Goal: Task Accomplishment & Management: Use online tool/utility

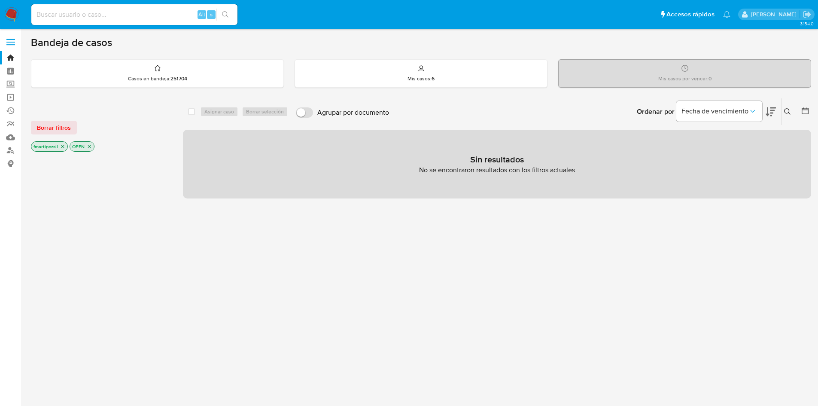
click at [6, 45] on span at bounding box center [10, 44] width 9 height 1
click at [0, 0] on input "checkbox" at bounding box center [0, 0] width 0 height 0
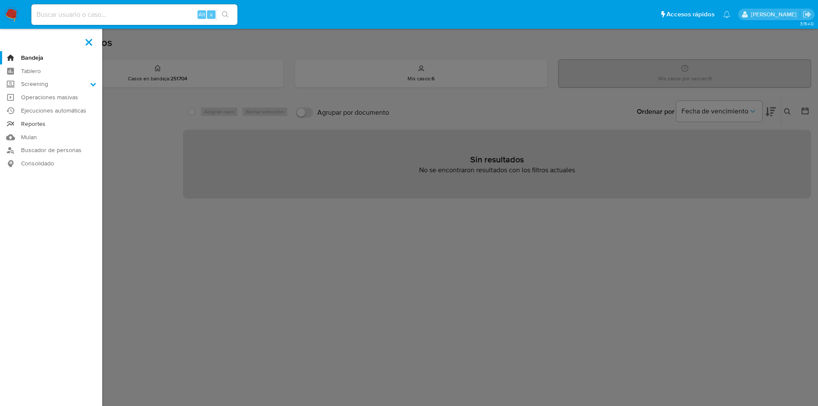
click at [45, 121] on link "Reportes" at bounding box center [51, 123] width 102 height 13
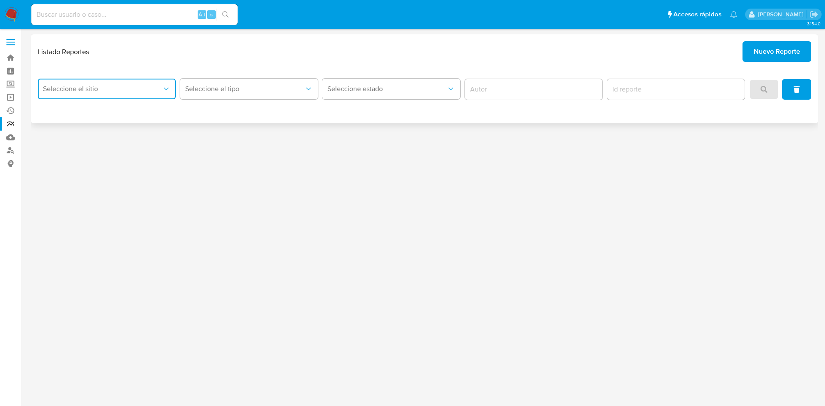
click at [131, 91] on span "Seleccione el sitio" at bounding box center [102, 89] width 119 height 9
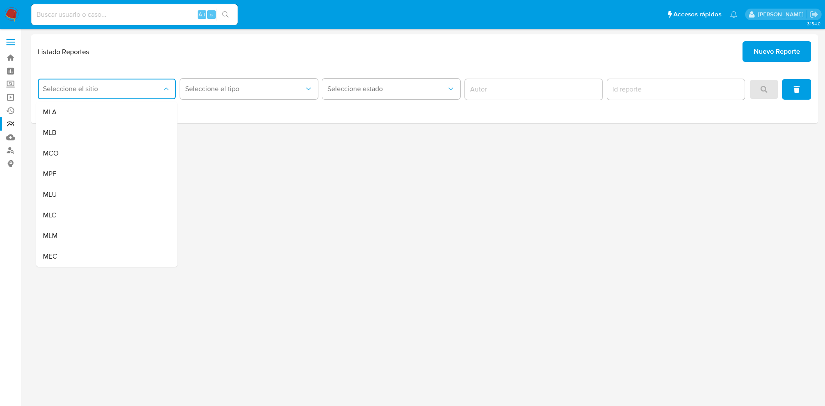
click at [654, 169] on div "3.154.0" at bounding box center [424, 217] width 787 height 366
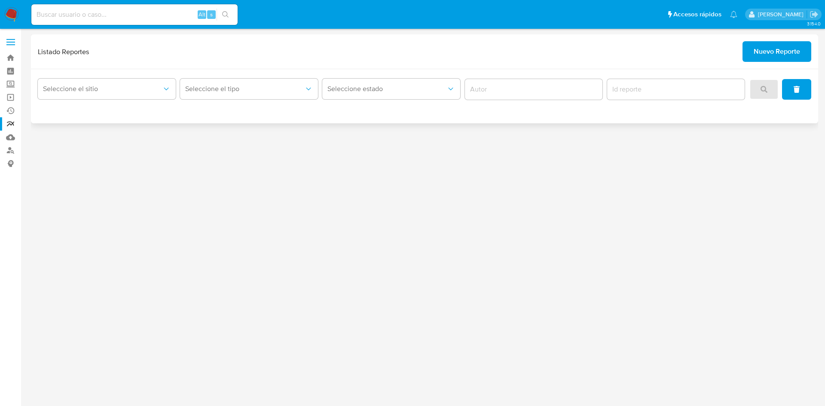
click at [783, 51] on span "Nuevo Reporte" at bounding box center [777, 51] width 46 height 19
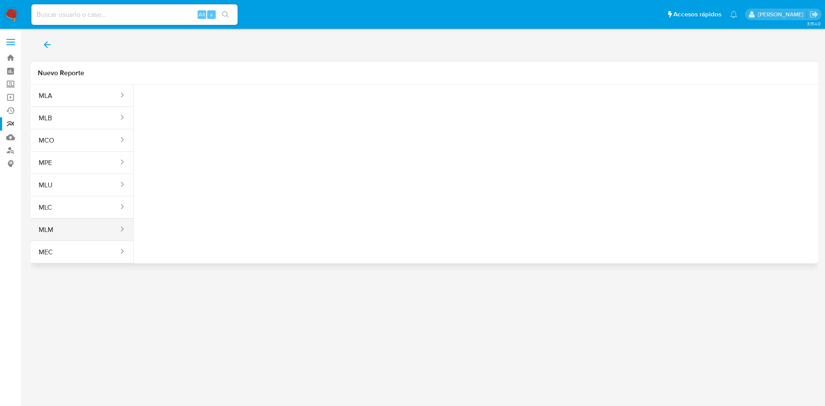
click at [75, 230] on button "MLM" at bounding box center [75, 230] width 88 height 21
click at [184, 110] on span "Seleccione una opcion" at bounding box center [184, 107] width 76 height 9
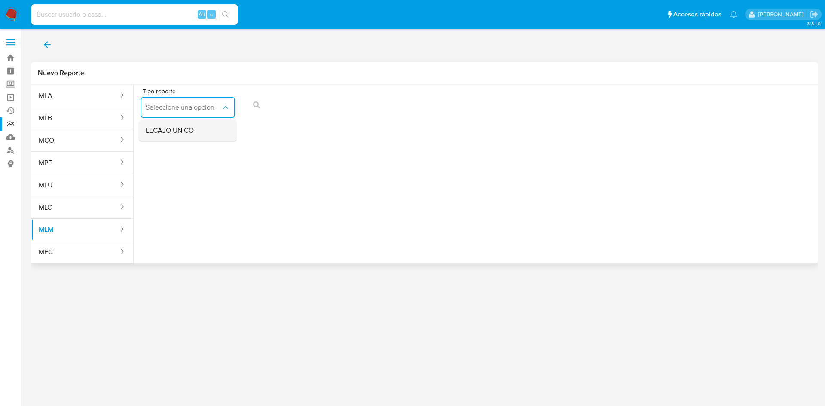
click at [182, 136] on div "LEGAJO UNICO" at bounding box center [185, 130] width 79 height 21
click at [311, 101] on button "RFC" at bounding box center [289, 107] width 95 height 21
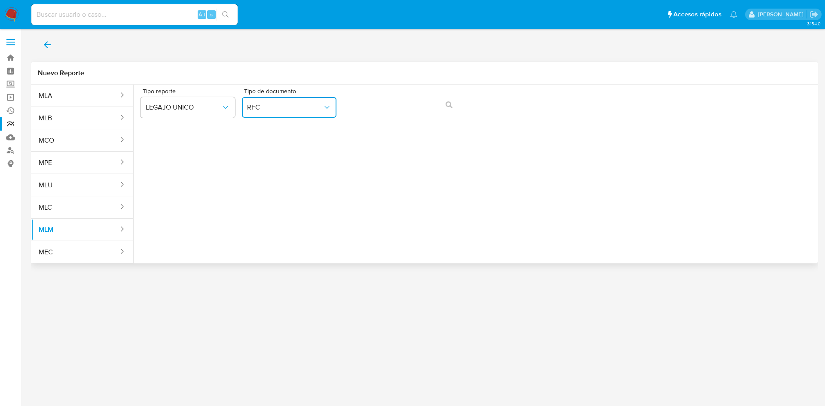
click at [320, 110] on span "RFC" at bounding box center [285, 107] width 76 height 9
click at [282, 163] on div "CURP CURP" at bounding box center [286, 164] width 79 height 29
click at [450, 104] on icon "action-search" at bounding box center [449, 104] width 7 height 7
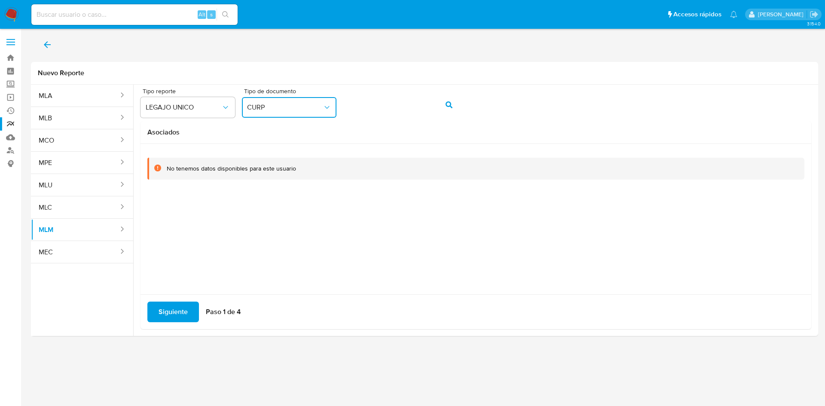
click at [303, 103] on span "CURP" at bounding box center [285, 107] width 76 height 9
click at [277, 135] on div "RFC RFC" at bounding box center [286, 134] width 79 height 29
click at [459, 96] on button "action-search" at bounding box center [448, 105] width 29 height 21
click at [9, 45] on span at bounding box center [10, 44] width 9 height 1
click at [0, 0] on input "checkbox" at bounding box center [0, 0] width 0 height 0
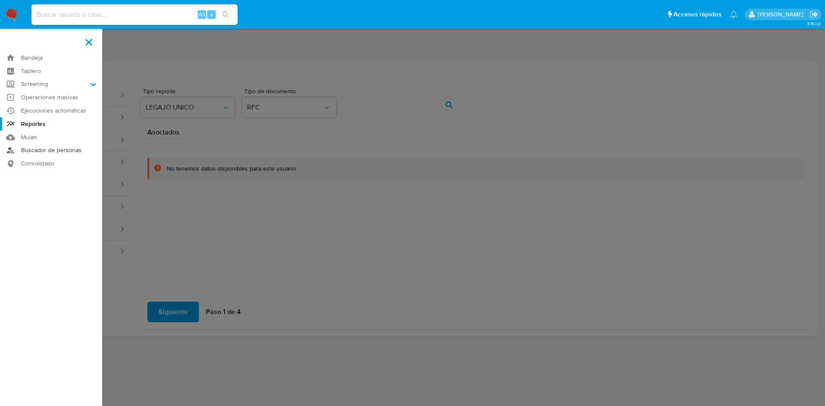
click at [55, 150] on link "Buscador de personas" at bounding box center [51, 150] width 102 height 13
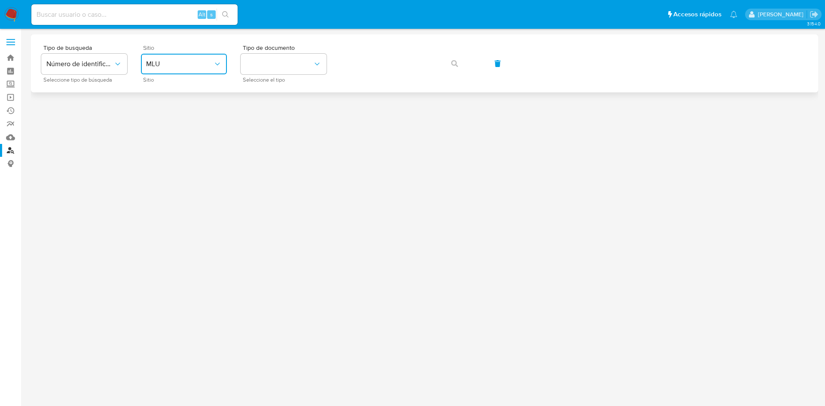
click at [180, 66] on span "MLU" at bounding box center [179, 64] width 67 height 9
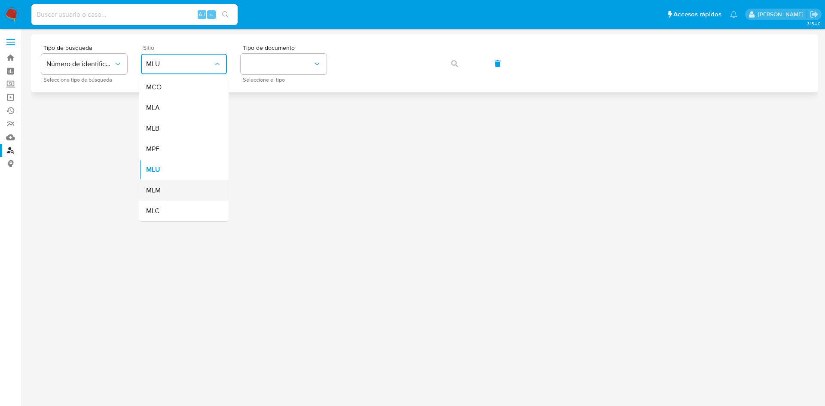
click at [158, 192] on span "MLM" at bounding box center [153, 190] width 15 height 9
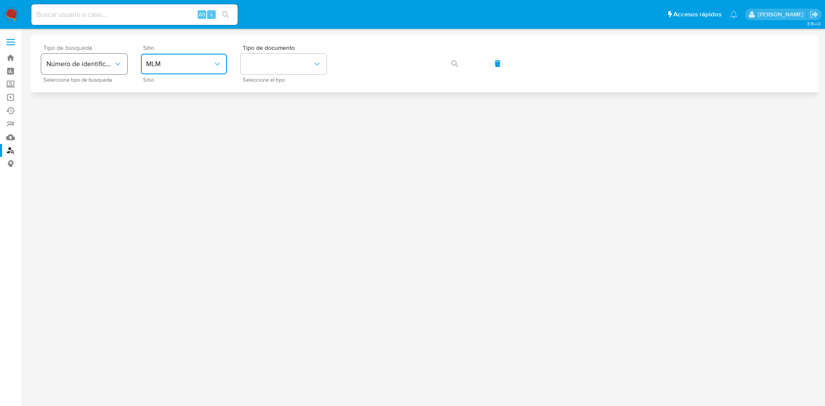
click at [103, 63] on span "Número de identificación" at bounding box center [79, 64] width 67 height 9
click at [86, 116] on div "User ID" at bounding box center [81, 116] width 70 height 21
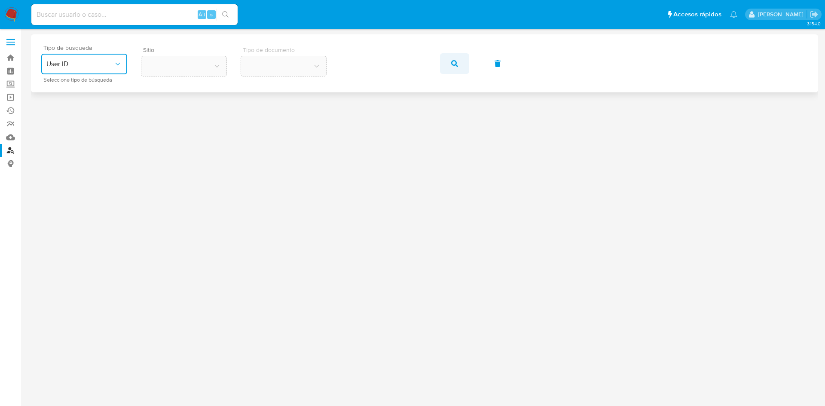
click at [455, 65] on icon "button" at bounding box center [454, 63] width 7 height 7
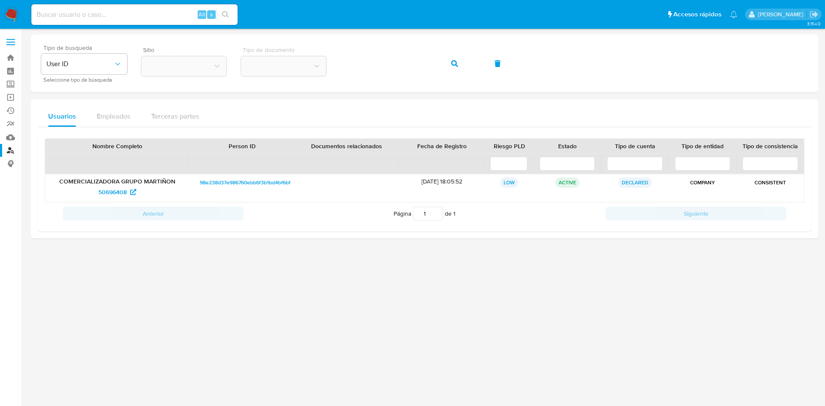
click at [15, 40] on label at bounding box center [10, 42] width 21 height 18
click at [0, 0] on input "checkbox" at bounding box center [0, 0] width 0 height 0
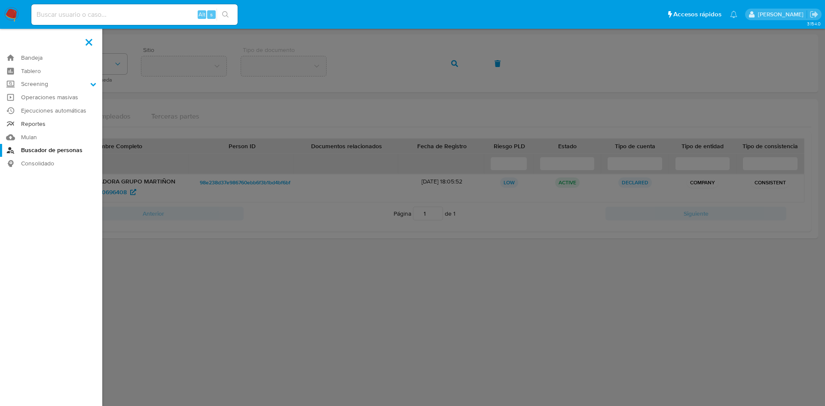
click at [50, 123] on link "Reportes" at bounding box center [51, 123] width 102 height 13
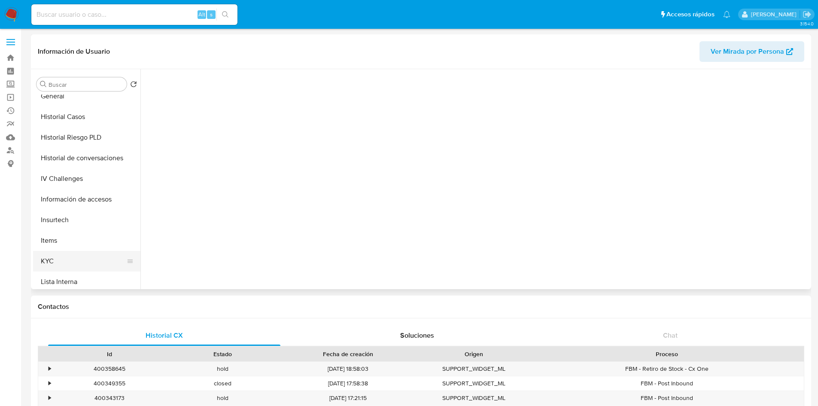
scroll to position [258, 0]
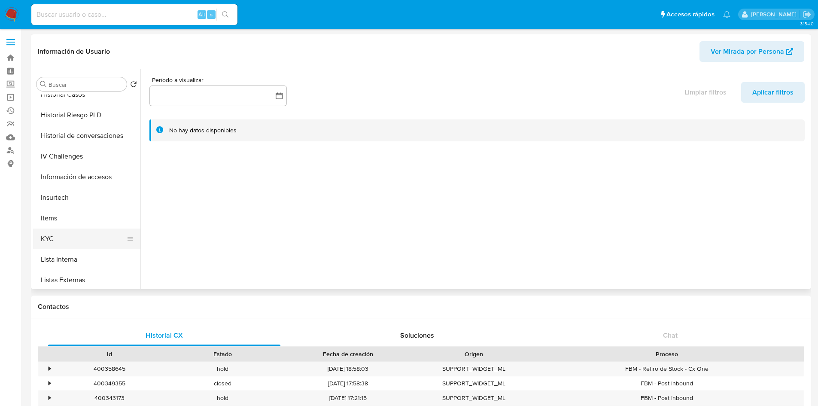
click at [66, 239] on button "KYC" at bounding box center [83, 239] width 101 height 21
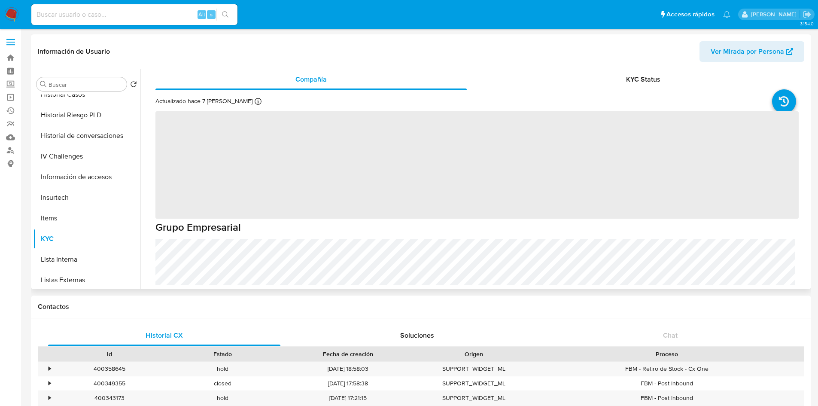
select select "10"
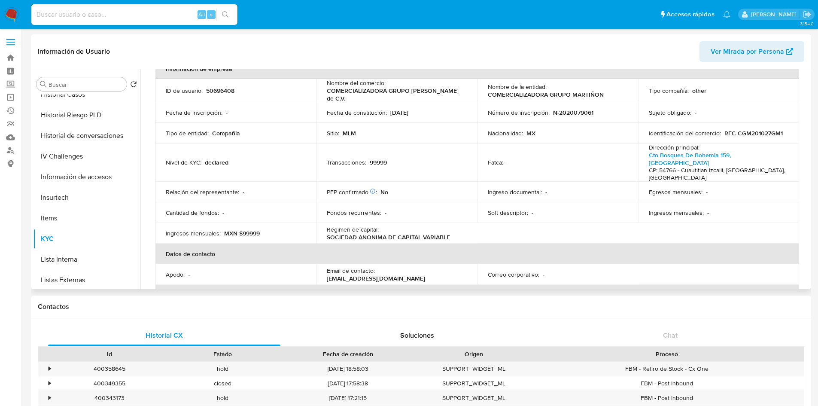
scroll to position [172, 0]
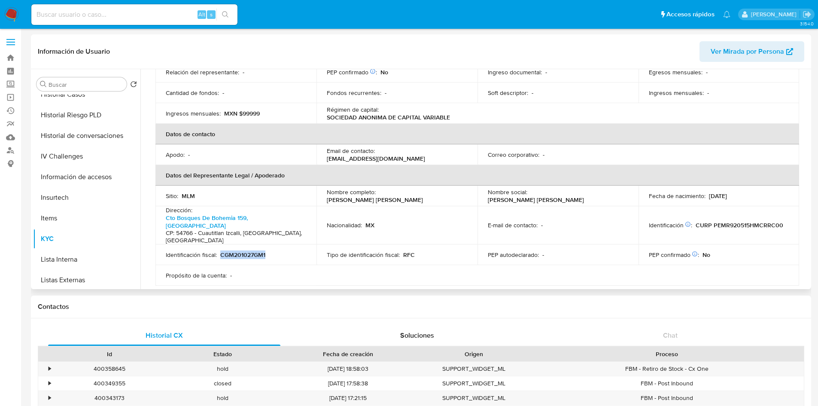
drag, startPoint x: 278, startPoint y: 239, endPoint x: 220, endPoint y: 239, distance: 58.0
click at [220, 251] on div "Identificación fiscal : CGM201027GM1" at bounding box center [236, 255] width 140 height 8
copy p "CGM201027GM1"
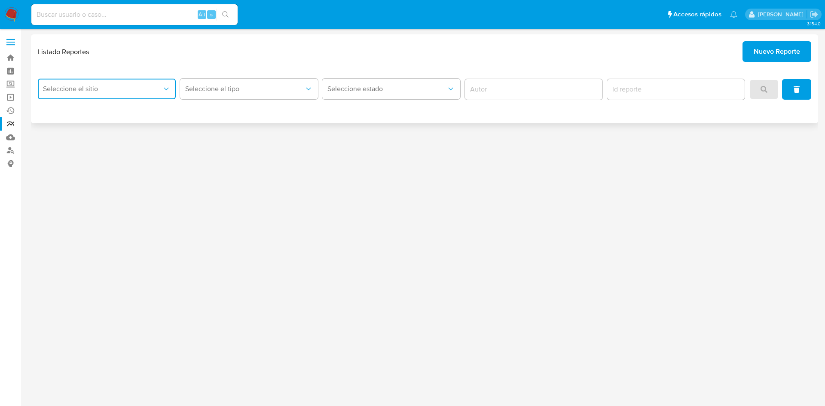
click at [106, 90] on span "Seleccione el sitio" at bounding box center [102, 89] width 119 height 9
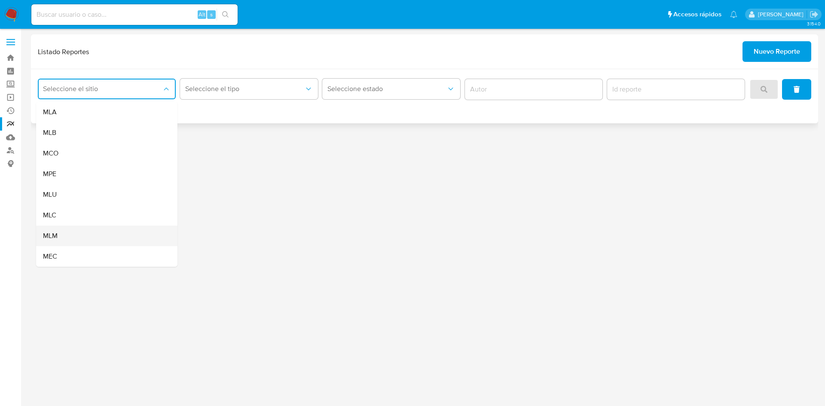
click at [73, 229] on div "MLM" at bounding box center [104, 236] width 122 height 21
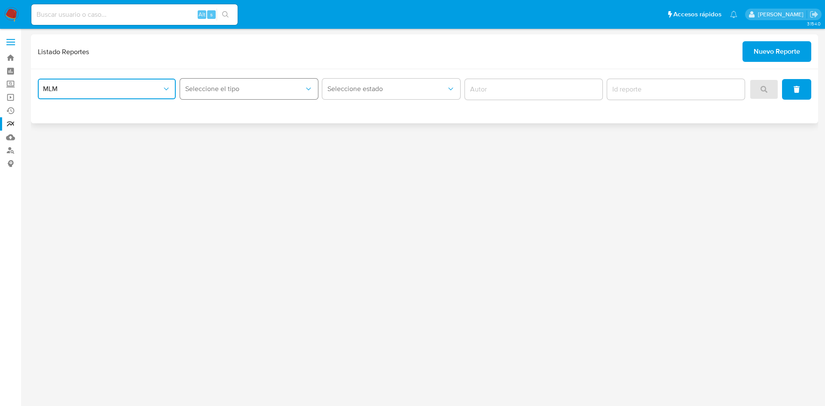
click at [220, 82] on button "Seleccione el tipo" at bounding box center [249, 89] width 138 height 21
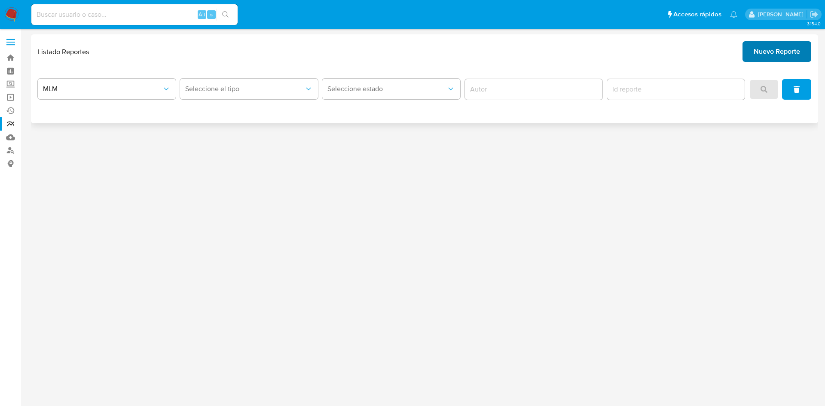
click at [779, 46] on span "Nuevo Reporte" at bounding box center [777, 51] width 46 height 19
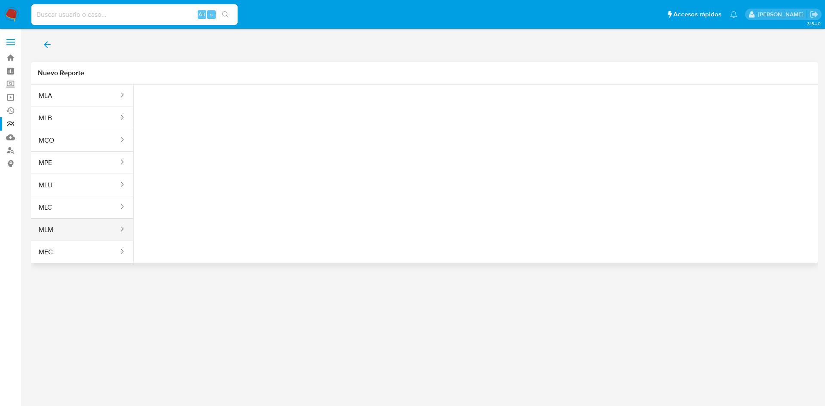
click at [64, 224] on button "MLM" at bounding box center [75, 230] width 88 height 21
click at [211, 104] on span "Seleccione una opcion" at bounding box center [184, 107] width 76 height 9
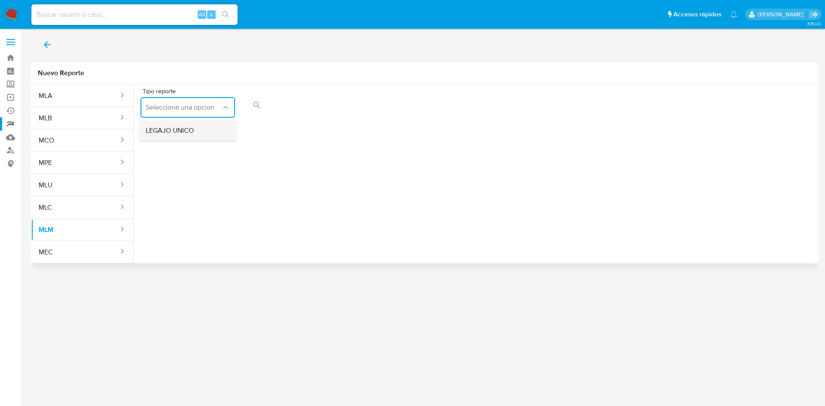
click at [198, 129] on div "LEGAJO UNICO" at bounding box center [185, 130] width 79 height 21
click at [310, 112] on button "RFC" at bounding box center [289, 107] width 95 height 21
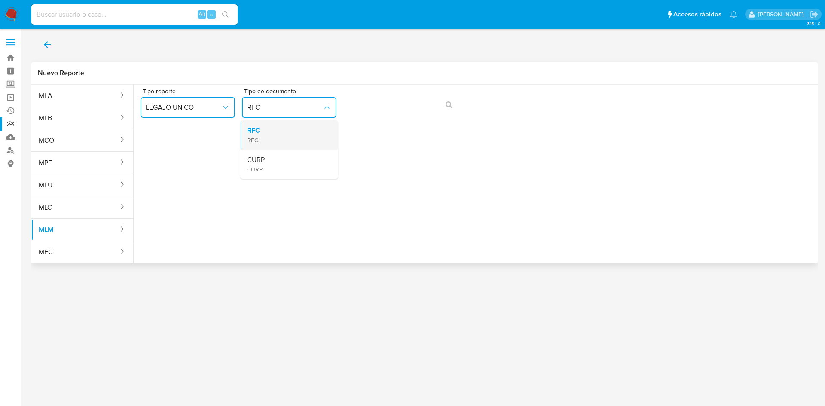
click at [300, 134] on div "RFC RFC" at bounding box center [286, 134] width 79 height 29
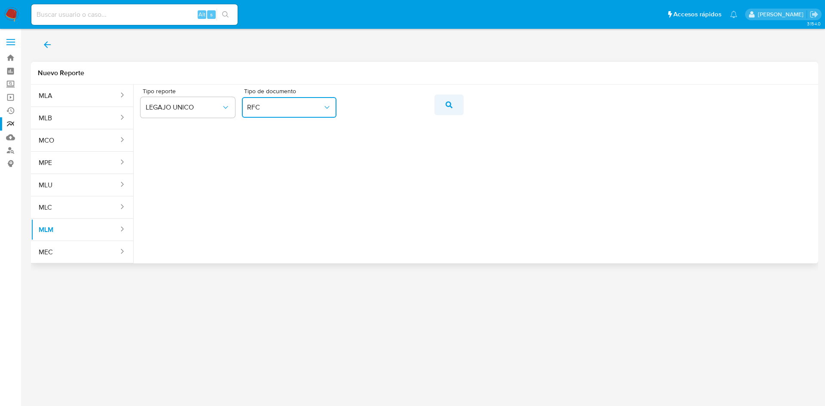
click at [447, 103] on icon "action-search" at bounding box center [449, 104] width 7 height 7
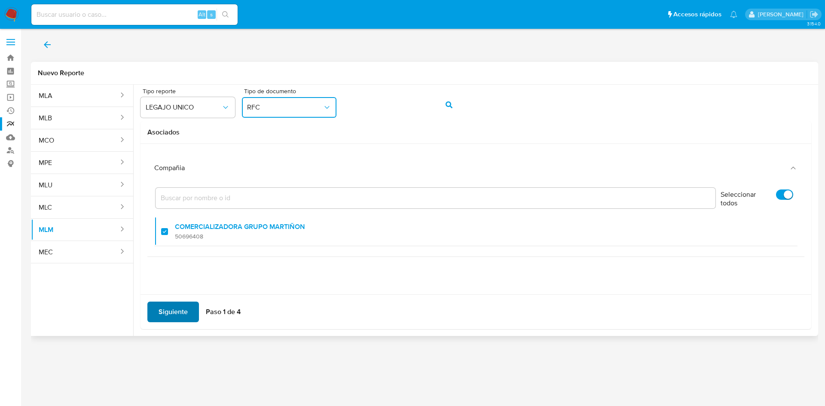
click at [178, 315] on span "Siguiente" at bounding box center [173, 311] width 29 height 19
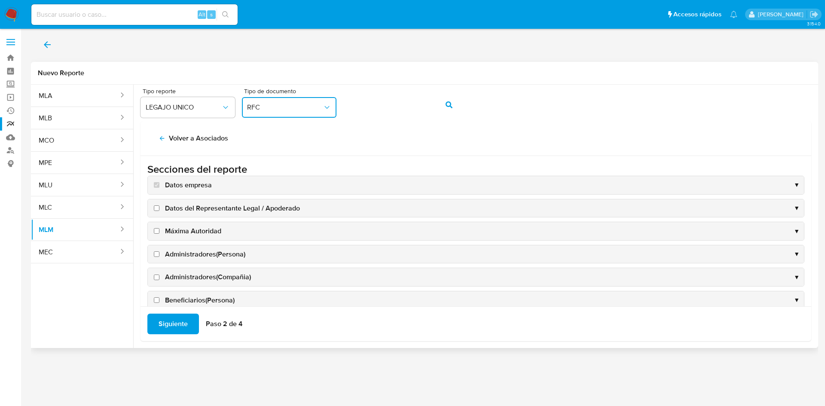
click at [159, 206] on label "Datos del Representante Legal / Apoderado" at bounding box center [226, 208] width 148 height 9
click at [159, 206] on input "Datos del Representante Legal / Apoderado" at bounding box center [157, 208] width 6 height 6
checkbox input "true"
click at [157, 231] on input "Máxima Autoridad" at bounding box center [157, 231] width 6 height 6
checkbox input "true"
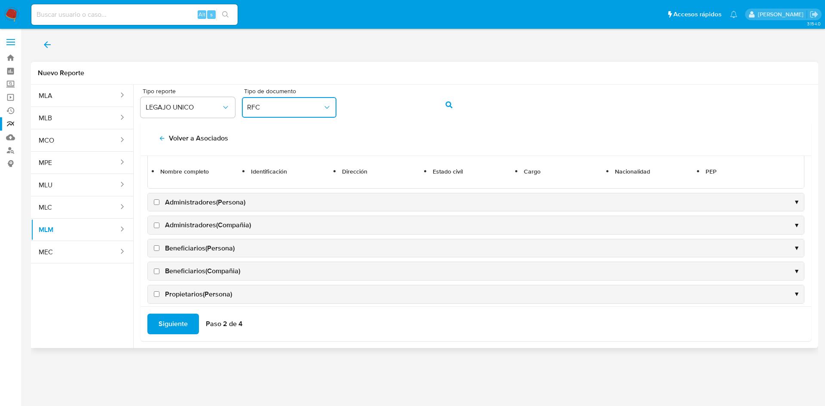
scroll to position [86, 0]
click at [161, 201] on label "Administradores(Persona)" at bounding box center [198, 201] width 93 height 9
click at [159, 201] on input "Administradores(Persona)" at bounding box center [157, 202] width 6 height 6
checkbox input "true"
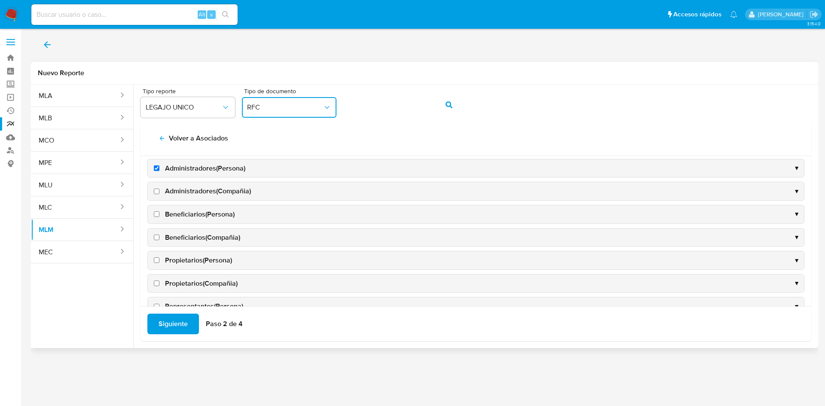
click at [157, 192] on input "Administradores(Compañia)" at bounding box center [157, 192] width 6 height 6
checkbox input "true"
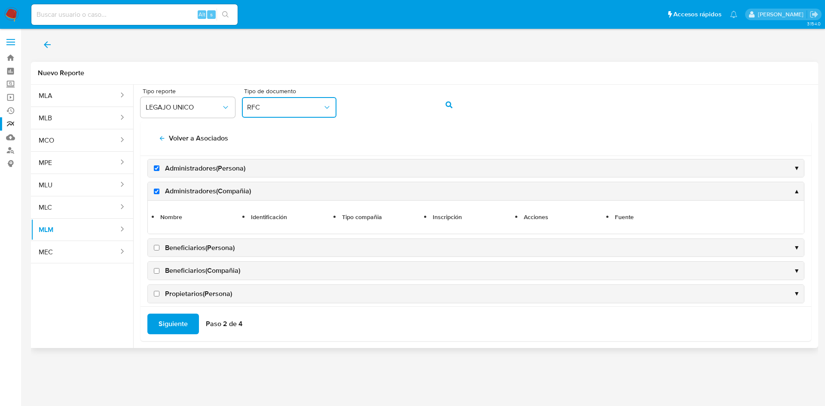
click at [158, 251] on label "Beneficiarios(Persona)" at bounding box center [193, 247] width 82 height 9
click at [158, 250] on input "Beneficiarios(Persona)" at bounding box center [157, 248] width 6 height 6
checkbox input "true"
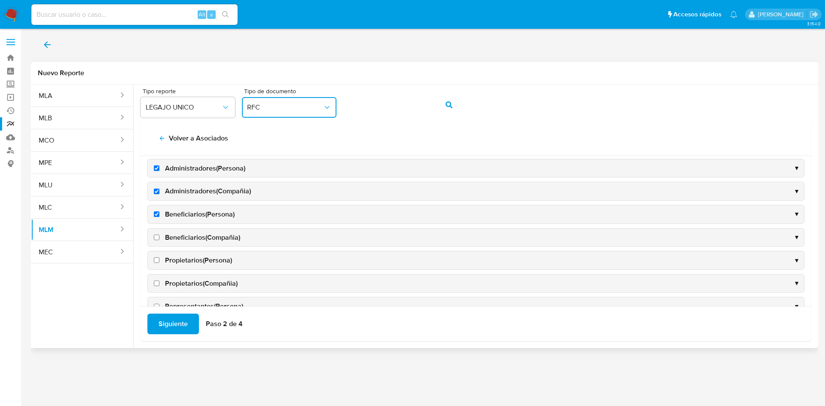
click at [159, 240] on input "Beneficiarios(Compañia)" at bounding box center [157, 238] width 6 height 6
checkbox input "true"
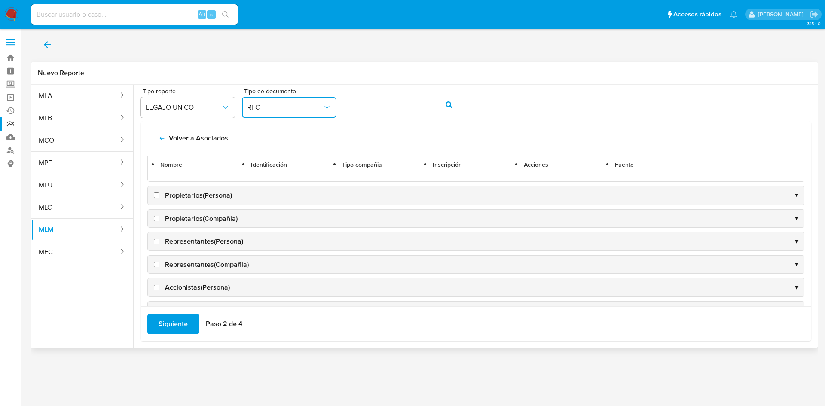
scroll to position [172, 0]
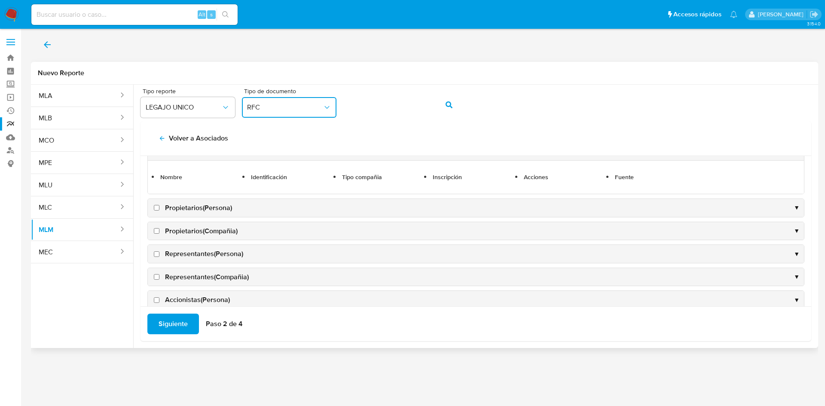
click at [158, 209] on input "Propietarios(Persona)" at bounding box center [157, 208] width 6 height 6
checkbox input "true"
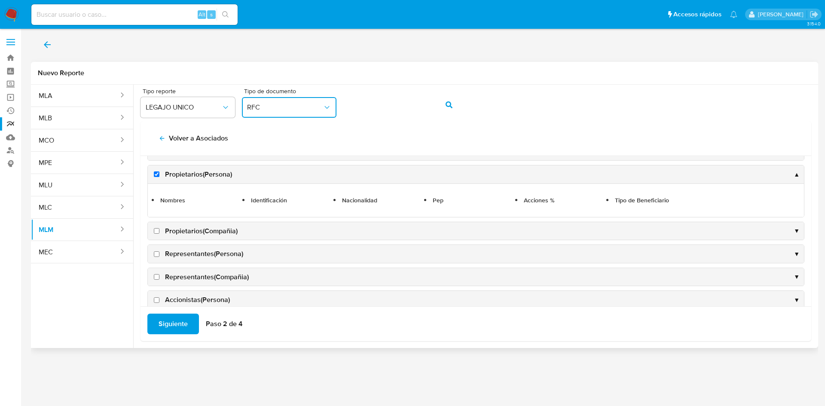
click at [160, 231] on label "Propietarios(Compañia)" at bounding box center [194, 230] width 85 height 9
click at [159, 231] on input "Propietarios(Compañia)" at bounding box center [157, 231] width 6 height 6
checkbox input "true"
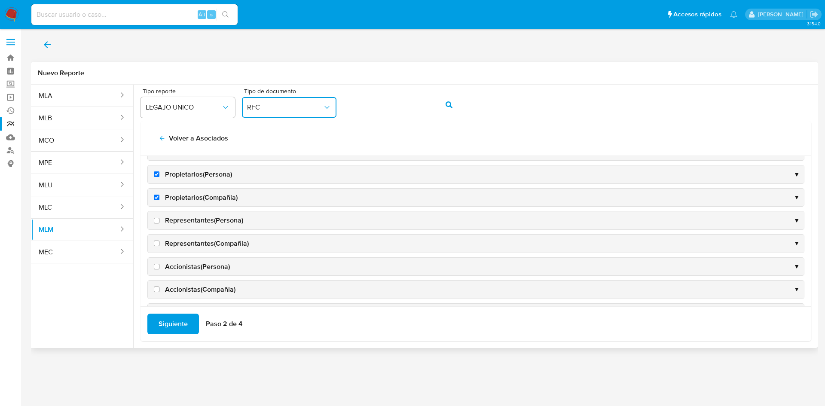
click at [159, 219] on input "Representantes(Persona)" at bounding box center [157, 221] width 6 height 6
checkbox input "true"
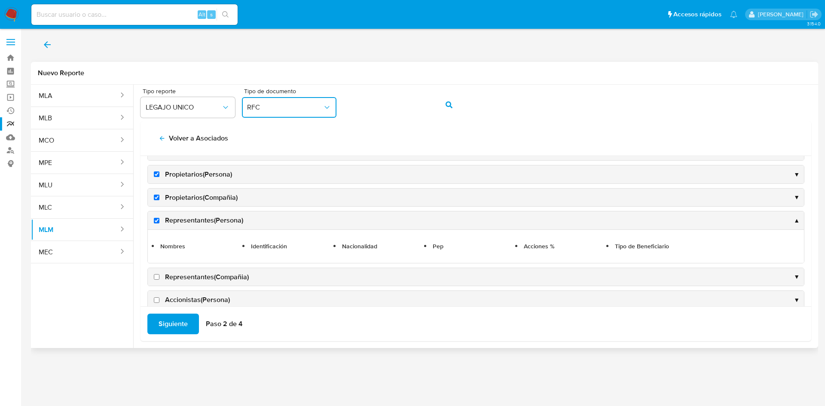
click at [156, 278] on input "Representantes(Compañia)" at bounding box center [157, 277] width 6 height 6
checkbox input "true"
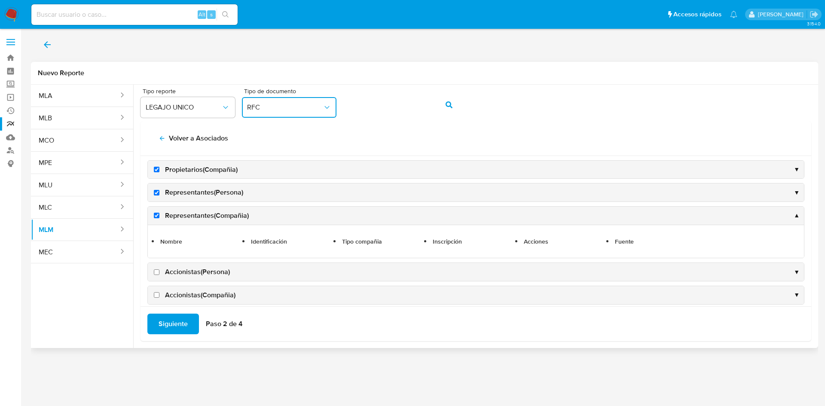
scroll to position [215, 0]
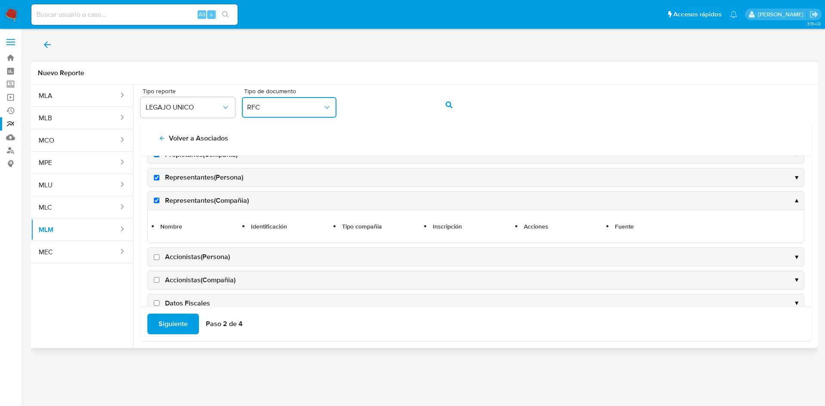
click at [155, 260] on label "Accionistas(Persona)" at bounding box center [191, 256] width 78 height 9
click at [155, 260] on input "Accionistas(Persona)" at bounding box center [157, 257] width 6 height 6
checkbox input "true"
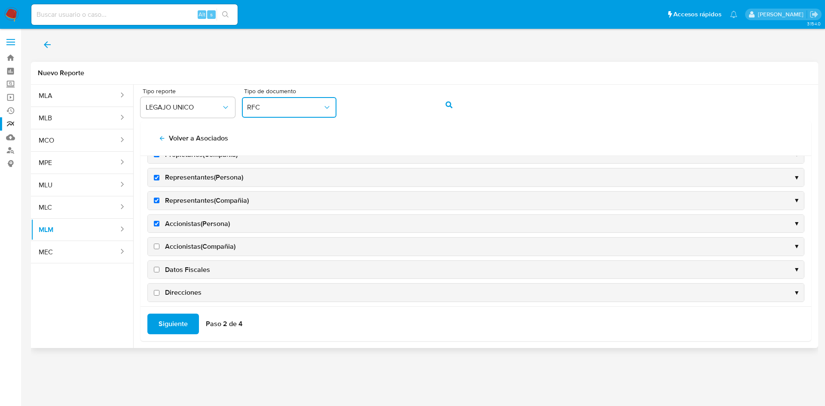
click at [160, 248] on label "Accionistas(Compañia)" at bounding box center [193, 246] width 83 height 9
click at [159, 248] on input "Accionistas(Compañia)" at bounding box center [157, 247] width 6 height 6
checkbox input "true"
click at [158, 267] on input "Datos Fiscales" at bounding box center [157, 270] width 6 height 6
checkbox input "true"
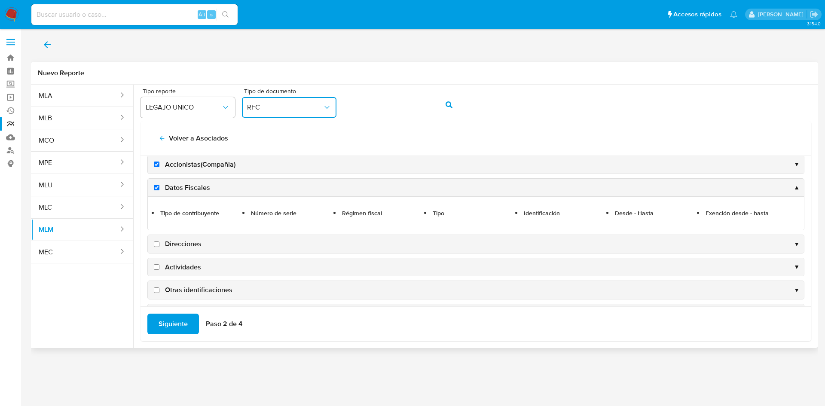
scroll to position [301, 0]
click at [157, 238] on input "Direcciones" at bounding box center [157, 241] width 6 height 6
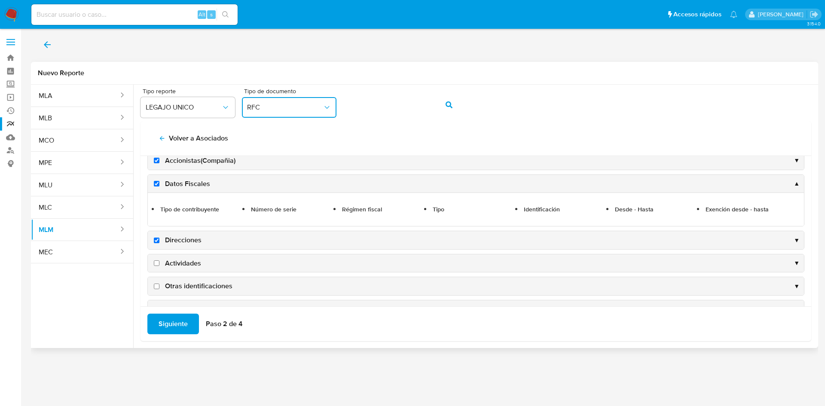
checkbox input "true"
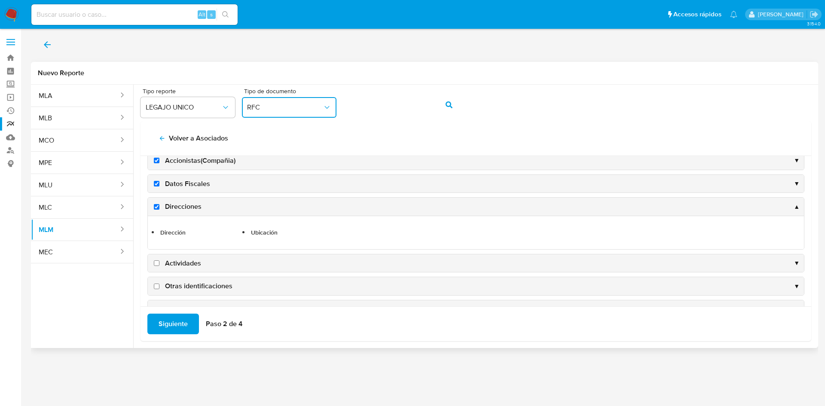
click at [156, 261] on input "Actividades" at bounding box center [157, 263] width 6 height 6
checkbox input "true"
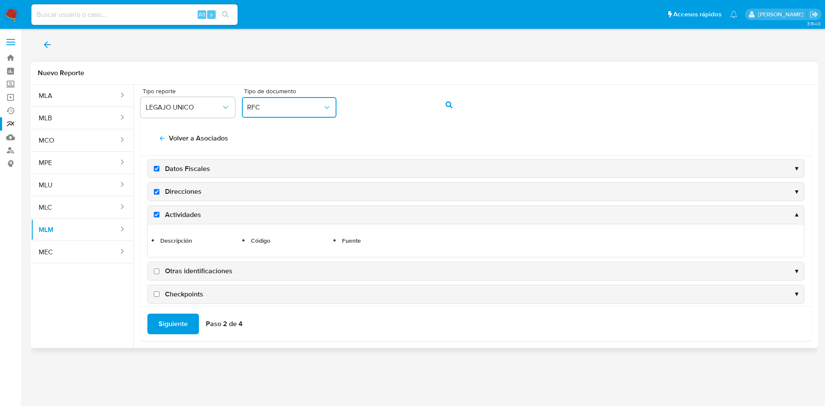
scroll to position [324, 0]
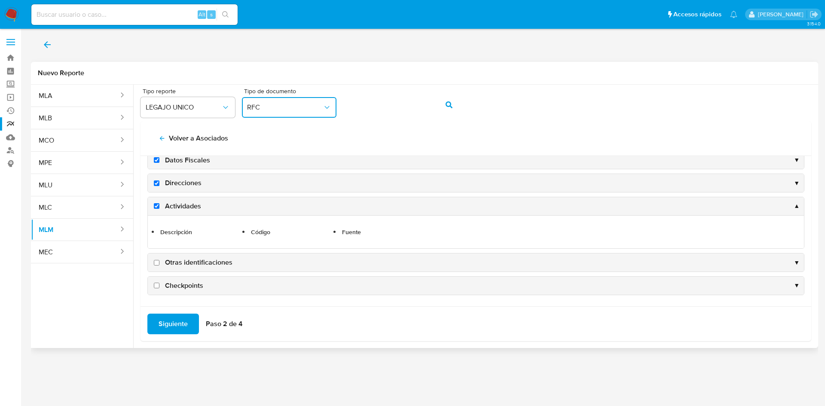
click at [156, 263] on input "Otras identificaciones" at bounding box center [157, 263] width 6 height 6
checkbox input "true"
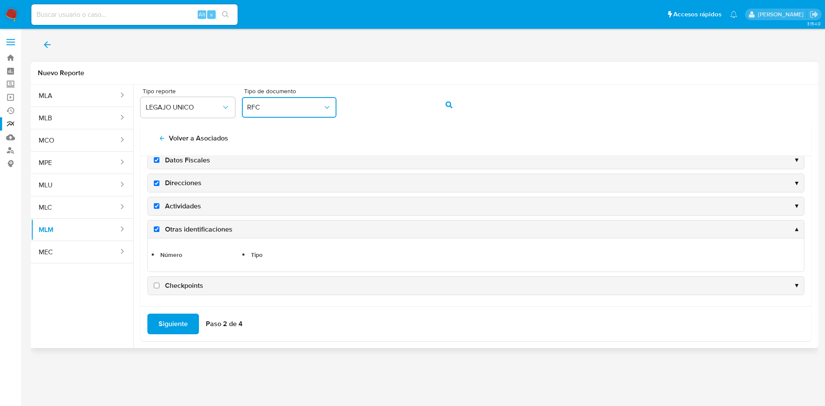
click at [156, 288] on input "Checkpoints" at bounding box center [157, 286] width 6 height 6
checkbox input "true"
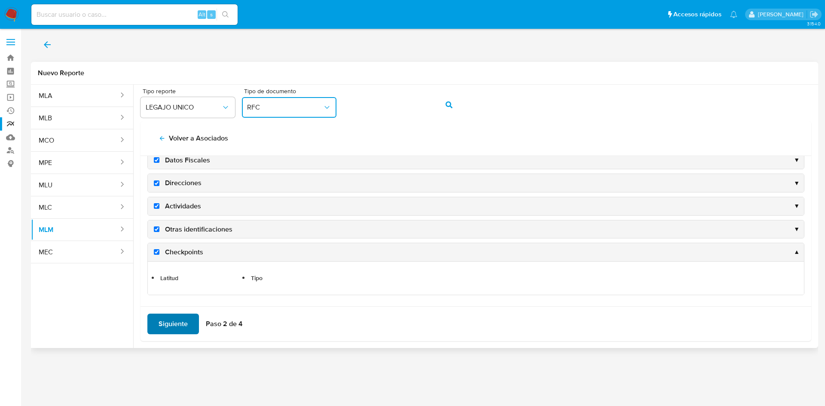
click at [175, 326] on span "Siguiente" at bounding box center [173, 323] width 29 height 19
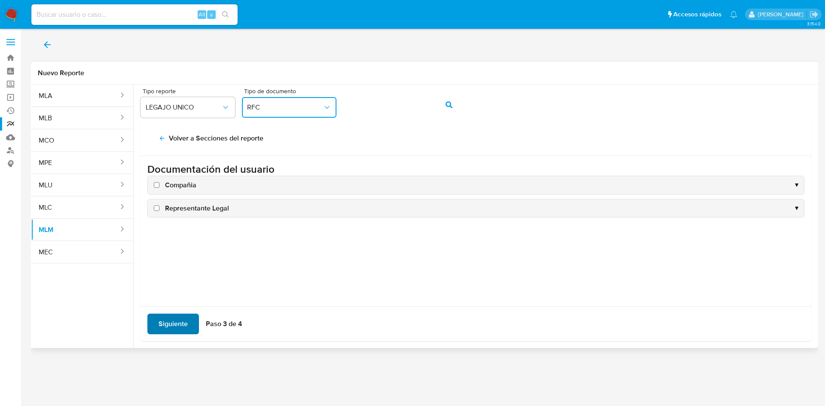
scroll to position [0, 0]
click at [155, 185] on input "Compañia" at bounding box center [157, 185] width 6 height 6
checkbox input "true"
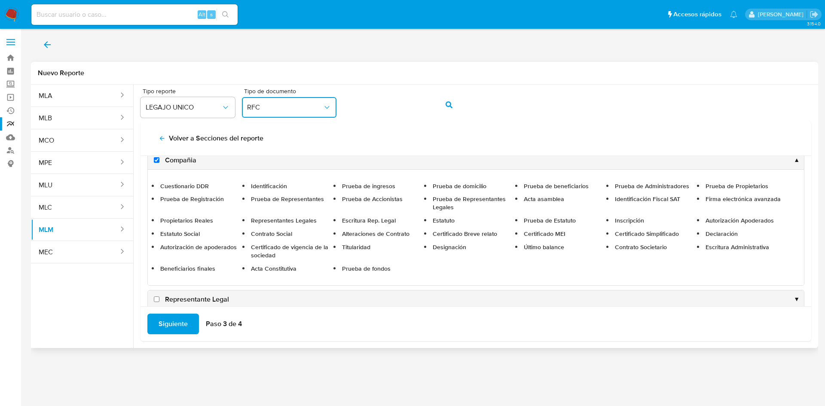
scroll to position [38, 0]
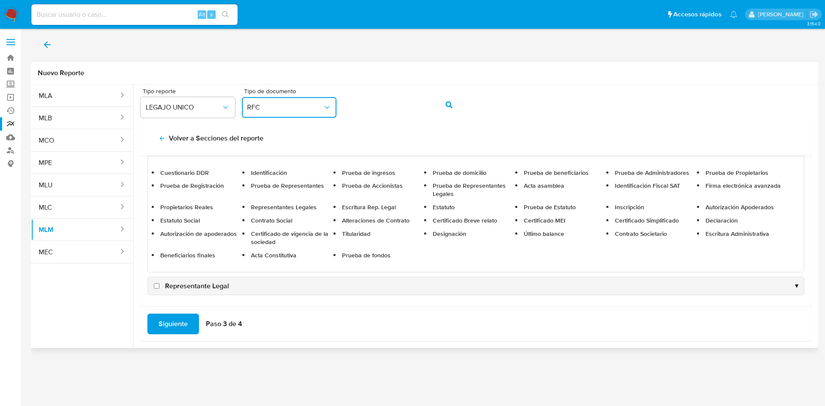
click at [156, 287] on input "Representante Legal" at bounding box center [157, 286] width 6 height 6
checkbox input "true"
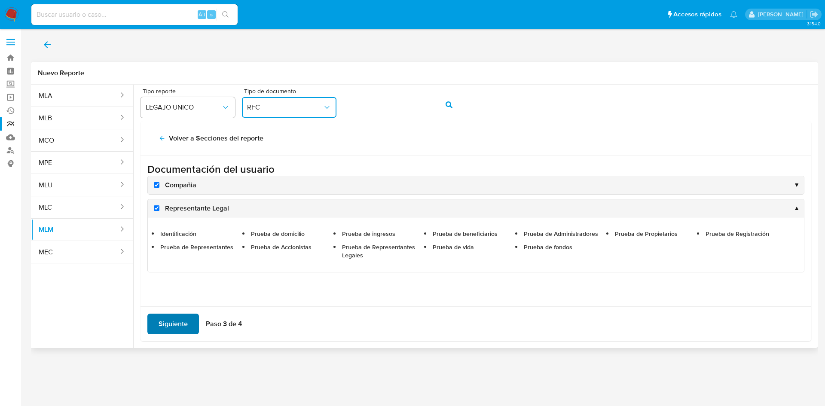
click at [191, 329] on button "Siguiente" at bounding box center [173, 324] width 52 height 21
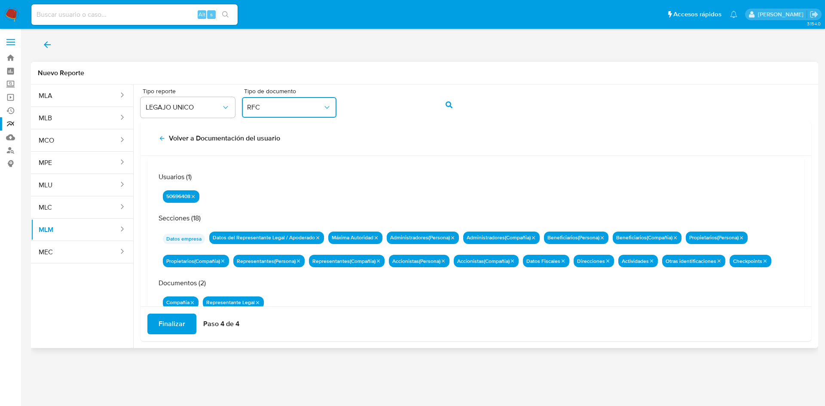
scroll to position [51, 0]
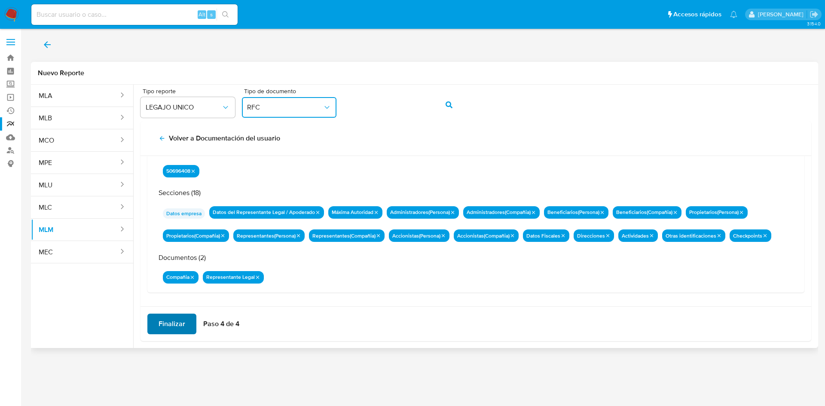
click at [169, 328] on span "Finalizar" at bounding box center [172, 323] width 27 height 19
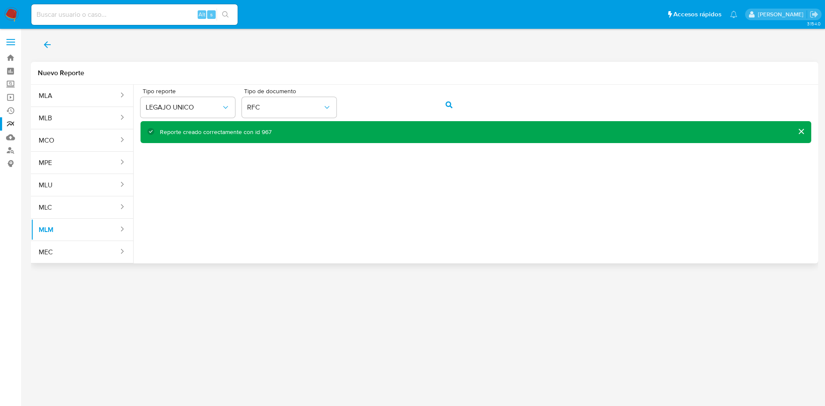
click at [54, 45] on button "back" at bounding box center [47, 44] width 33 height 21
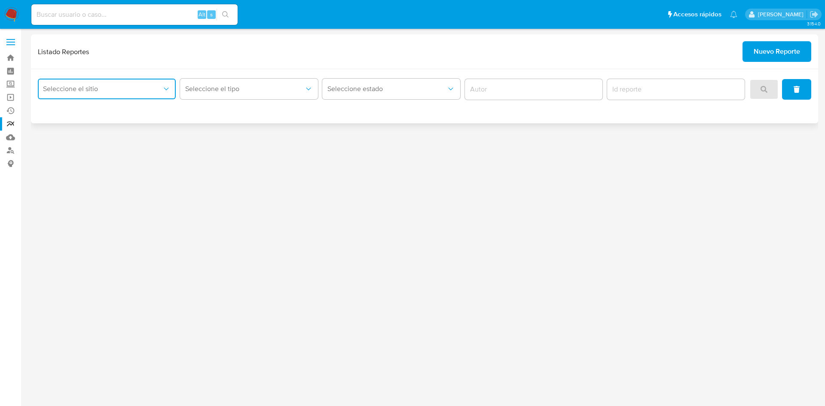
click at [153, 89] on span "Seleccione el sitio" at bounding box center [102, 89] width 119 height 9
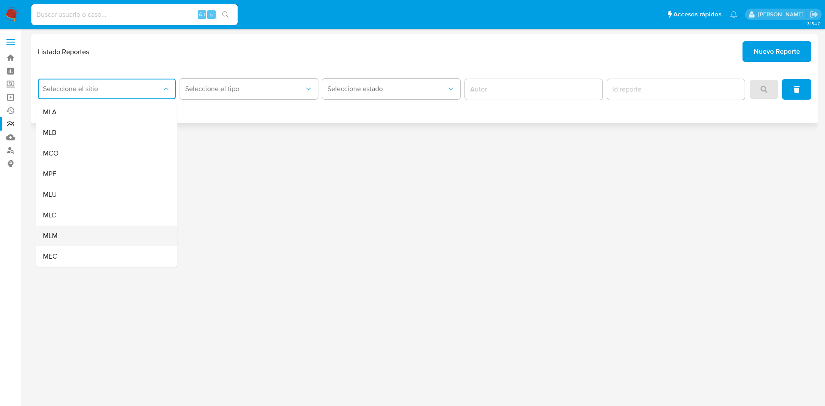
click at [60, 236] on div "MLM" at bounding box center [104, 236] width 122 height 21
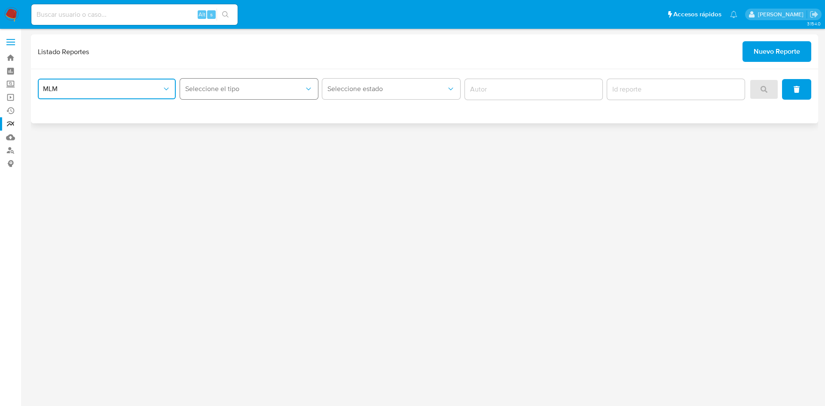
click at [302, 86] on span "Seleccione el tipo" at bounding box center [244, 89] width 119 height 9
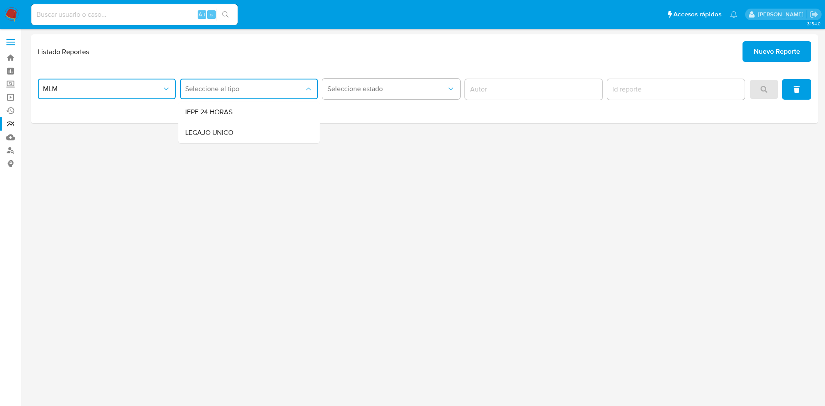
click at [267, 133] on div "LEGAJO UNICO" at bounding box center [246, 132] width 122 height 21
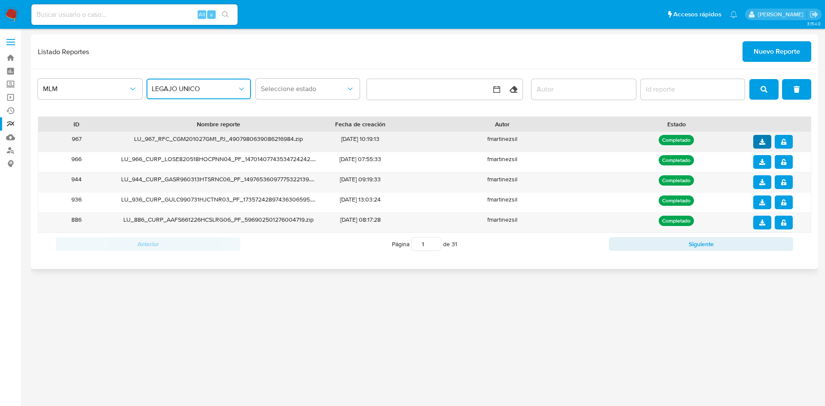
click at [762, 141] on icon "download" at bounding box center [762, 142] width 6 height 6
click at [784, 139] on icon "notify_security" at bounding box center [783, 142] width 5 height 6
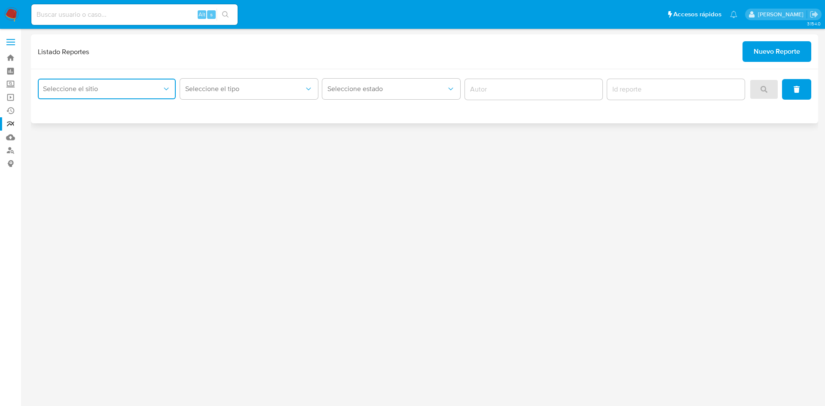
click at [141, 94] on button "Seleccione el sitio" at bounding box center [107, 89] width 138 height 21
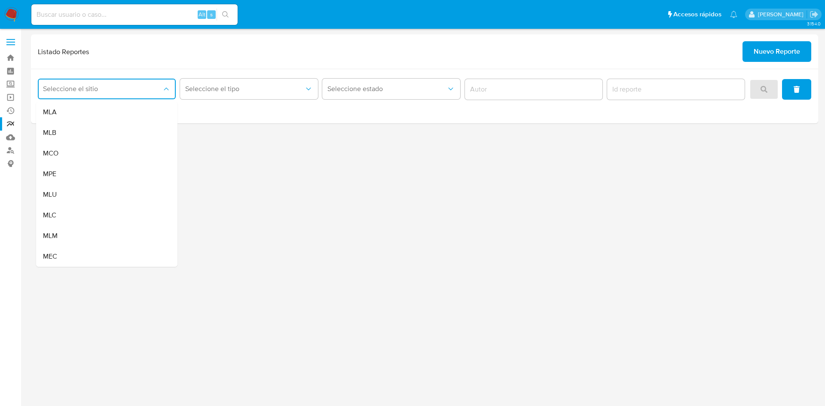
click at [367, 169] on div "3.154.0" at bounding box center [424, 217] width 787 height 366
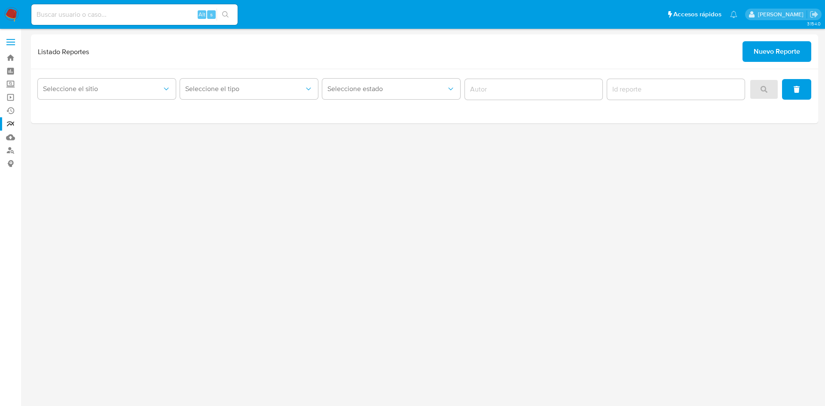
click at [9, 43] on label at bounding box center [10, 42] width 21 height 18
click at [0, 0] on input "checkbox" at bounding box center [0, 0] width 0 height 0
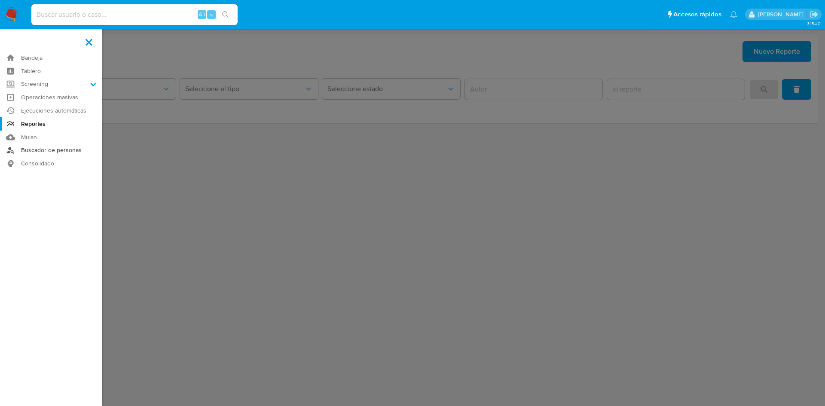
click at [58, 149] on link "Buscador de personas" at bounding box center [51, 150] width 102 height 13
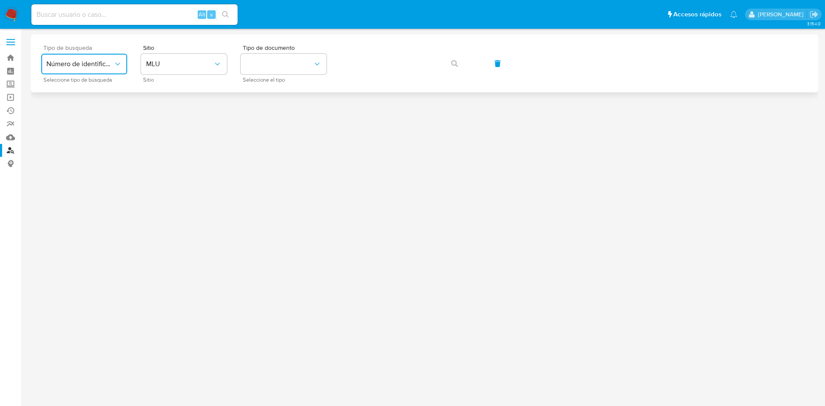
click at [103, 69] on button "Número de identificación" at bounding box center [84, 64] width 86 height 21
click at [76, 117] on div "User ID" at bounding box center [81, 116] width 70 height 21
click at [450, 62] on button "button" at bounding box center [454, 63] width 29 height 21
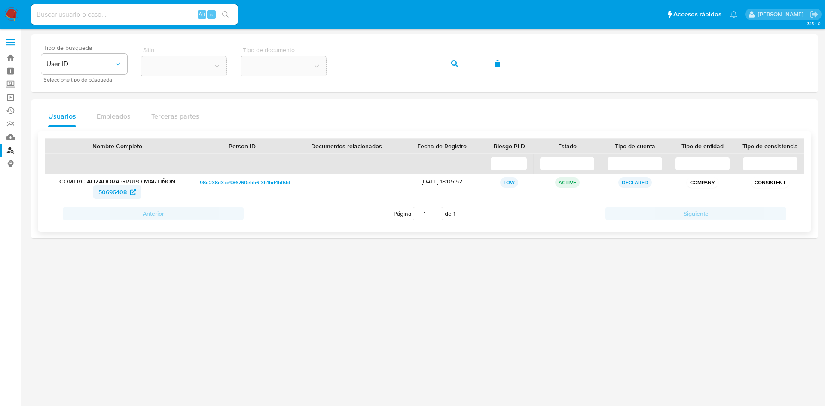
click at [114, 192] on span "50696408" at bounding box center [112, 192] width 28 height 14
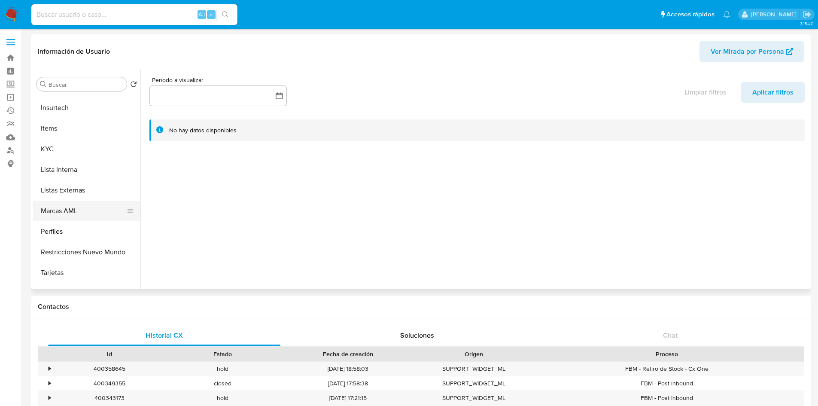
scroll to position [363, 0]
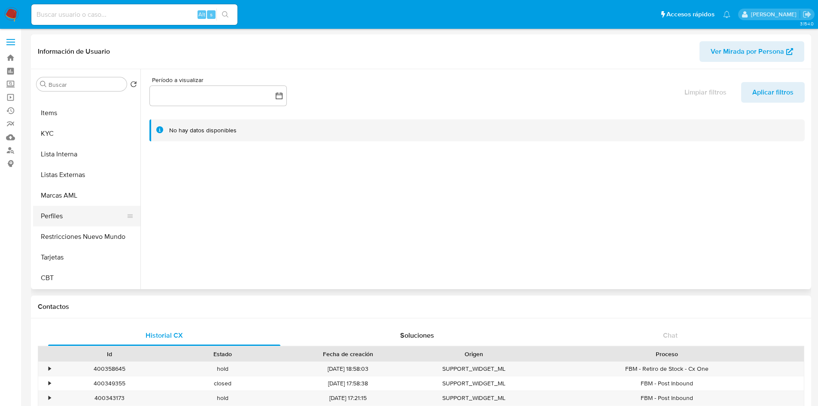
click at [62, 214] on button "Perfiles" at bounding box center [83, 216] width 101 height 21
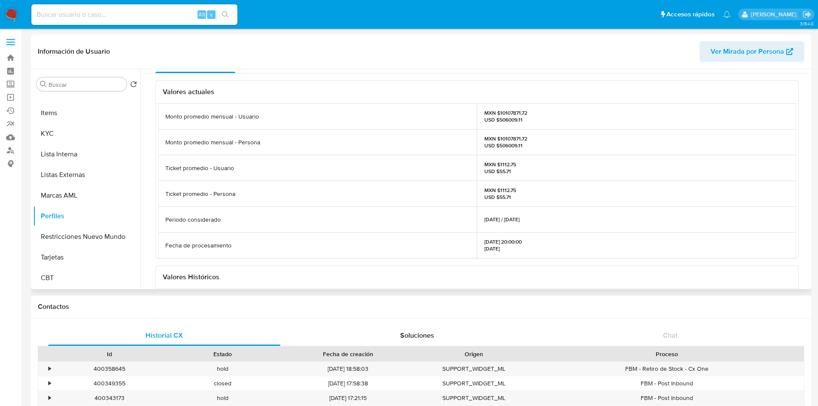
scroll to position [0, 0]
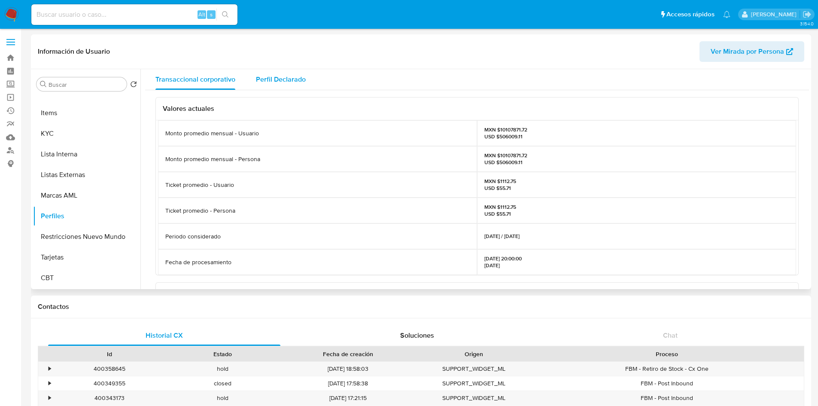
click at [299, 80] on span "Perfil Declarado" at bounding box center [281, 79] width 50 height 10
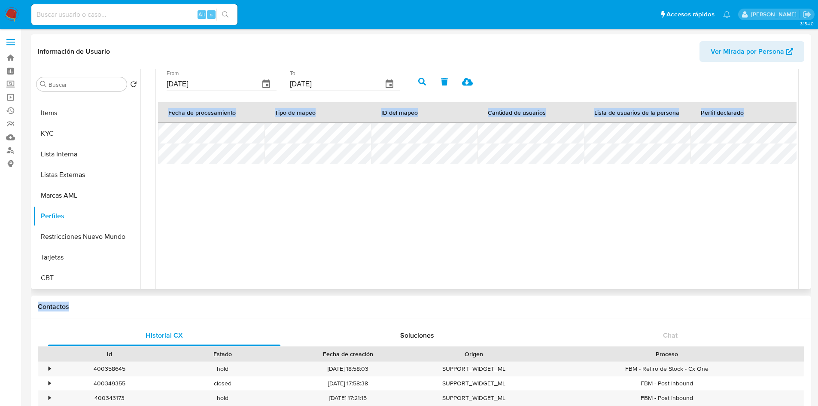
scroll to position [260, 0]
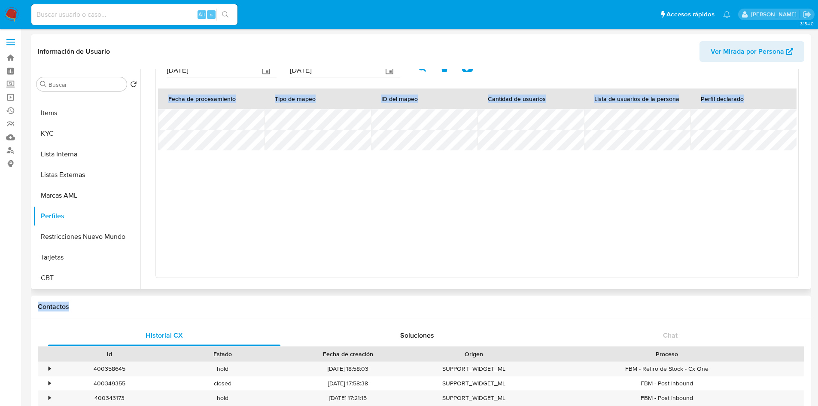
drag, startPoint x: 384, startPoint y: 292, endPoint x: 449, endPoint y: 283, distance: 65.6
click at [480, 222] on div "Fecha de procesamiento Tipo de mapeo ID del mapeo Cantidad de usuarios Lista de…" at bounding box center [477, 182] width 638 height 189
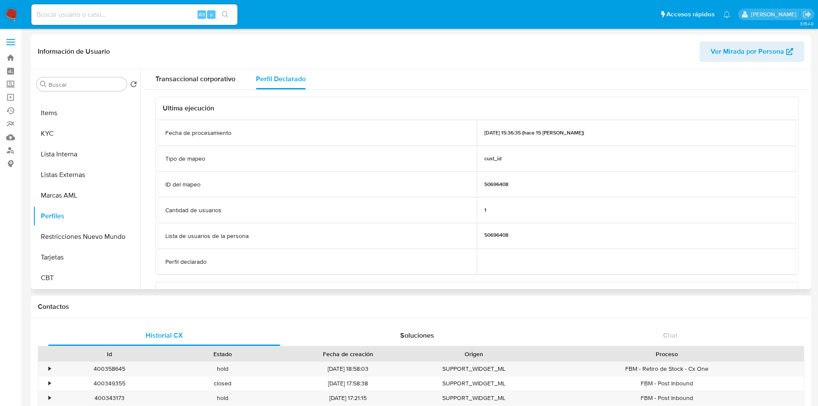
scroll to position [0, 0]
click at [196, 77] on span "Transaccional corporativo" at bounding box center [196, 79] width 80 height 10
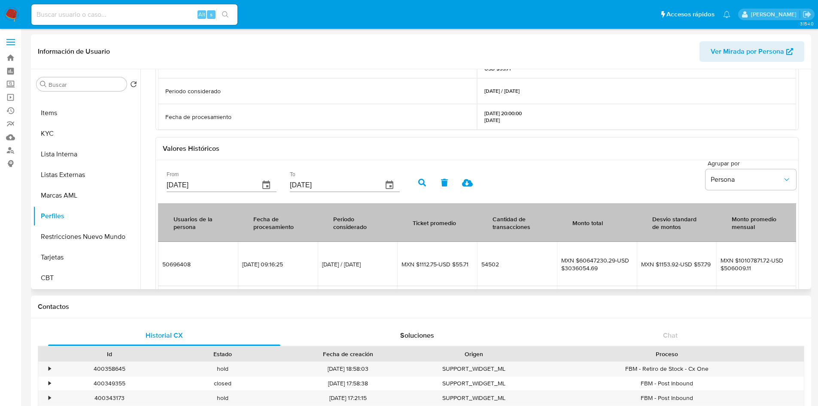
scroll to position [172, 0]
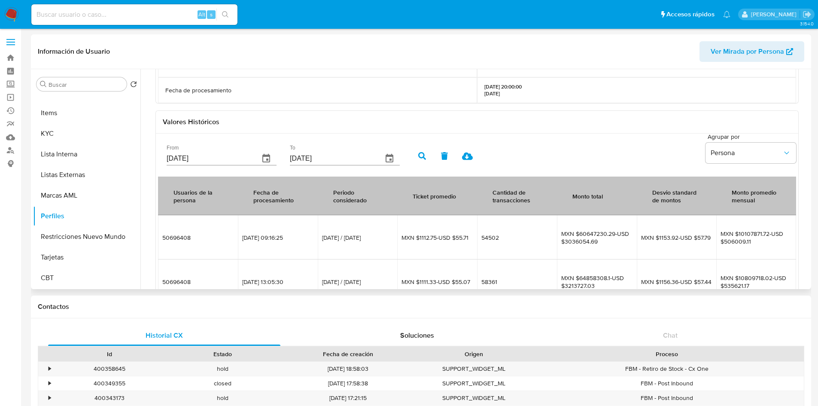
click at [235, 153] on input "21/05/2025" at bounding box center [210, 159] width 86 height 14
click at [266, 159] on icon "button" at bounding box center [266, 158] width 8 height 9
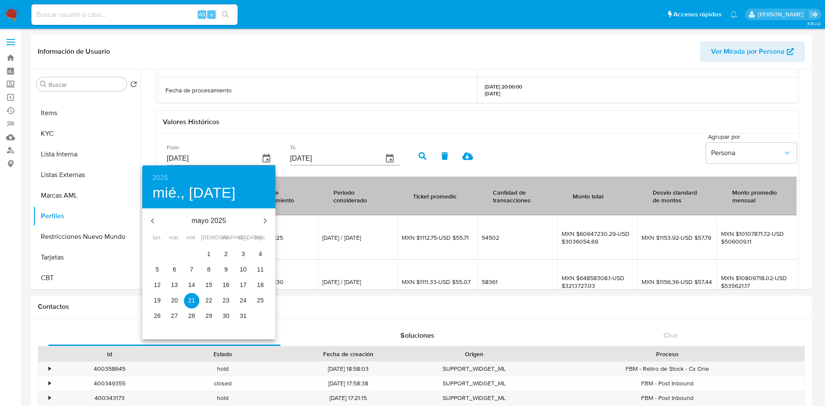
click at [154, 220] on icon "button" at bounding box center [152, 221] width 10 height 10
click at [270, 217] on icon "button" at bounding box center [265, 221] width 10 height 10
click at [262, 254] on p "1" at bounding box center [260, 254] width 3 height 9
type input "01/06/2025"
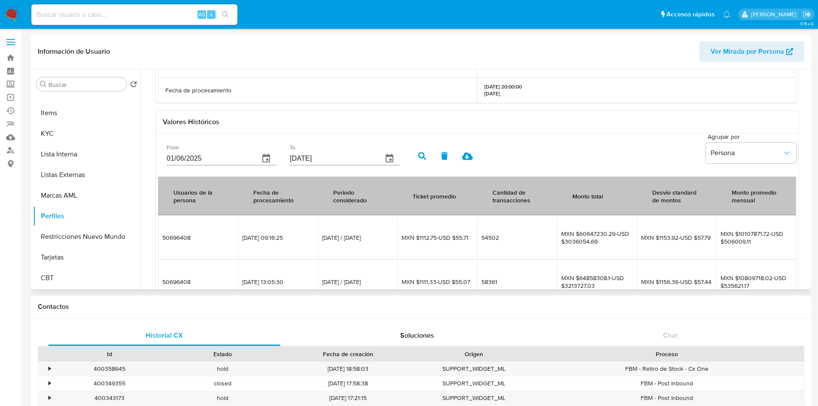
click at [418, 153] on icon "button" at bounding box center [422, 156] width 8 height 8
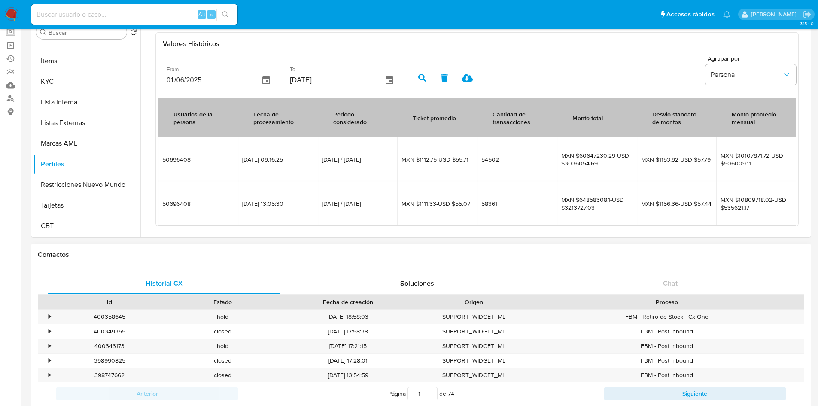
scroll to position [0, 0]
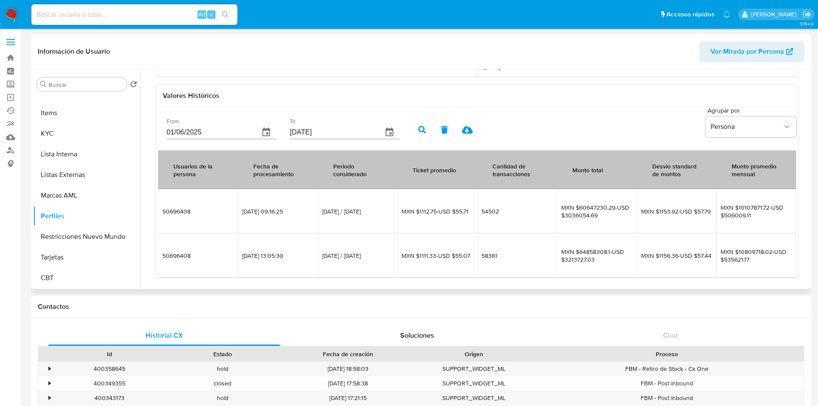
click at [464, 129] on icon at bounding box center [467, 130] width 11 height 8
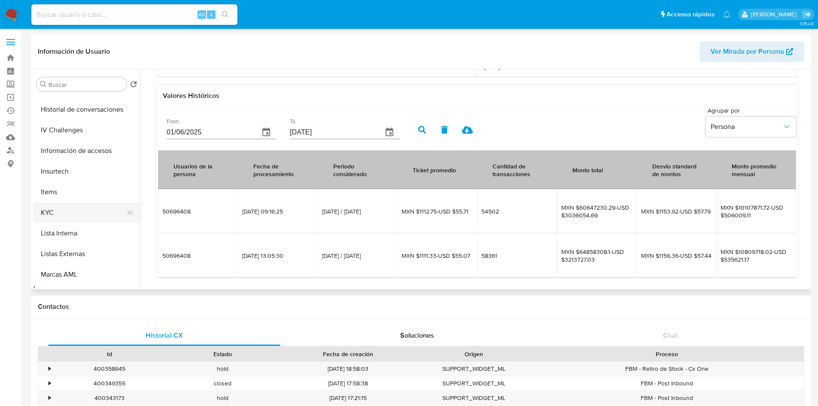
scroll to position [234, 0]
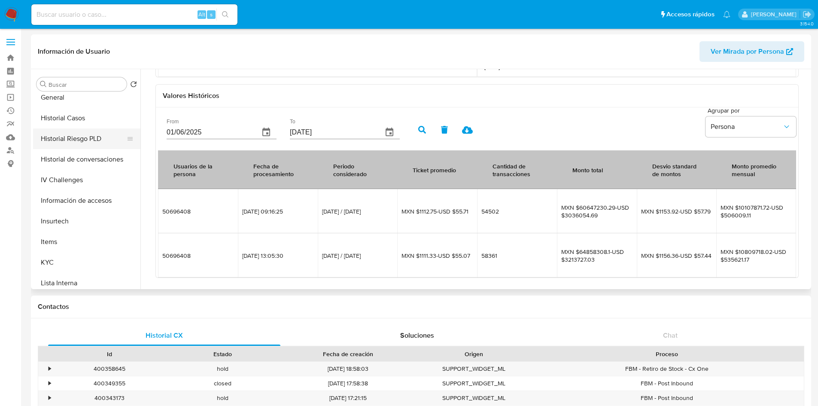
click at [101, 133] on button "Historial Riesgo PLD" at bounding box center [83, 138] width 101 height 21
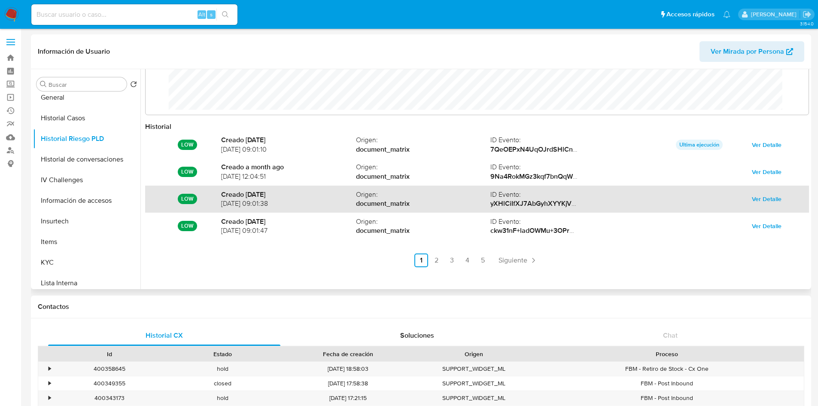
scroll to position [43, 0]
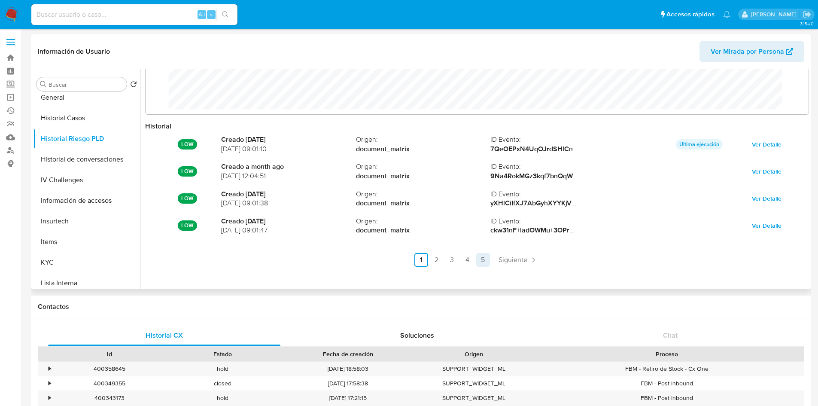
click at [484, 259] on link "5" at bounding box center [483, 260] width 14 height 14
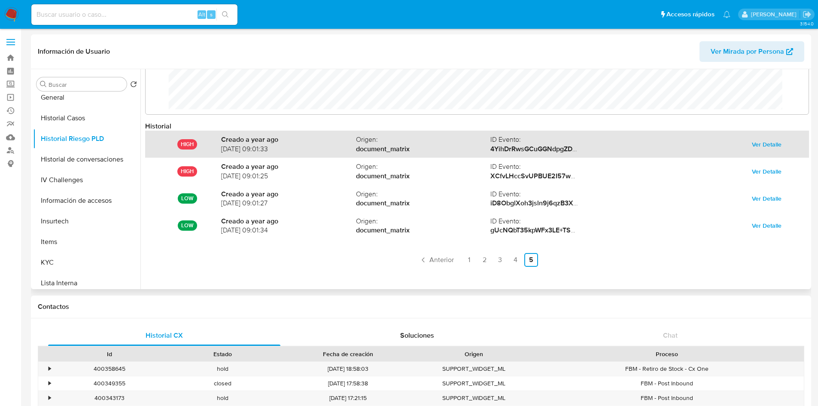
click at [766, 143] on span "Ver Detalle" at bounding box center [767, 144] width 30 height 12
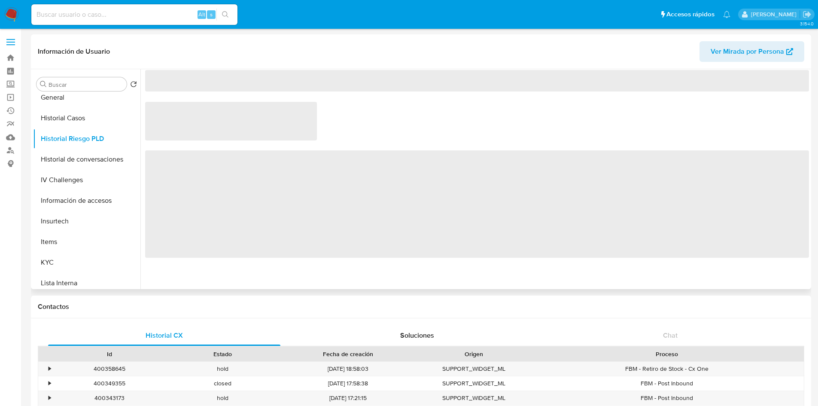
scroll to position [0, 0]
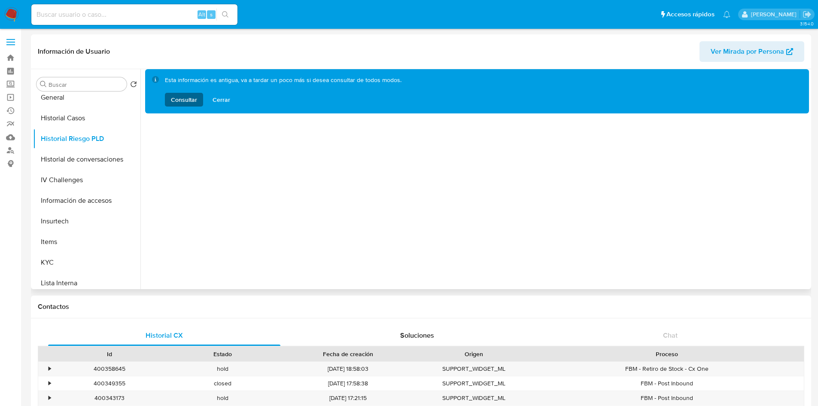
click at [194, 98] on span "Consultar" at bounding box center [184, 100] width 26 height 14
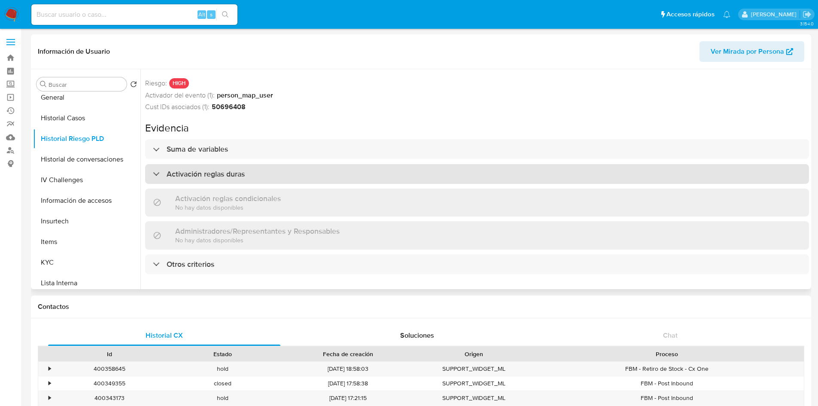
scroll to position [25, 0]
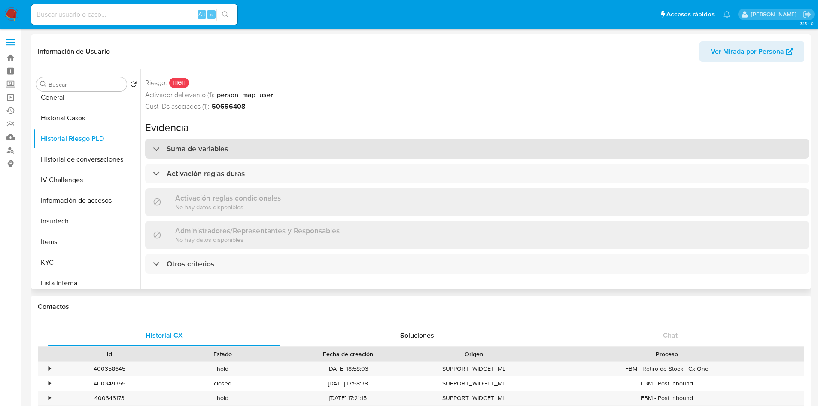
click at [153, 141] on div "Suma de variables" at bounding box center [477, 149] width 664 height 20
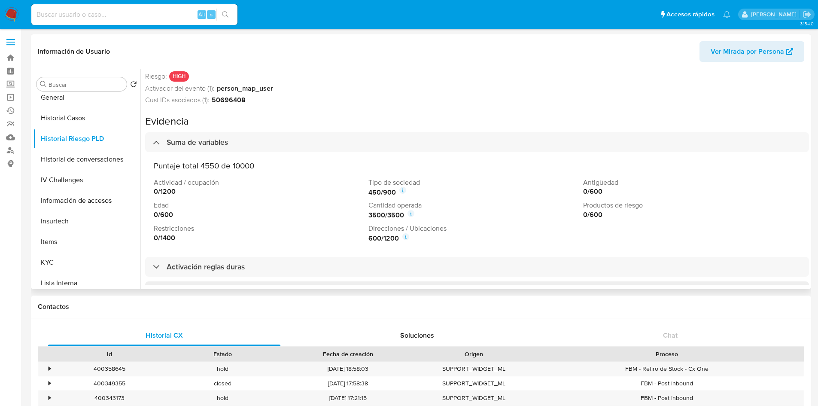
scroll to position [111, 0]
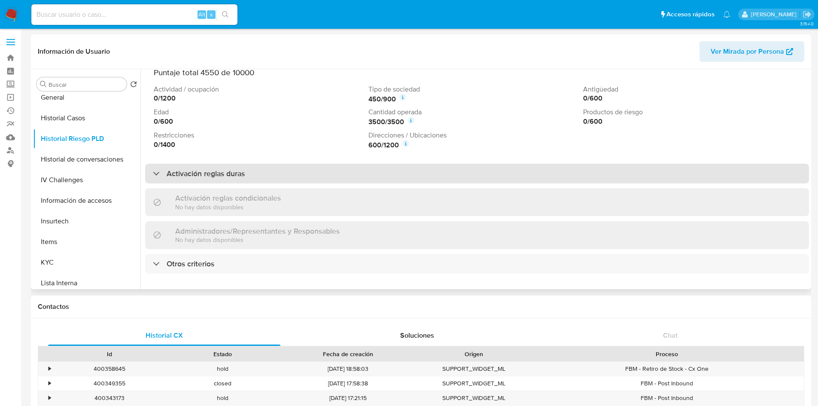
click at [159, 169] on div "Activación reglas duras" at bounding box center [199, 173] width 92 height 9
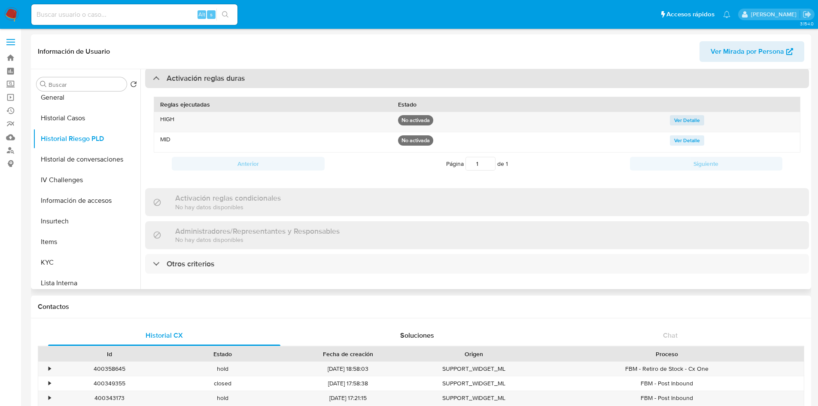
scroll to position [206, 0]
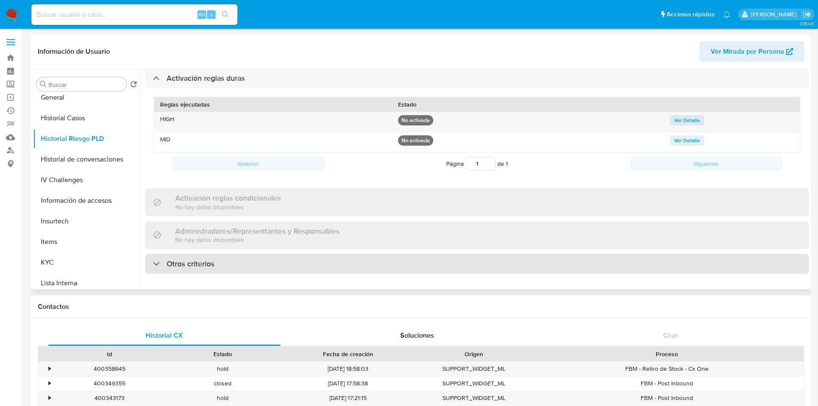
click at [153, 263] on div at bounding box center [153, 263] width 0 height 0
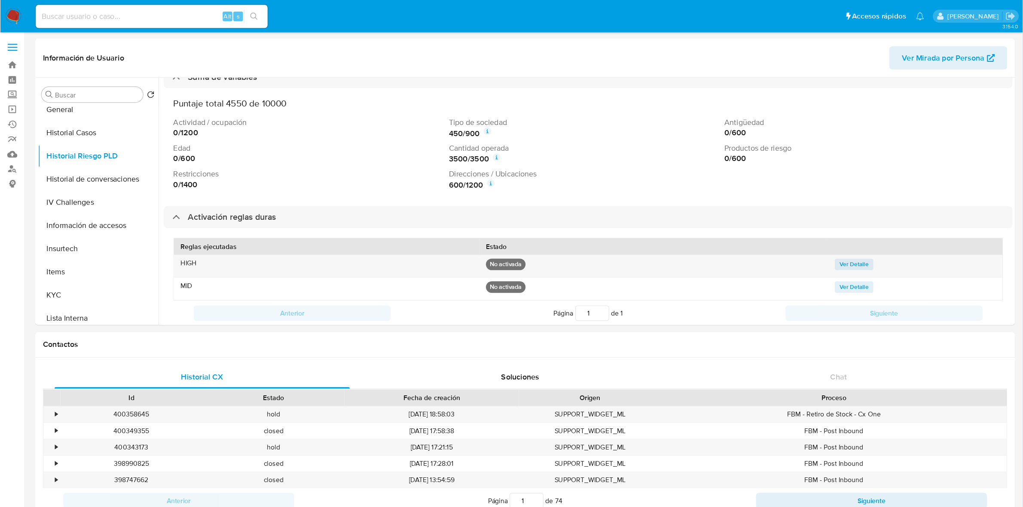
scroll to position [110, 0]
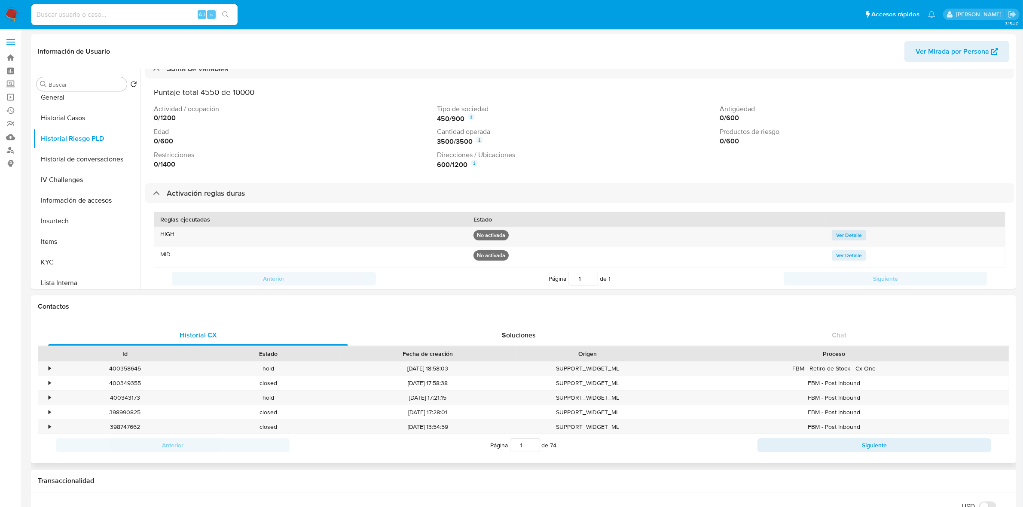
drag, startPoint x: 823, startPoint y: 0, endPoint x: 350, endPoint y: 305, distance: 562.8
click at [350, 305] on h1 "Contactos" at bounding box center [523, 306] width 971 height 9
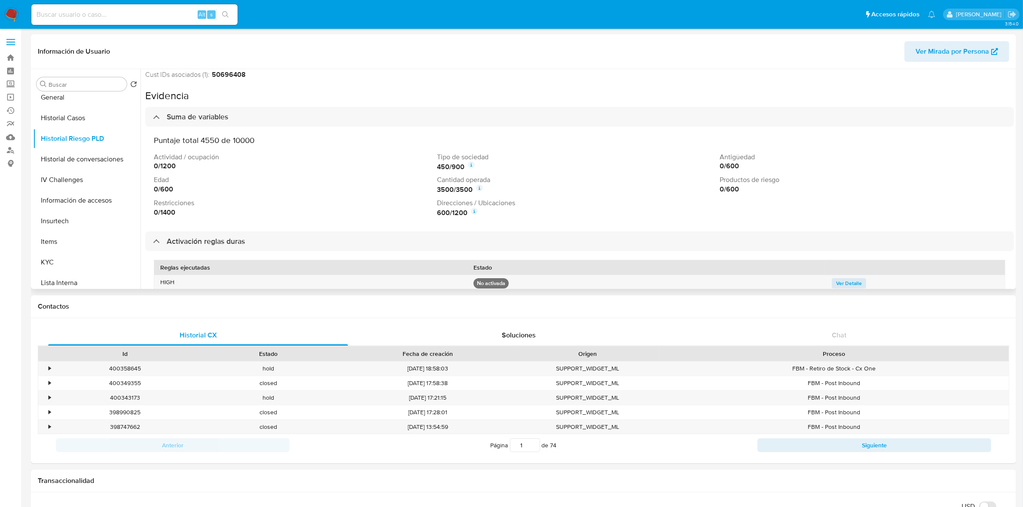
scroll to position [0, 0]
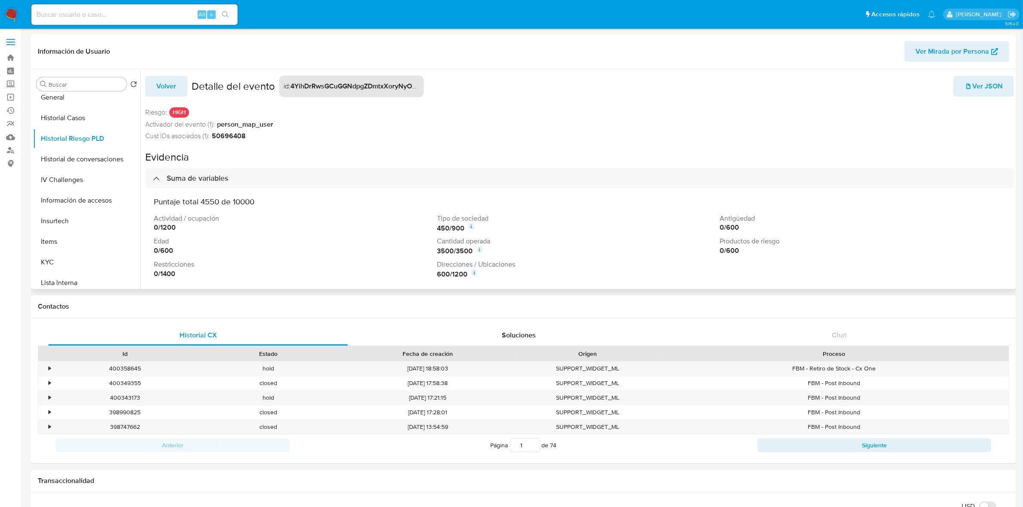
click at [171, 87] on span "Volver" at bounding box center [166, 86] width 20 height 19
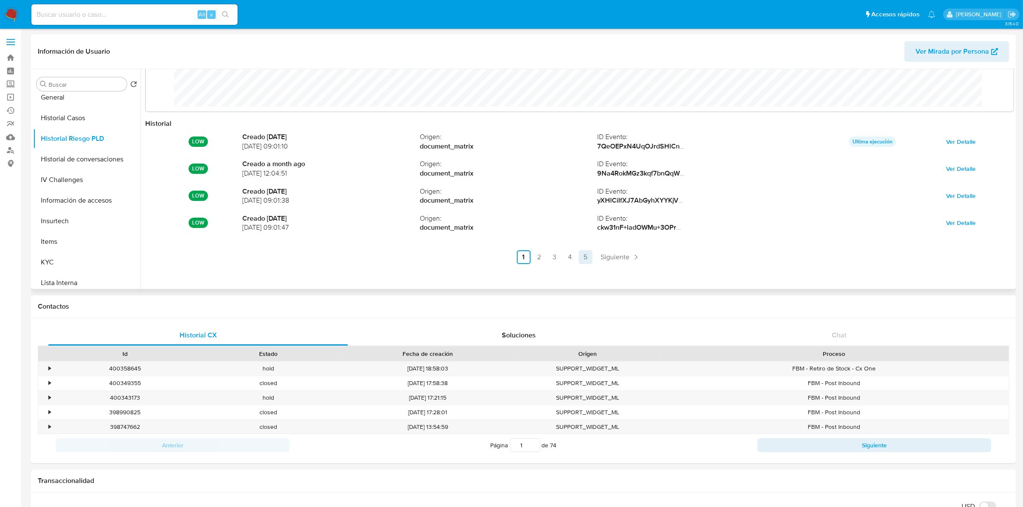
click at [583, 260] on link "5" at bounding box center [586, 257] width 14 height 14
click at [614, 261] on link "4" at bounding box center [618, 257] width 14 height 14
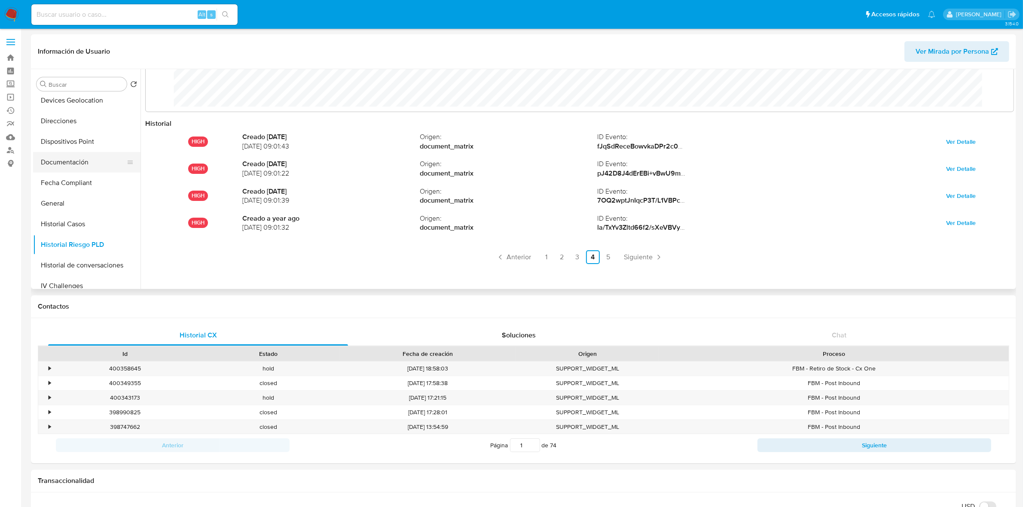
scroll to position [127, 0]
click at [74, 168] on button "Documentación" at bounding box center [83, 163] width 101 height 21
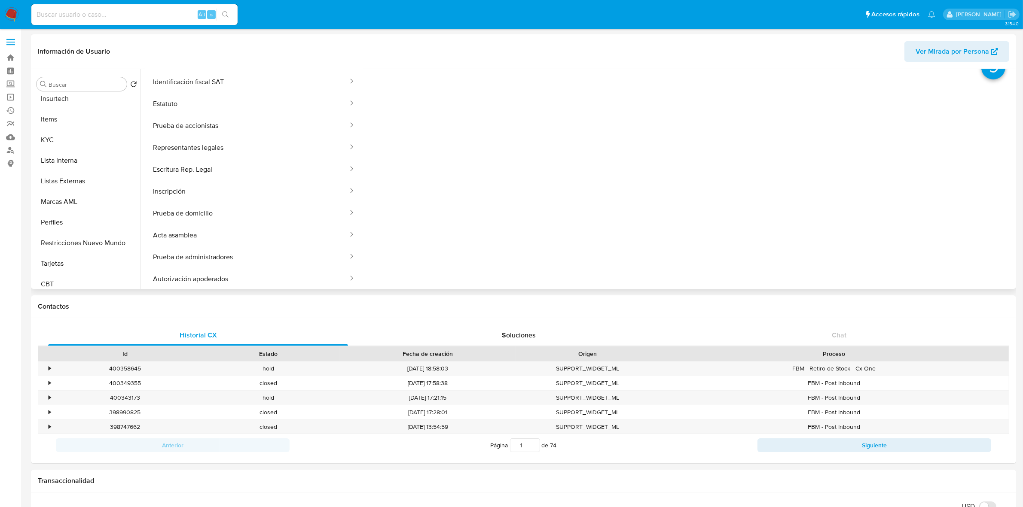
scroll to position [362, 0]
click at [81, 194] on button "Marcas AML" at bounding box center [83, 196] width 101 height 21
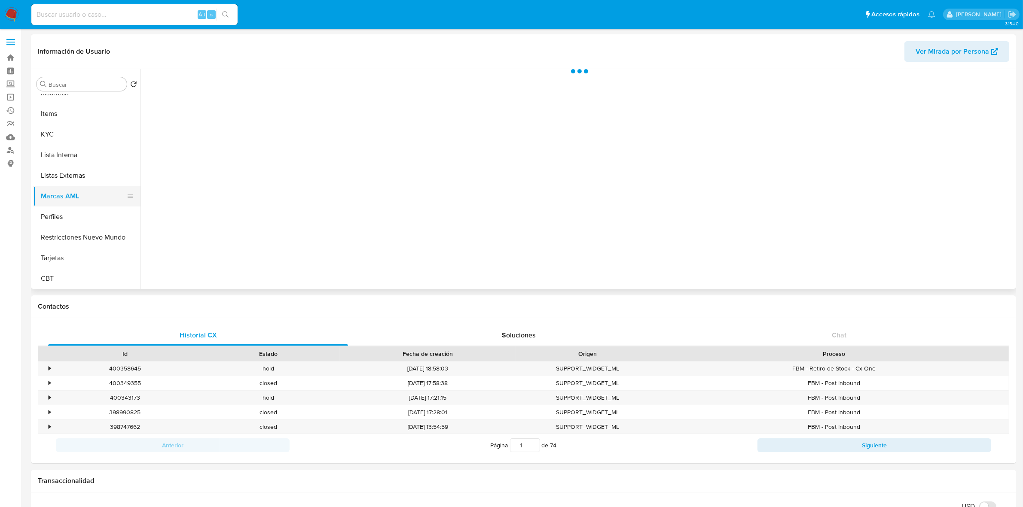
scroll to position [0, 0]
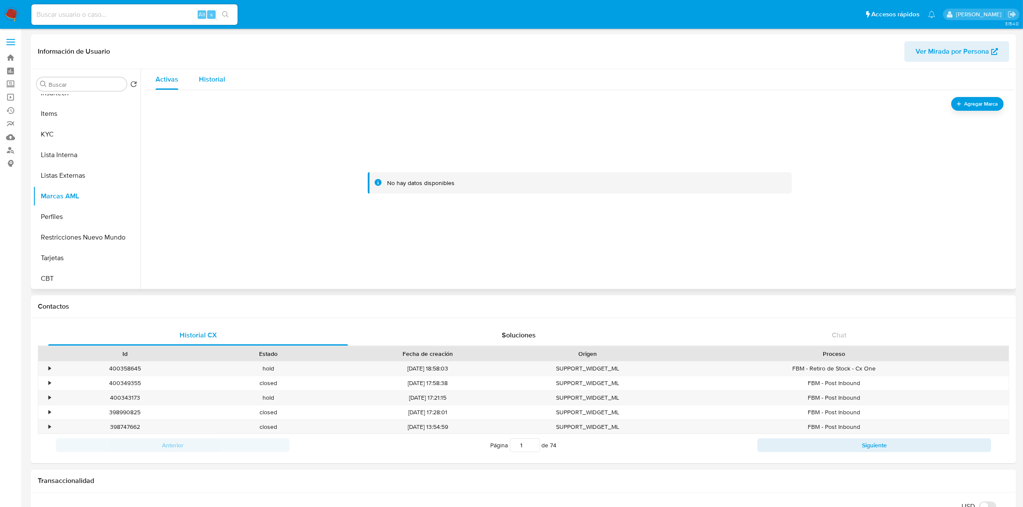
click at [206, 79] on span "Historial" at bounding box center [212, 79] width 26 height 10
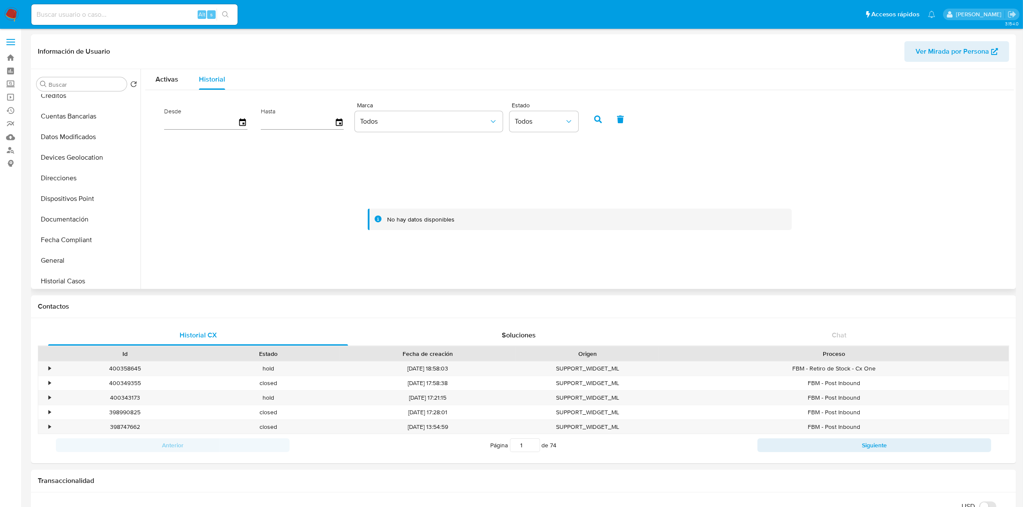
scroll to position [55, 0]
click at [69, 238] on button "Documentación" at bounding box center [83, 235] width 101 height 21
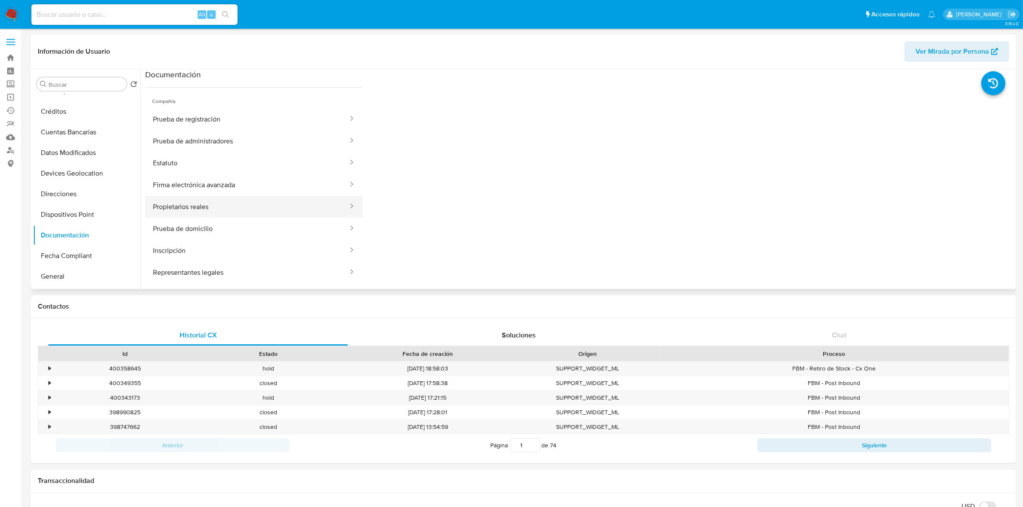
scroll to position [0, 0]
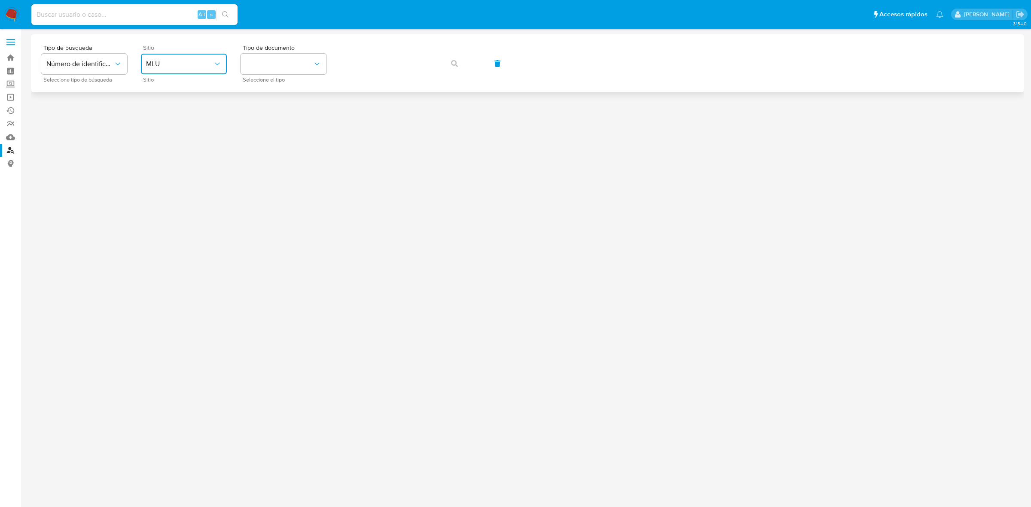
click at [153, 65] on span "MLU" at bounding box center [179, 64] width 67 height 9
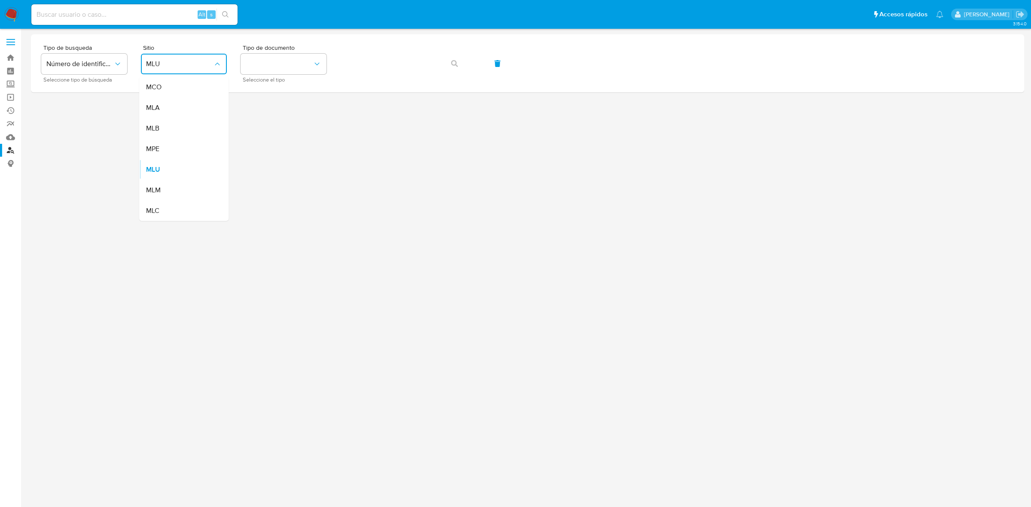
click at [476, 168] on div at bounding box center [527, 267] width 993 height 467
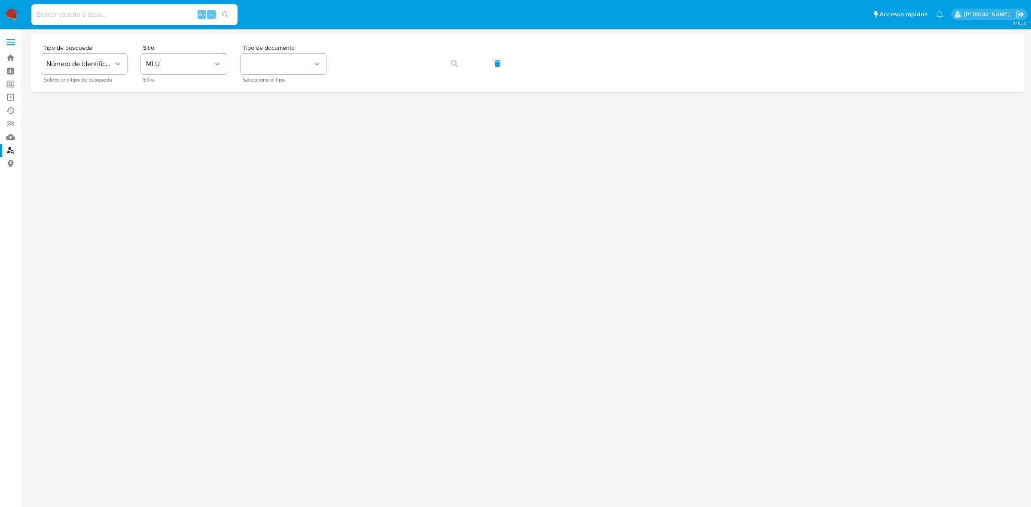
click at [7, 38] on label at bounding box center [10, 42] width 21 height 18
click at [0, 0] on input "checkbox" at bounding box center [0, 0] width 0 height 0
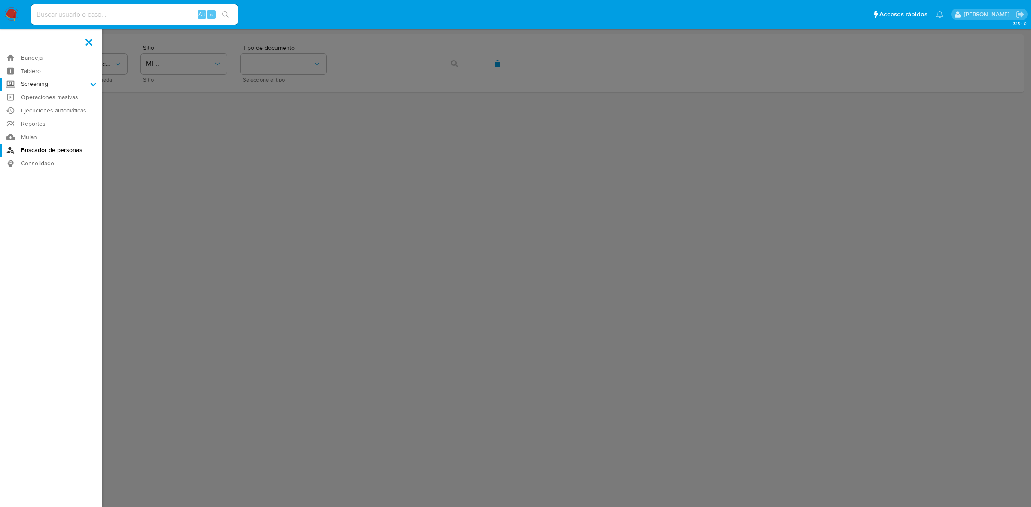
click at [93, 84] on icon at bounding box center [93, 84] width 6 height 6
click at [0, 0] on input "Screening" at bounding box center [0, 0] width 0 height 0
click at [50, 110] on link "Watchlist" at bounding box center [51, 107] width 102 height 11
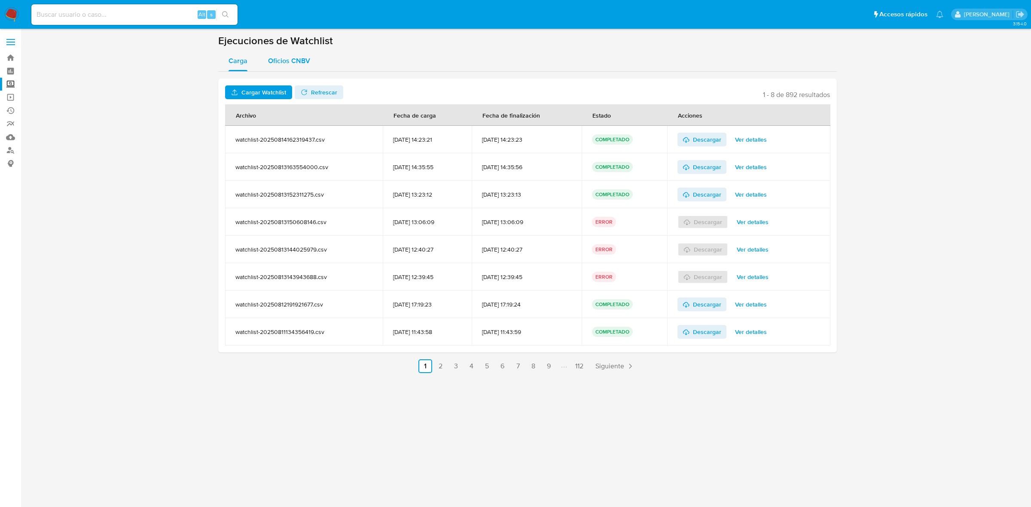
click at [295, 58] on span "Oficios CNBV" at bounding box center [289, 61] width 42 height 10
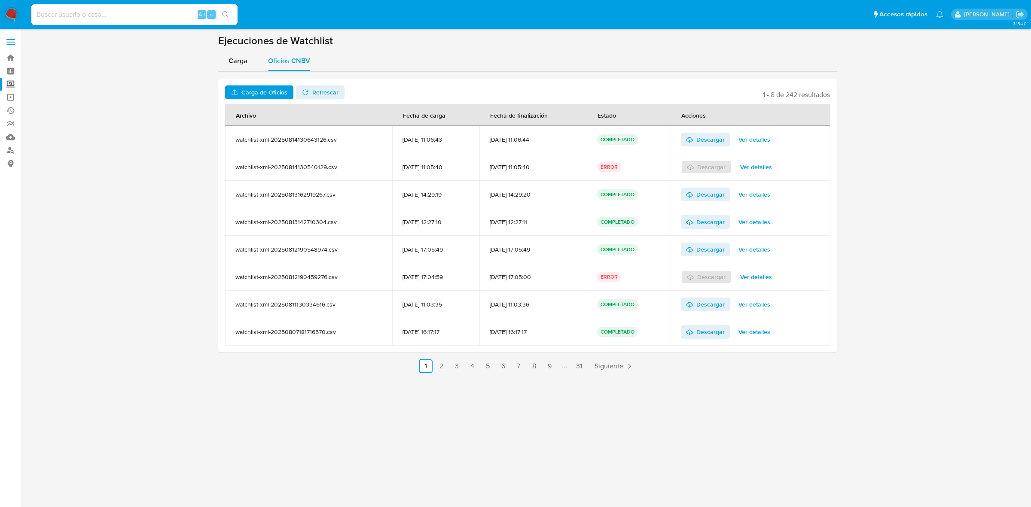
click at [241, 93] on span "Carga de Oficios" at bounding box center [264, 92] width 46 height 14
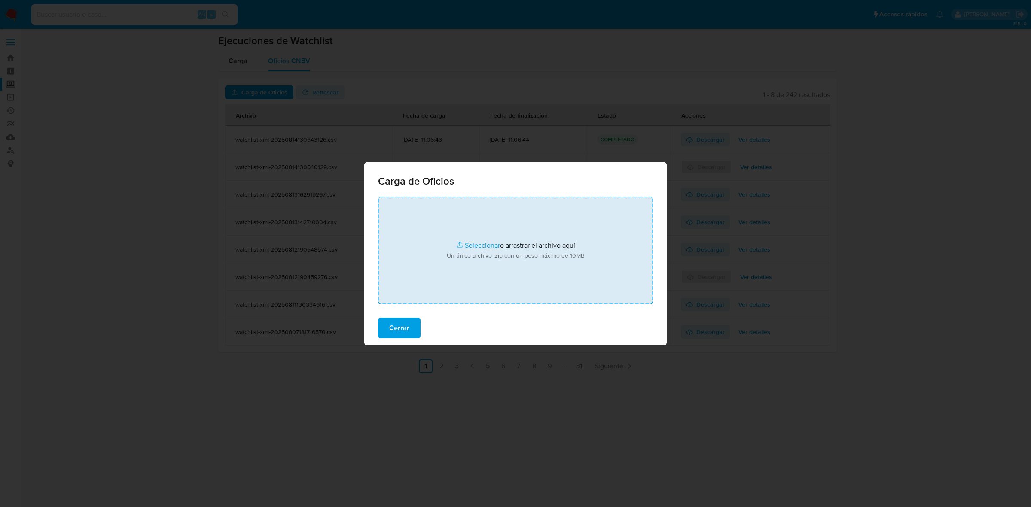
click at [480, 244] on input "file" at bounding box center [515, 250] width 275 height 107
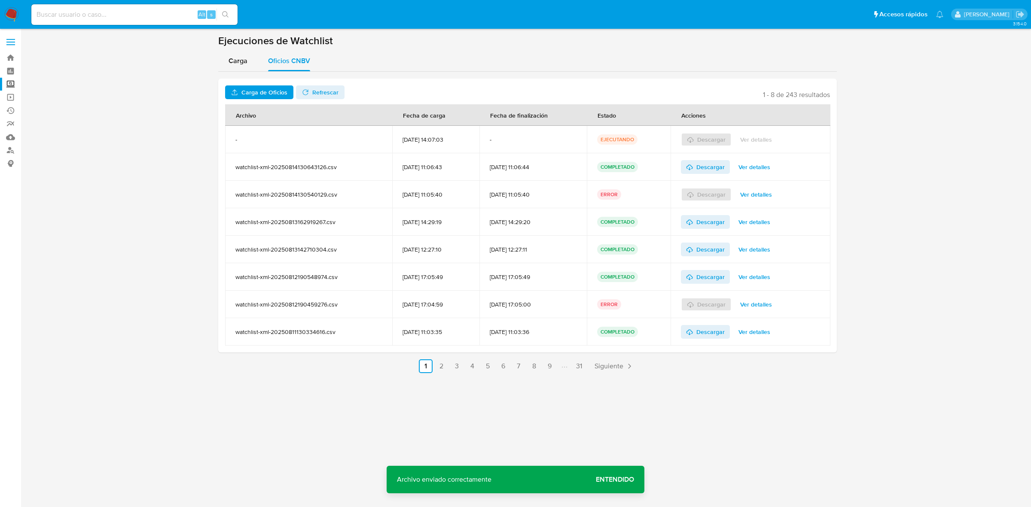
click at [313, 90] on span "Refrescar" at bounding box center [325, 92] width 26 height 14
click at [757, 137] on span "Ver detalles" at bounding box center [756, 140] width 32 height 12
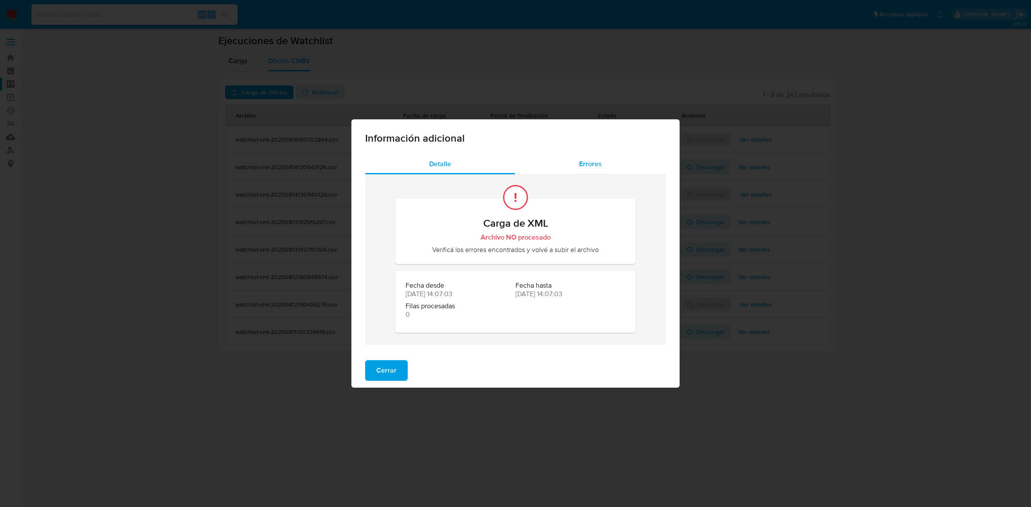
click at [572, 166] on div "Errores" at bounding box center [590, 164] width 151 height 21
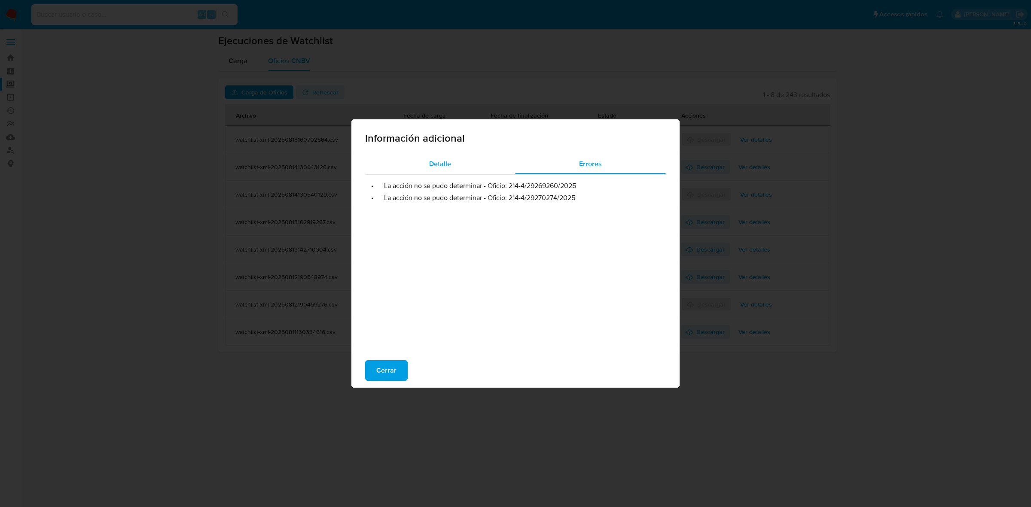
click at [469, 165] on div "Detalle" at bounding box center [440, 164] width 150 height 21
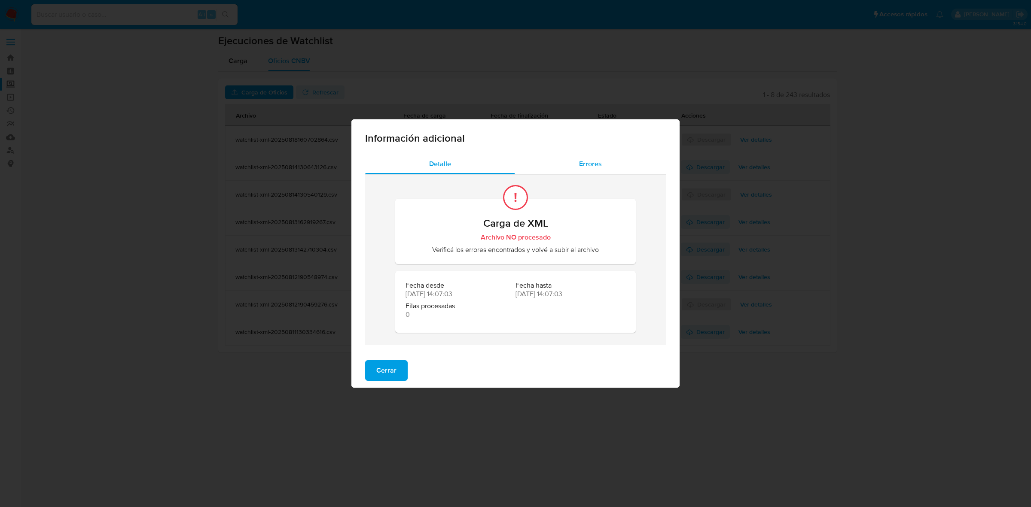
click at [595, 169] on div "Errores" at bounding box center [590, 164] width 151 height 21
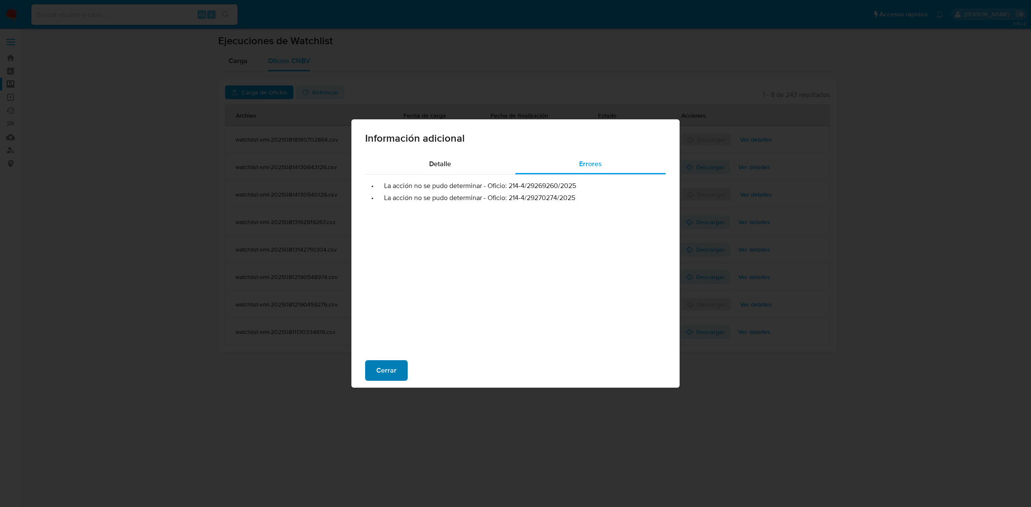
click at [391, 369] on span "Cerrar" at bounding box center [386, 370] width 20 height 19
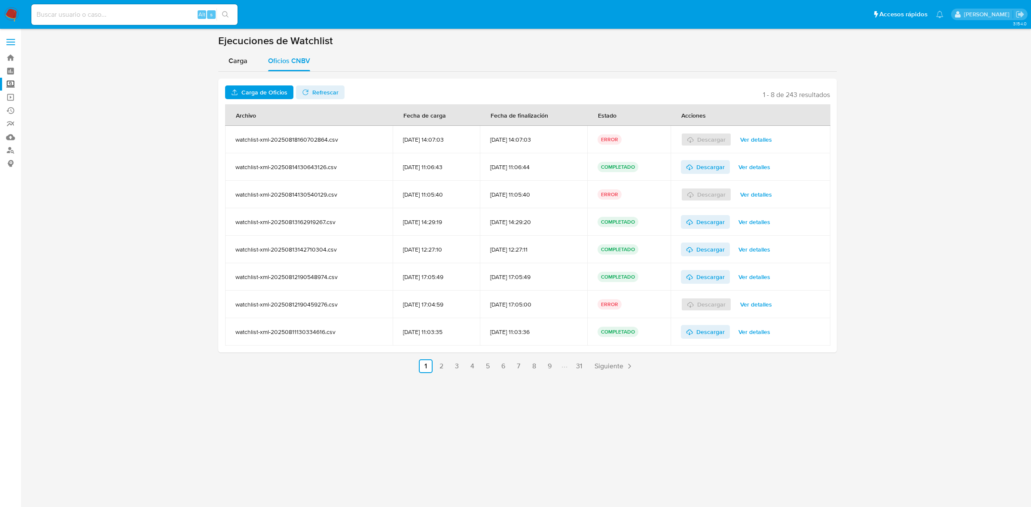
click at [772, 134] on span "Ver detalles" at bounding box center [756, 140] width 32 height 12
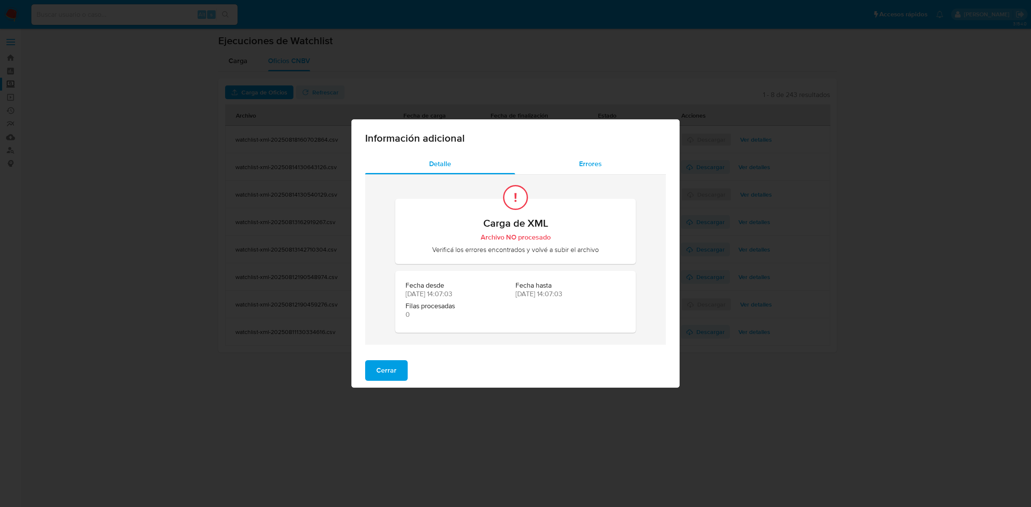
click at [613, 166] on div "Errores" at bounding box center [590, 164] width 151 height 21
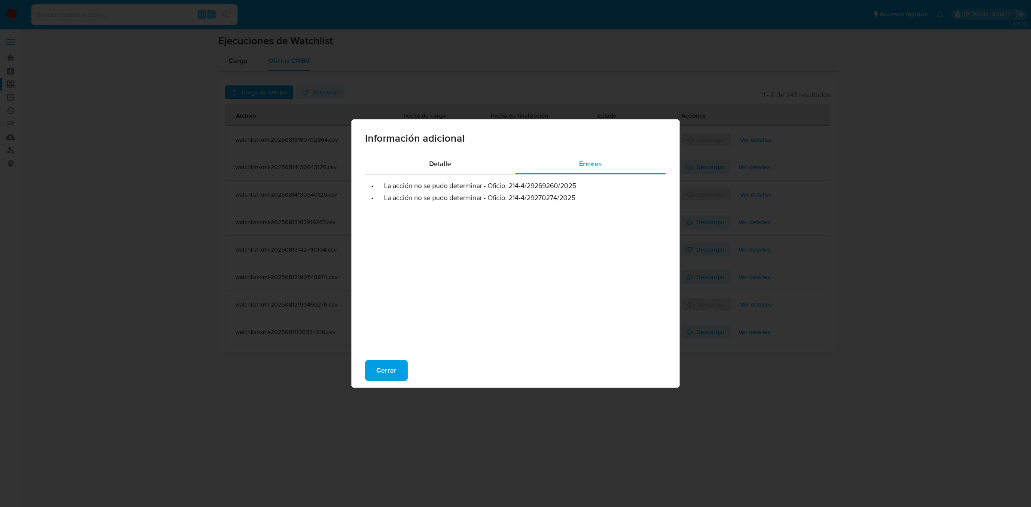
click at [577, 417] on div "Información adicional Detalle Errores • La acción no se pudo determinar - Ofici…" at bounding box center [515, 253] width 1031 height 507
click at [379, 371] on span "Cerrar" at bounding box center [386, 370] width 20 height 19
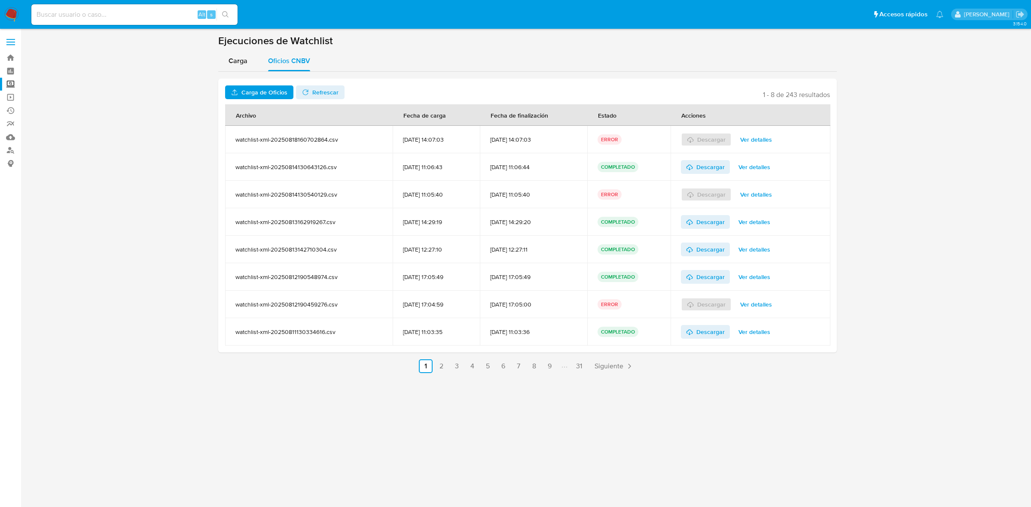
click at [255, 91] on span "Carga de Oficios" at bounding box center [264, 92] width 46 height 14
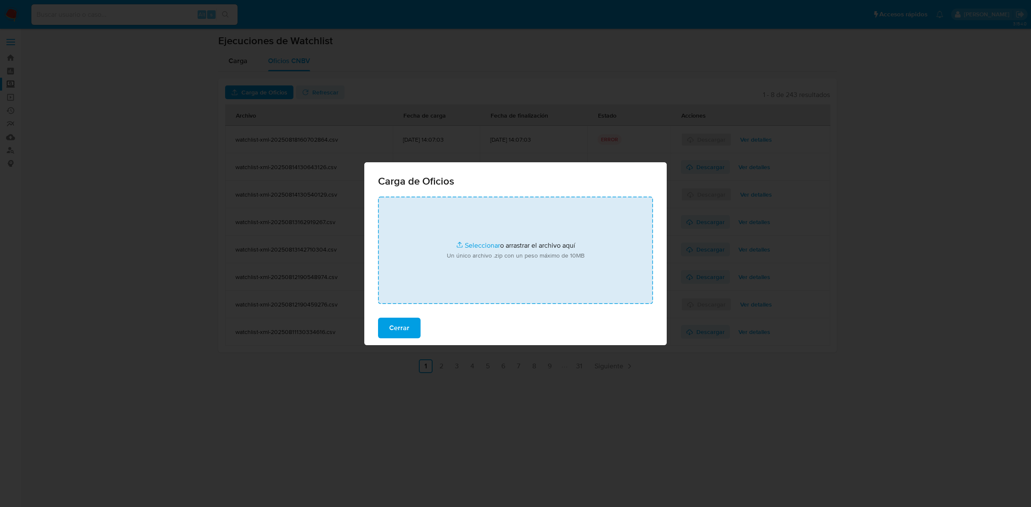
click at [486, 244] on input "file" at bounding box center [515, 250] width 275 height 107
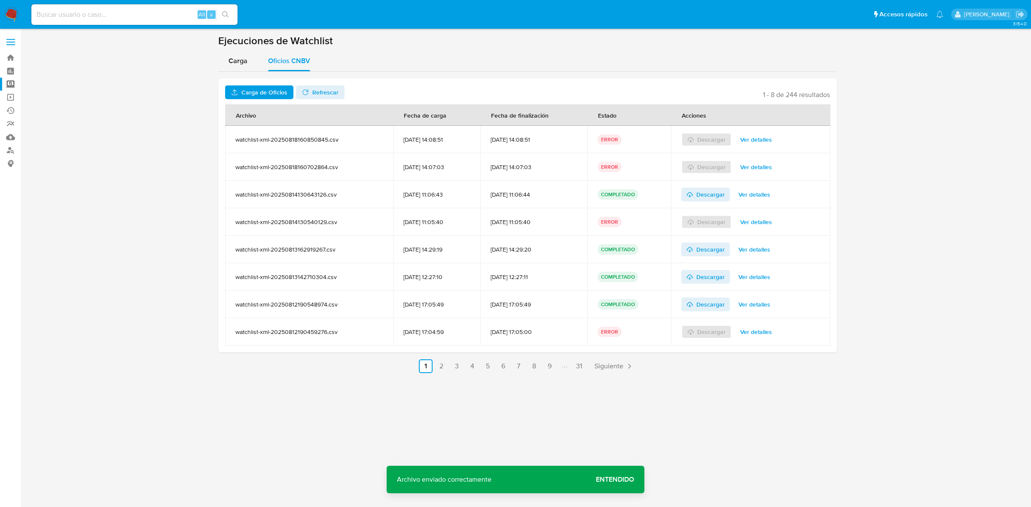
click at [315, 93] on span "Refrescar" at bounding box center [325, 92] width 26 height 14
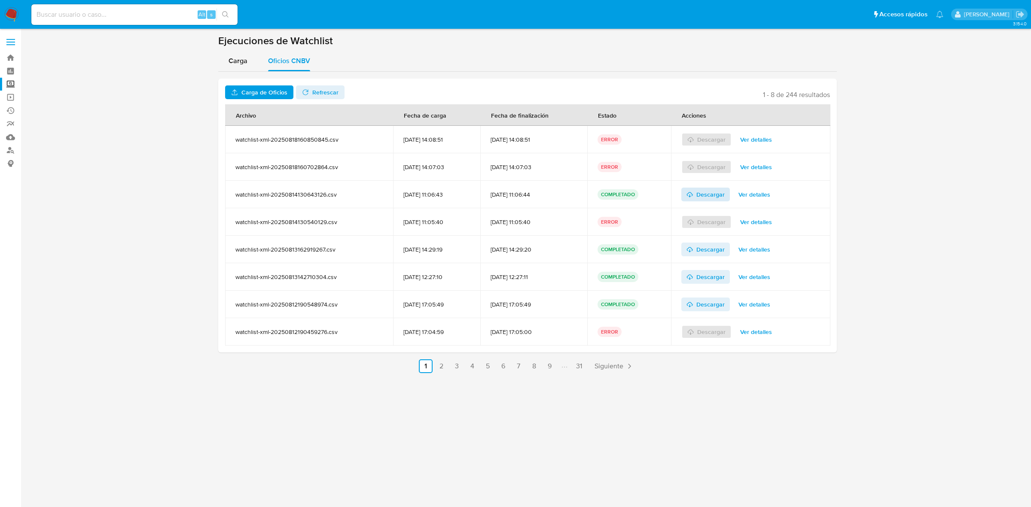
click at [720, 193] on span "Descargar" at bounding box center [710, 195] width 28 height 14
click at [8, 42] on span at bounding box center [10, 42] width 9 height 1
click at [0, 0] on input "checkbox" at bounding box center [0, 0] width 0 height 0
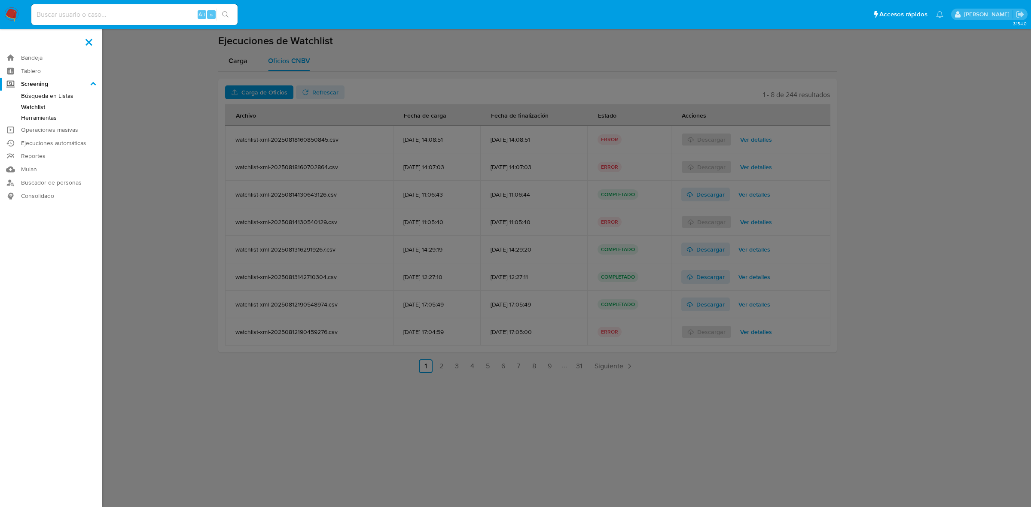
click at [69, 97] on link "Búsqueda en Listas" at bounding box center [51, 96] width 102 height 11
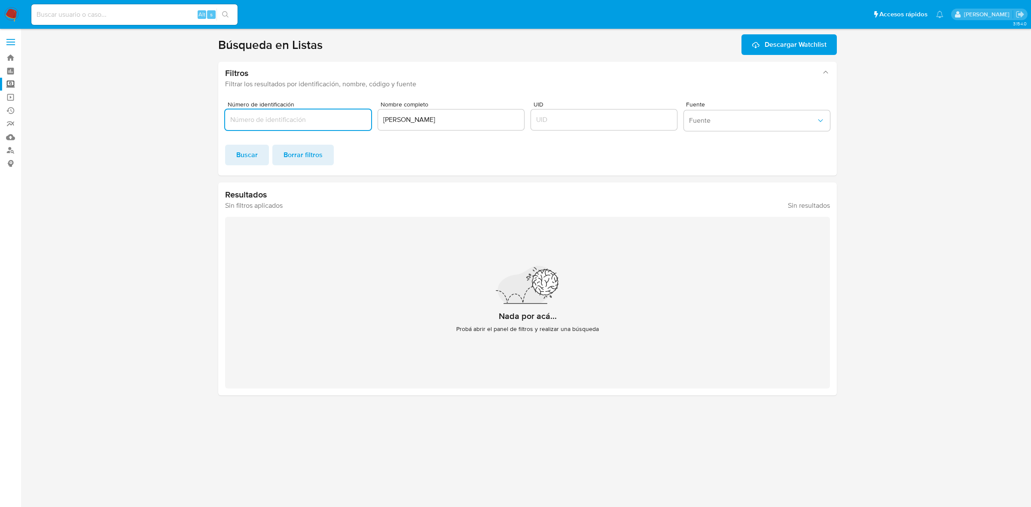
click at [491, 122] on input "[PERSON_NAME]" at bounding box center [451, 119] width 146 height 11
click at [305, 124] on input "Número de identificación" at bounding box center [298, 119] width 146 height 11
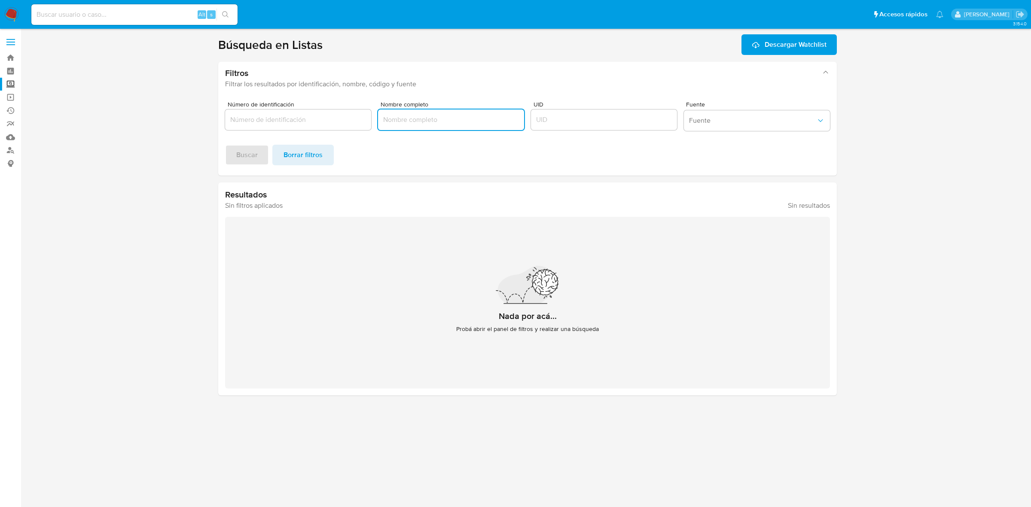
click at [419, 124] on input "Nombre completo" at bounding box center [451, 119] width 146 height 11
click at [929, 212] on section at bounding box center [527, 214] width 993 height 361
click at [427, 114] on input "Nombre completo" at bounding box center [451, 119] width 146 height 11
paste input "[PERSON_NAME] [PERSON_NAME]"
click at [243, 153] on span "Buscar" at bounding box center [246, 155] width 21 height 19
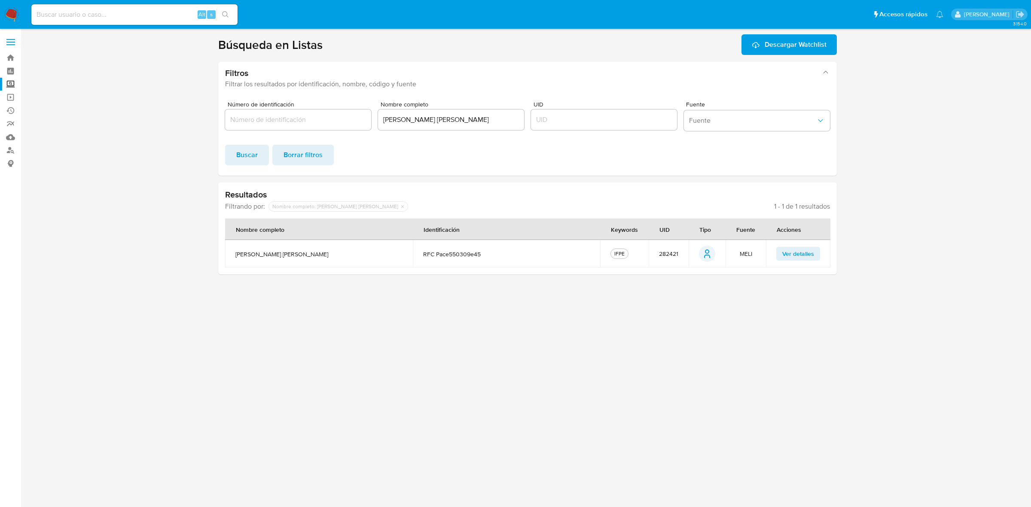
click at [675, 256] on span "282421" at bounding box center [668, 254] width 19 height 8
click at [815, 254] on button "Ver detalles" at bounding box center [798, 254] width 44 height 14
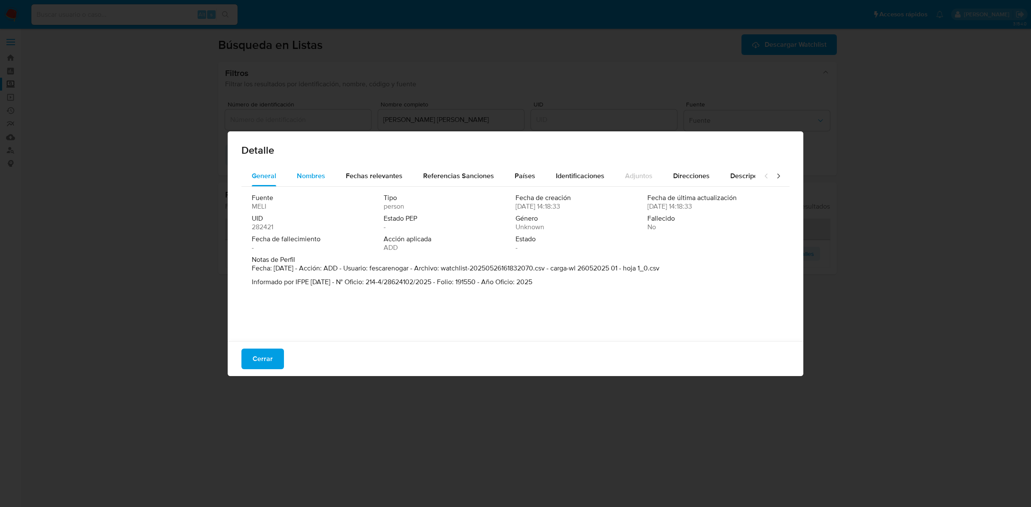
click at [323, 174] on span "Nombres" at bounding box center [311, 176] width 28 height 10
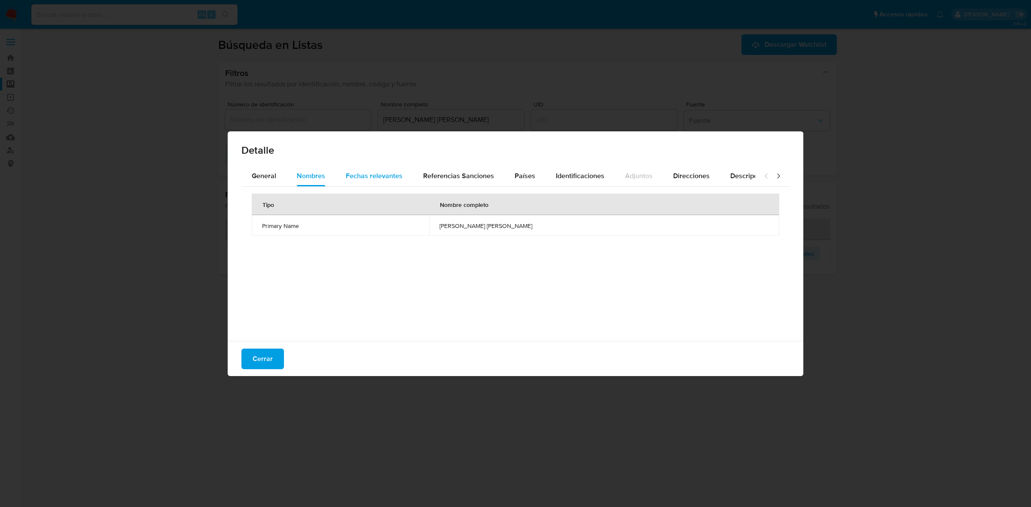
click at [385, 172] on span "Fechas relevantes" at bounding box center [374, 176] width 57 height 10
click at [460, 173] on span "Referencias Sanciones" at bounding box center [458, 176] width 71 height 10
click at [832, 172] on div "Detalle General Nombres Fechas relevantes Referencias Sanciones Países Identifi…" at bounding box center [515, 253] width 1031 height 507
click at [275, 359] on button "Cerrar" at bounding box center [262, 359] width 43 height 21
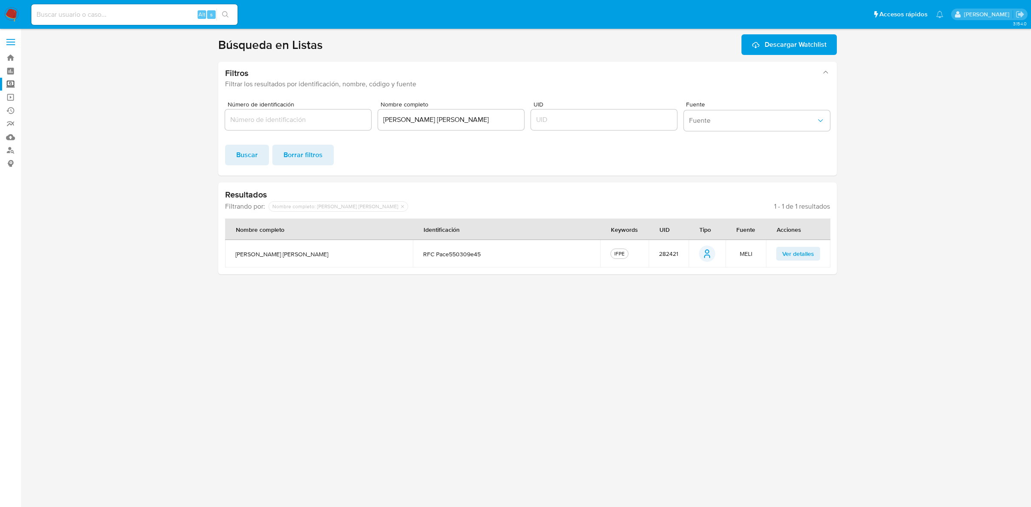
click at [798, 248] on span "Ver detalles" at bounding box center [798, 254] width 32 height 12
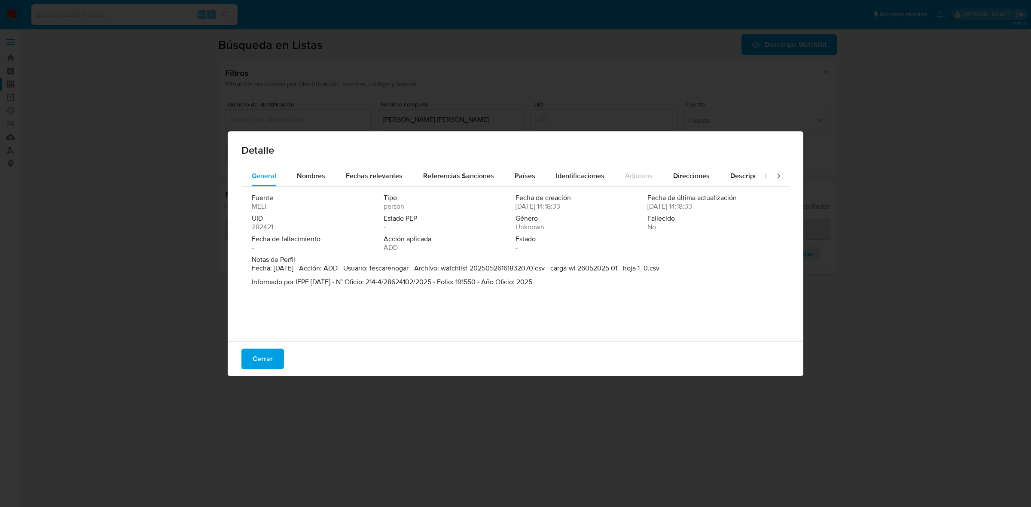
drag, startPoint x: 248, startPoint y: 285, endPoint x: 451, endPoint y: 281, distance: 203.2
click at [451, 281] on div "Fuente [PERSON_NAME] Tipo person Fecha de creación [DATE] 14:18:33 Fecha de últ…" at bounding box center [515, 262] width 548 height 150
drag, startPoint x: 573, startPoint y: 282, endPoint x: 250, endPoint y: 282, distance: 322.2
click at [250, 282] on div "Fuente [PERSON_NAME] Tipo person Fecha de creación [DATE] 14:18:33 Fecha de últ…" at bounding box center [515, 262] width 548 height 150
click at [261, 361] on span "Cerrar" at bounding box center [263, 359] width 20 height 19
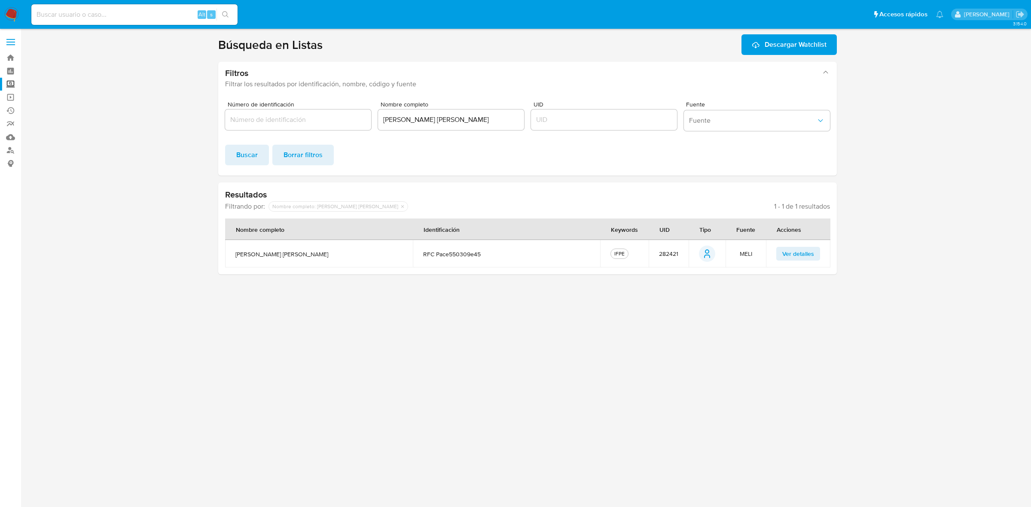
click at [418, 117] on input "JOSE EDUARDO PABLOS VELEZ CANTU" at bounding box center [451, 119] width 146 height 11
paste input "É JESÚS GARCÍA ALVARADO"
click at [253, 153] on span "Buscar" at bounding box center [246, 155] width 21 height 19
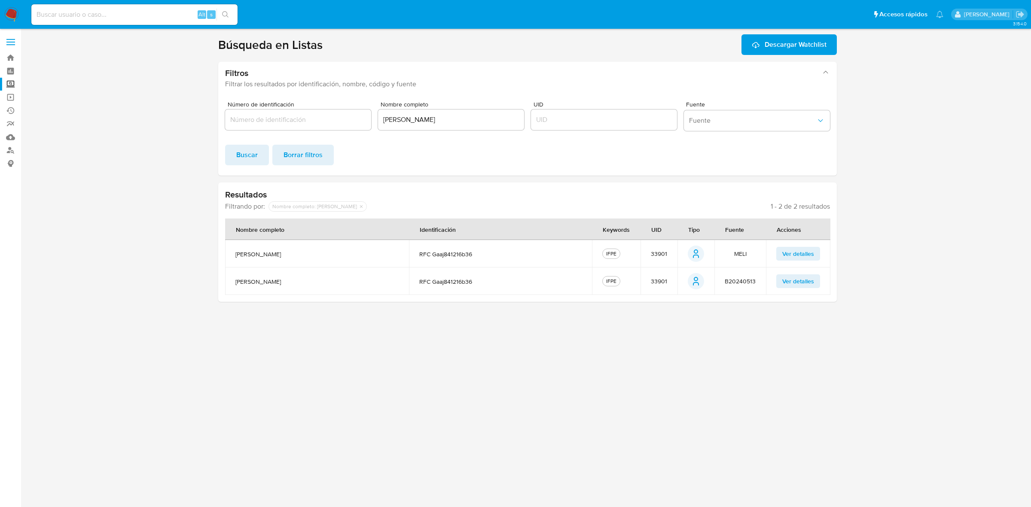
click at [666, 250] on span "33901" at bounding box center [659, 254] width 16 height 8
click at [665, 250] on span "33901" at bounding box center [659, 254] width 16 height 8
click at [679, 301] on div "Resultados Filtrando por: deshabilitado : Nombre completo: JOSÉ JESÚS GARCÍA AL…" at bounding box center [527, 242] width 619 height 119
click at [737, 279] on span "B20240513" at bounding box center [740, 282] width 31 height 8
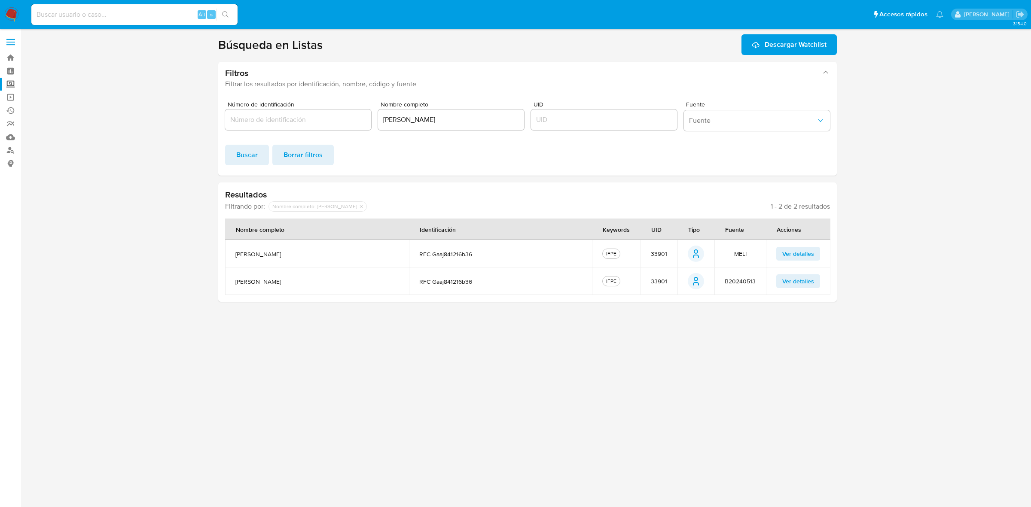
click at [737, 279] on span "B20240513" at bounding box center [740, 282] width 31 height 8
click at [741, 252] on span "MELI" at bounding box center [740, 254] width 12 height 8
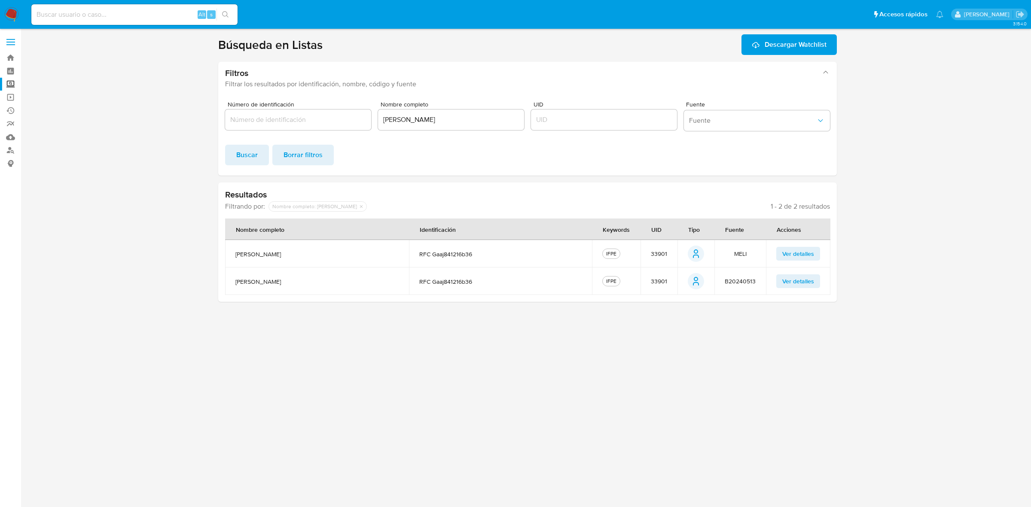
click at [795, 286] on span "Ver detalles" at bounding box center [798, 281] width 32 height 12
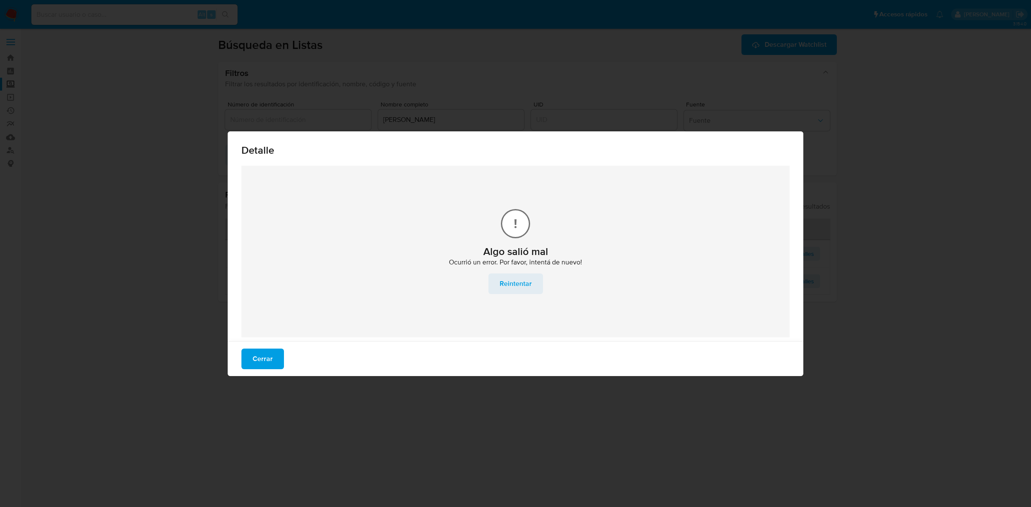
click at [515, 281] on span "Reintentar" at bounding box center [516, 284] width 32 height 19
click at [257, 368] on span "Cerrar" at bounding box center [263, 359] width 20 height 19
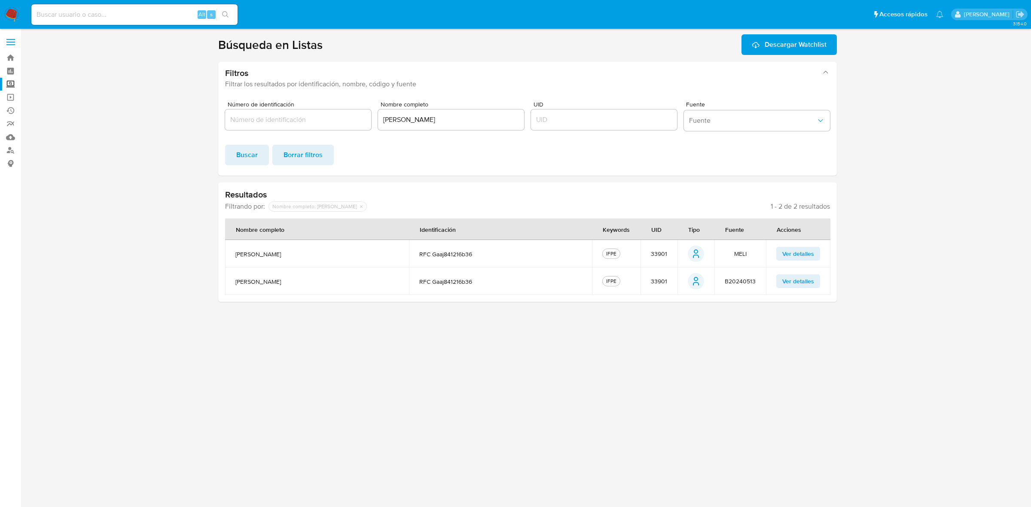
click at [743, 279] on span "B20240513" at bounding box center [740, 282] width 31 height 8
click at [800, 257] on span "Ver detalles" at bounding box center [798, 254] width 32 height 12
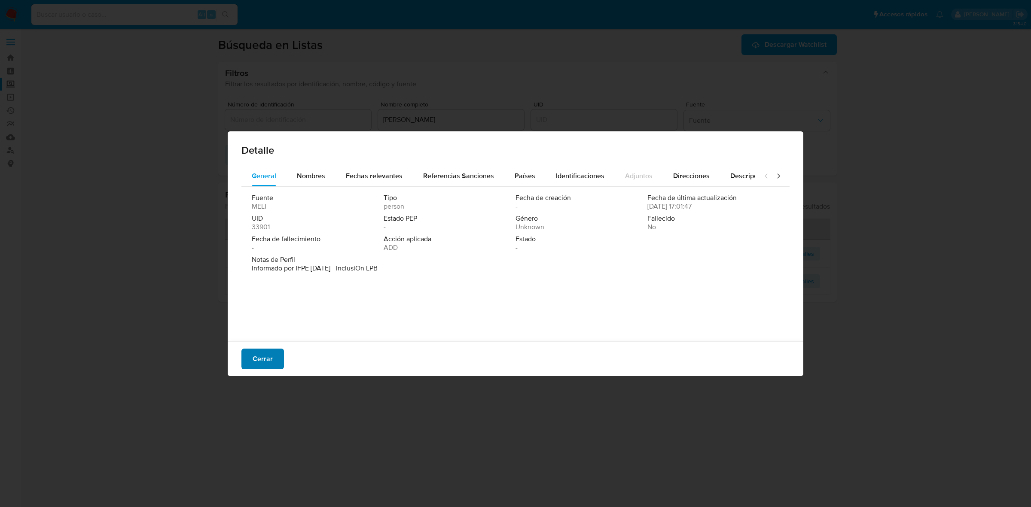
click at [254, 364] on span "Cerrar" at bounding box center [263, 359] width 20 height 19
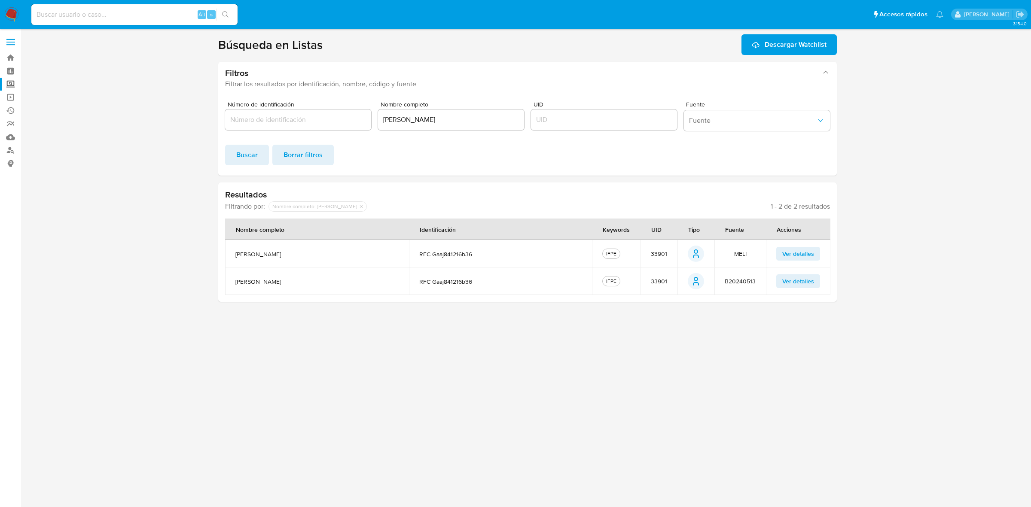
click at [295, 253] on span "jose jesus garcia alvarado" at bounding box center [316, 254] width 163 height 8
click at [667, 250] on span "33901" at bounding box center [659, 254] width 16 height 8
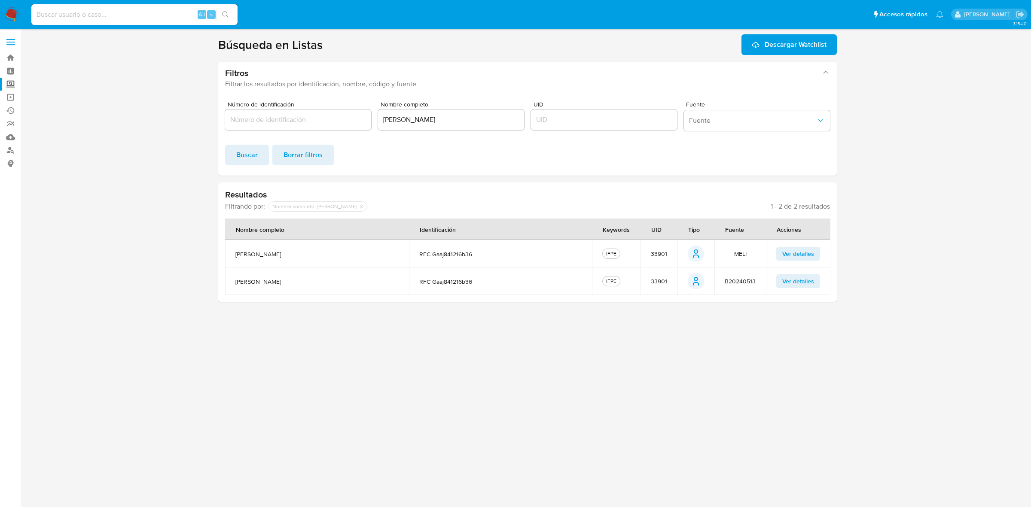
click at [667, 250] on span "33901" at bounding box center [659, 254] width 16 height 8
click at [785, 255] on span "Ver detalles" at bounding box center [798, 254] width 32 height 12
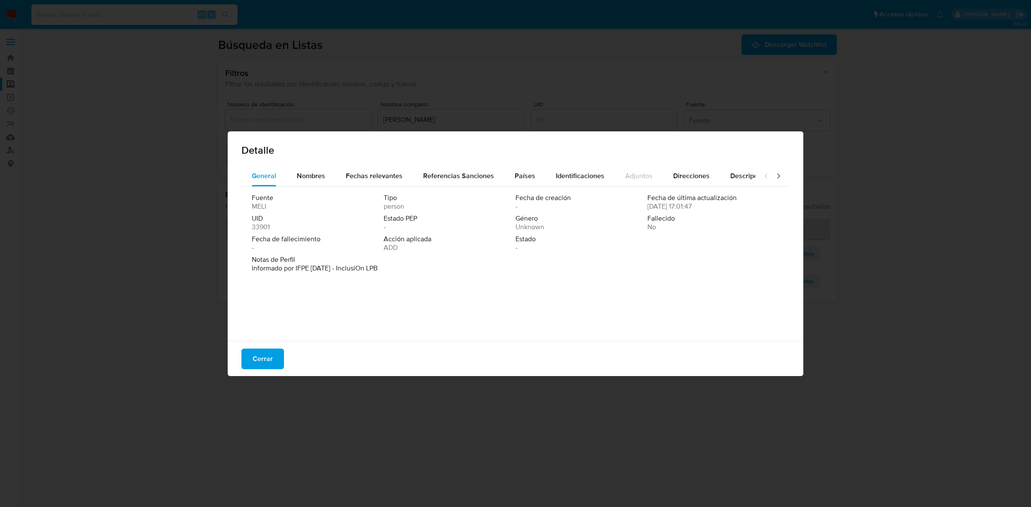
drag, startPoint x: 407, startPoint y: 266, endPoint x: 392, endPoint y: 270, distance: 15.0
click at [392, 270] on div "Notas de Perfil Informado por IFPE 05-01-2023 - InclusiOn LPB" at bounding box center [516, 264] width 528 height 17
click at [246, 359] on button "Cerrar" at bounding box center [262, 359] width 43 height 21
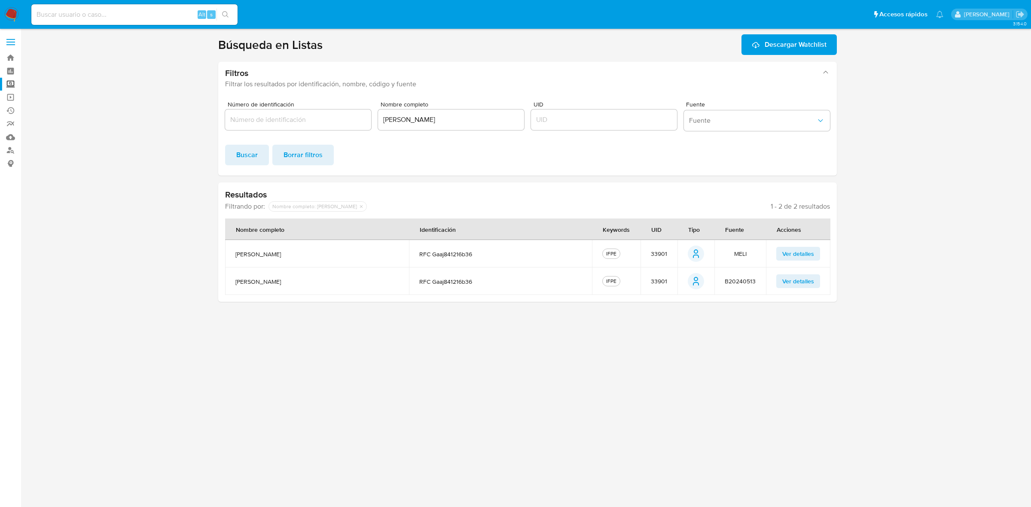
click at [430, 126] on div "JOSÉ JESÚS GARCÍA ALVARADO" at bounding box center [451, 120] width 146 height 21
click at [430, 123] on input "JOSÉ JESÚS GARCÍA ALVARADO" at bounding box center [451, 119] width 146 height 11
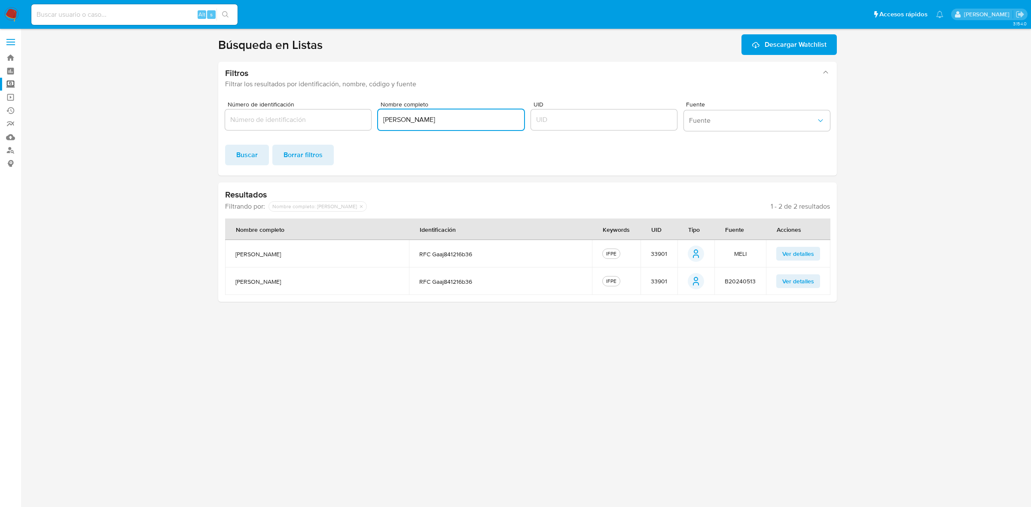
paste input "GISELA CATALINA OLIVO ALONS"
type input "GISELA CATALINA OLIVO ALONSO"
click at [260, 157] on button "Buscar" at bounding box center [247, 155] width 44 height 21
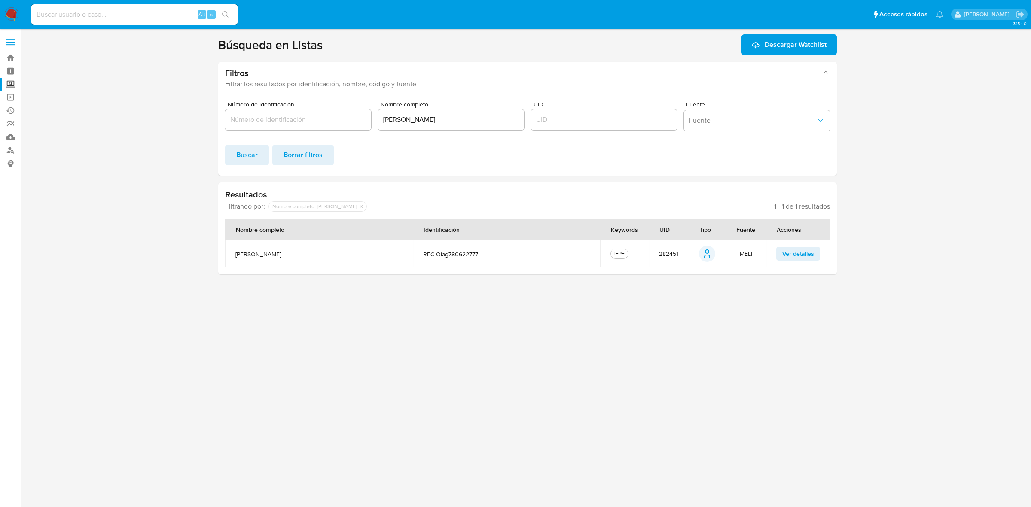
click at [669, 250] on span "282451" at bounding box center [668, 254] width 19 height 8
click at [804, 255] on span "Ver detalles" at bounding box center [798, 254] width 32 height 12
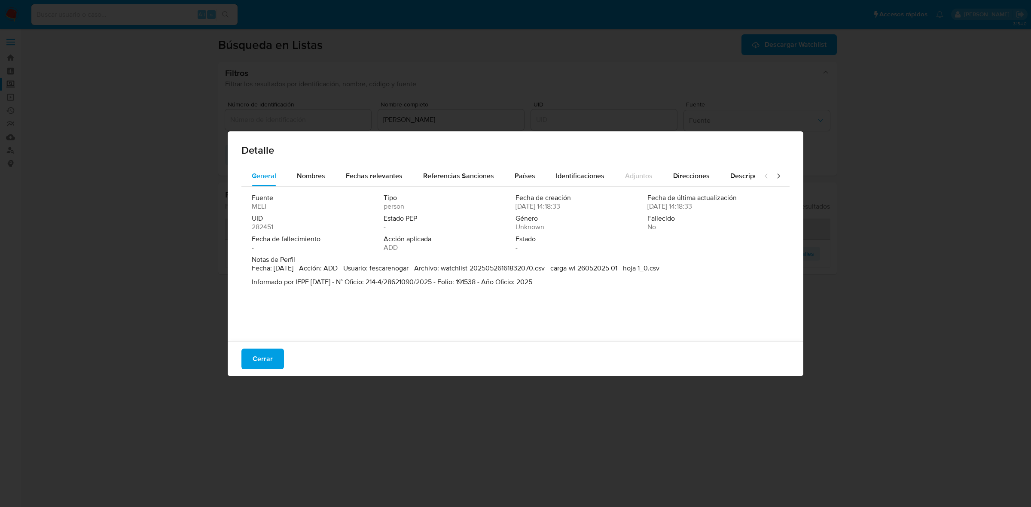
drag, startPoint x: 252, startPoint y: 282, endPoint x: 332, endPoint y: 280, distance: 80.4
click at [332, 280] on p "Informado por IFPE 2025-05-23 - N° Oficio: 214-4/28621090/2025 - Folio: 191538 …" at bounding box center [456, 282] width 408 height 9
drag, startPoint x: 551, startPoint y: 280, endPoint x: 230, endPoint y: 282, distance: 321.4
click at [230, 282] on div "General Nombres Fechas relevantes Referencias Sanciones Países Identificaciones…" at bounding box center [516, 255] width 576 height 178
click at [844, 199] on div "Detalle General Nombres Fechas relevantes Referencias Sanciones Países Identifi…" at bounding box center [515, 253] width 1031 height 507
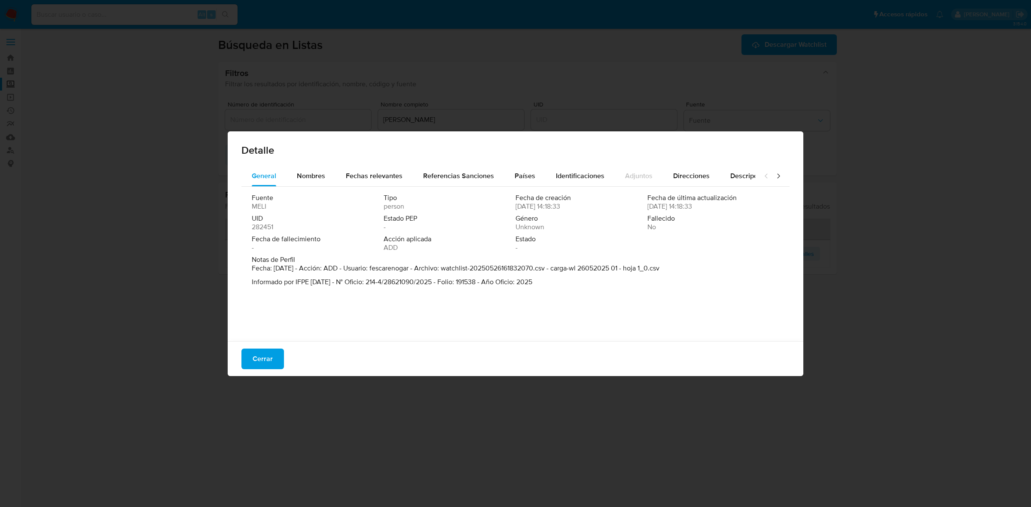
click at [249, 357] on button "Cerrar" at bounding box center [262, 359] width 43 height 21
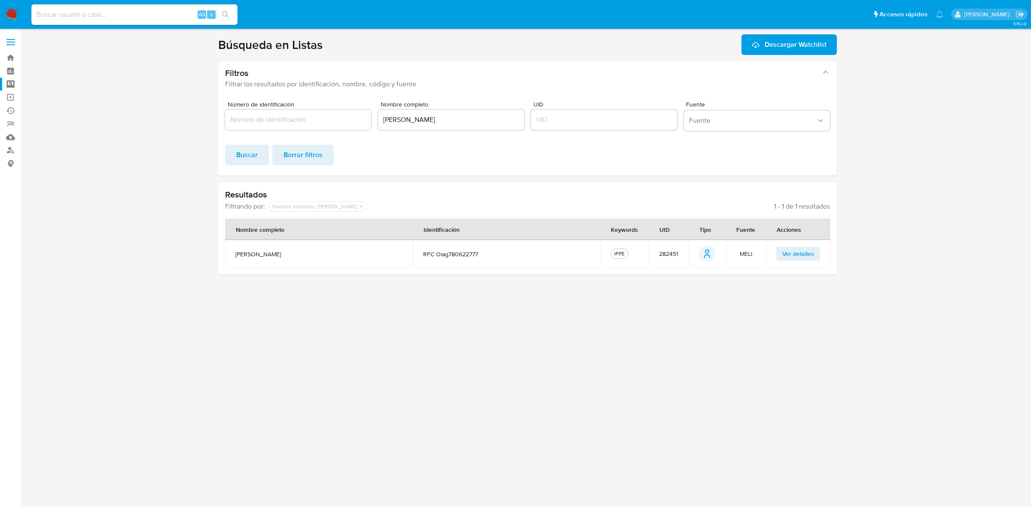
click at [9, 46] on label at bounding box center [10, 42] width 21 height 18
click at [0, 0] on input "checkbox" at bounding box center [0, 0] width 0 height 0
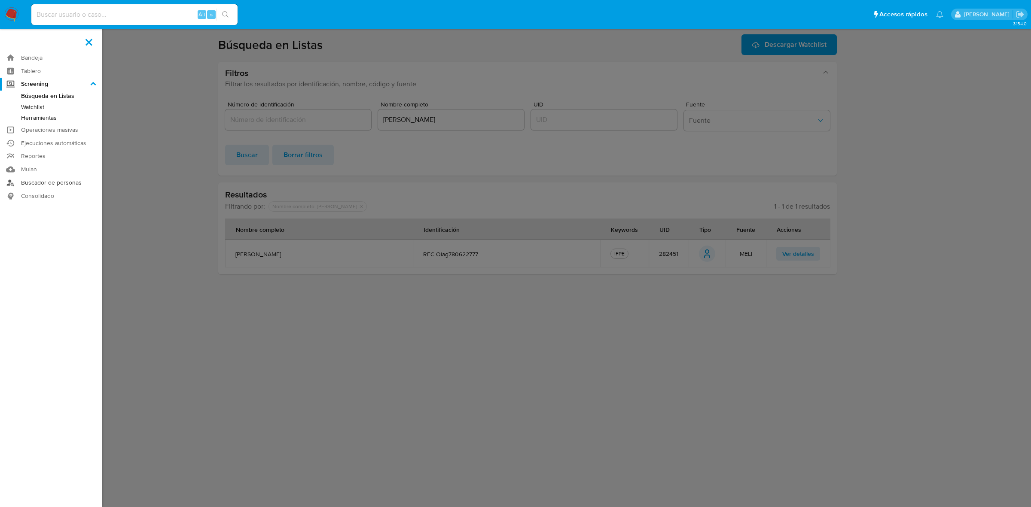
click at [58, 181] on link "Buscador de personas" at bounding box center [51, 182] width 102 height 13
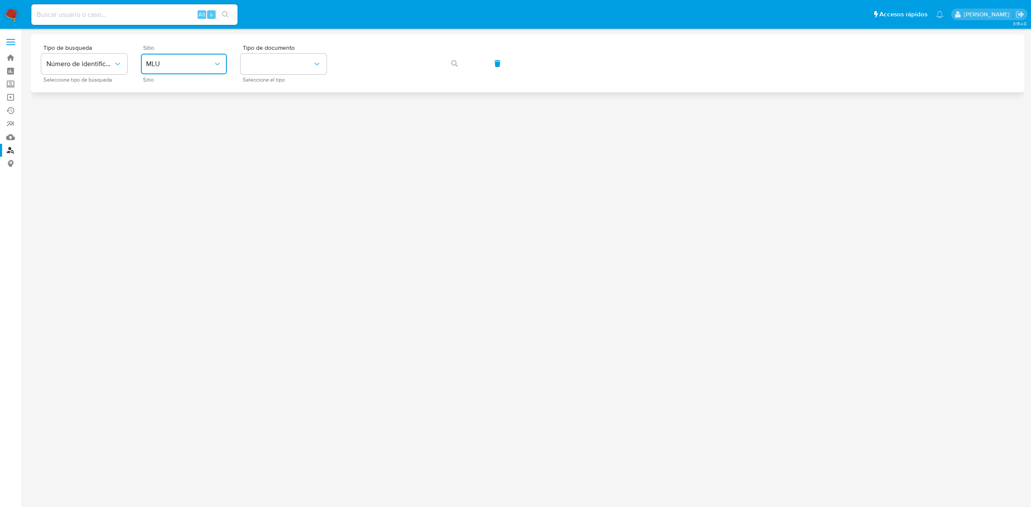
click at [171, 62] on span "MLU" at bounding box center [179, 64] width 67 height 9
click at [174, 184] on div "MLM" at bounding box center [181, 190] width 70 height 21
click at [121, 67] on icon "typeSearch" at bounding box center [117, 64] width 9 height 9
click at [75, 113] on div "User ID" at bounding box center [81, 116] width 70 height 21
click at [101, 64] on span "User ID" at bounding box center [79, 64] width 67 height 9
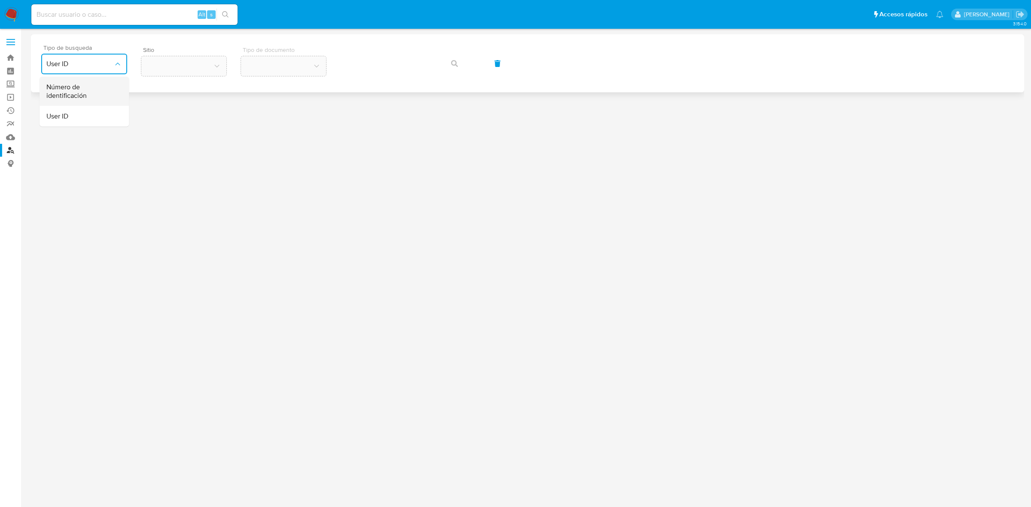
click at [86, 87] on span "Número de identificación" at bounding box center [81, 91] width 70 height 17
click at [186, 67] on button "site_id" at bounding box center [184, 64] width 86 height 21
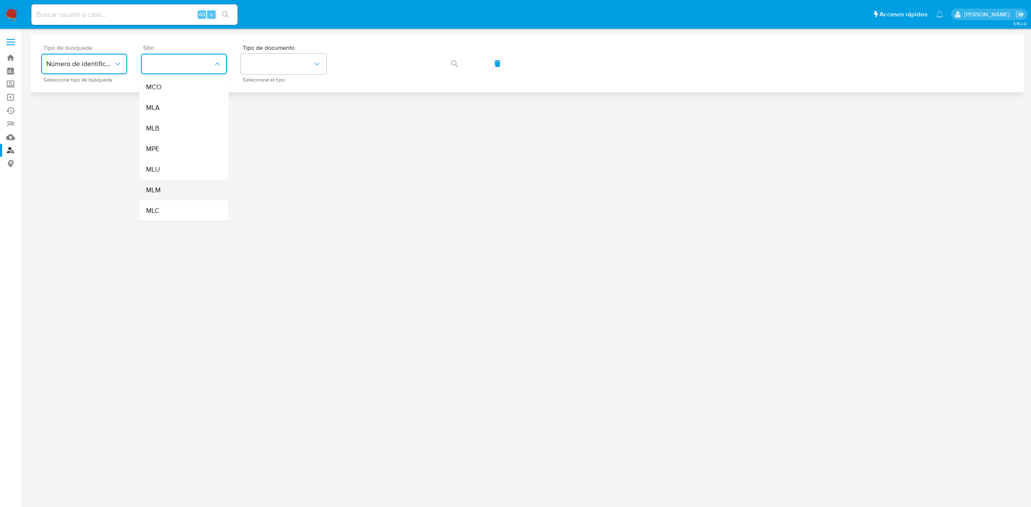
click at [157, 183] on div "MLM" at bounding box center [181, 190] width 70 height 21
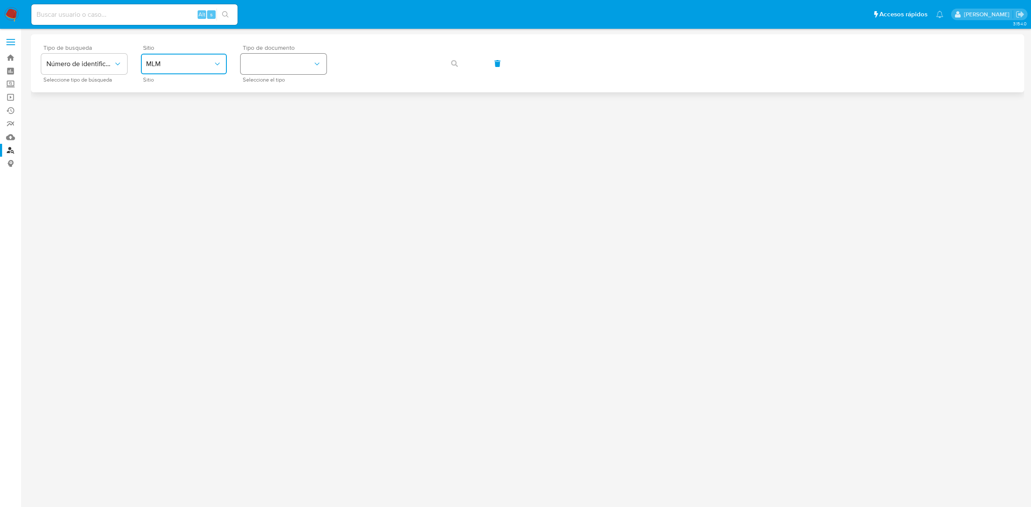
click at [280, 59] on button "identificationType" at bounding box center [284, 64] width 86 height 21
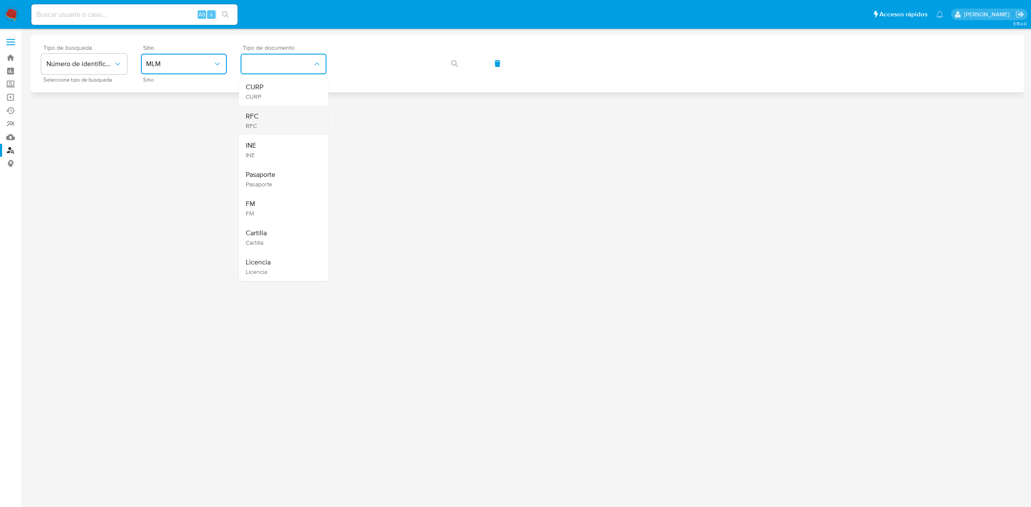
click at [265, 112] on div "RFC RFC" at bounding box center [281, 120] width 70 height 29
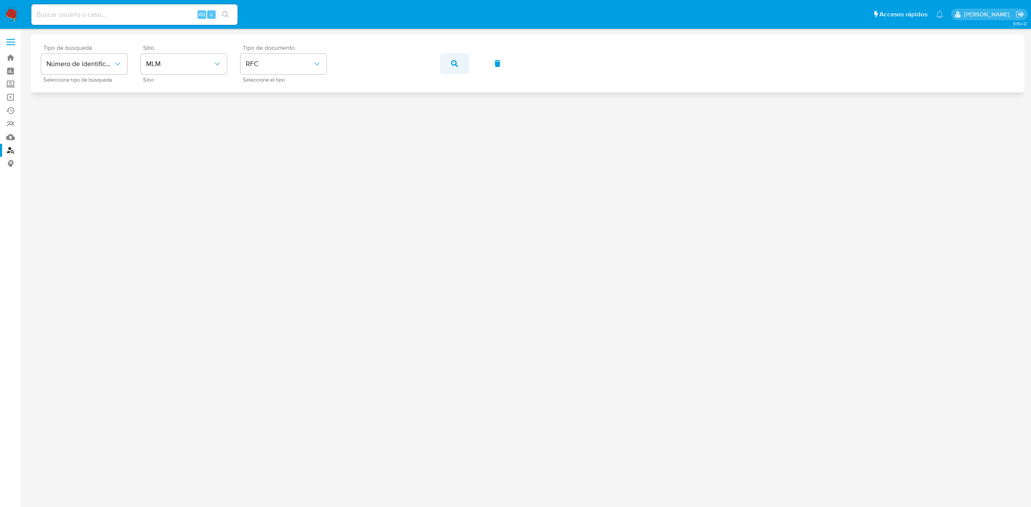
click at [451, 63] on icon "button" at bounding box center [454, 63] width 7 height 7
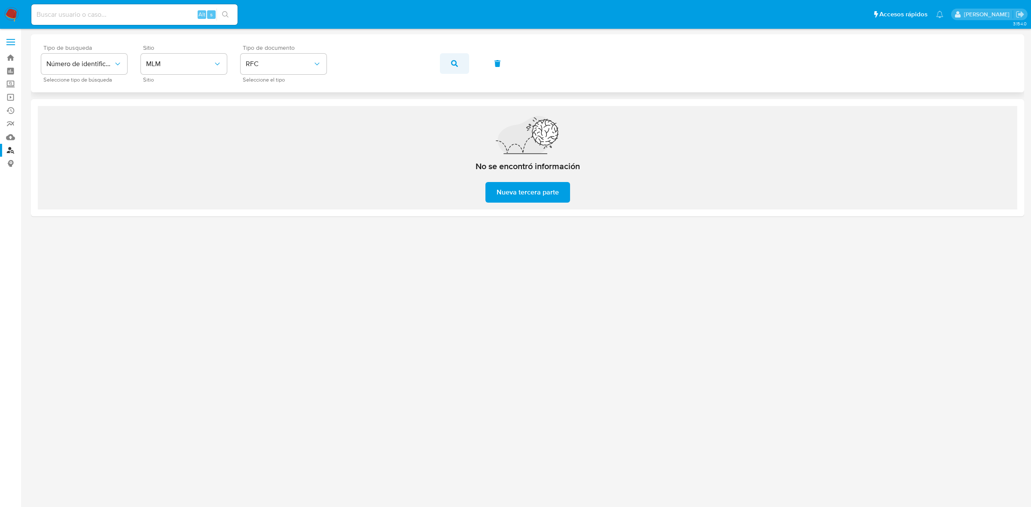
click at [455, 66] on icon "button" at bounding box center [454, 63] width 7 height 7
click at [452, 65] on icon "button" at bounding box center [454, 63] width 7 height 7
click at [11, 38] on label at bounding box center [10, 42] width 21 height 18
click at [0, 0] on input "checkbox" at bounding box center [0, 0] width 0 height 0
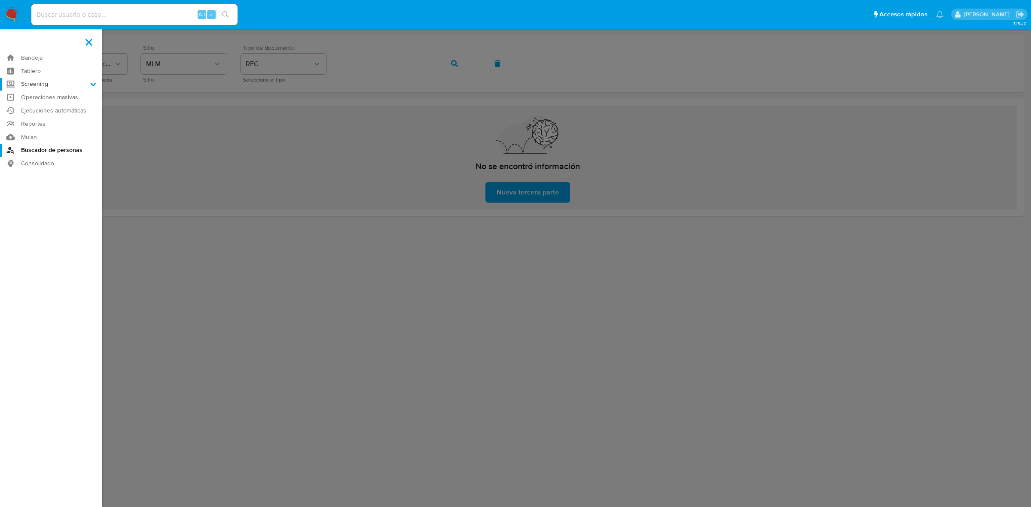
click at [95, 83] on icon at bounding box center [93, 84] width 6 height 6
click at [0, 0] on input "Screening" at bounding box center [0, 0] width 0 height 0
click at [36, 117] on link "Herramientas" at bounding box center [51, 118] width 102 height 11
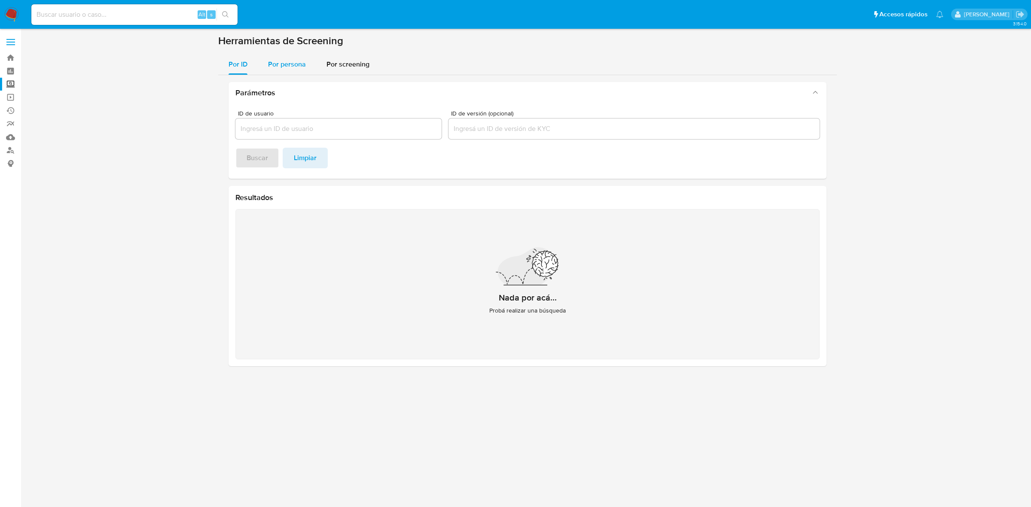
click at [281, 61] on span "Por persona" at bounding box center [287, 64] width 38 height 10
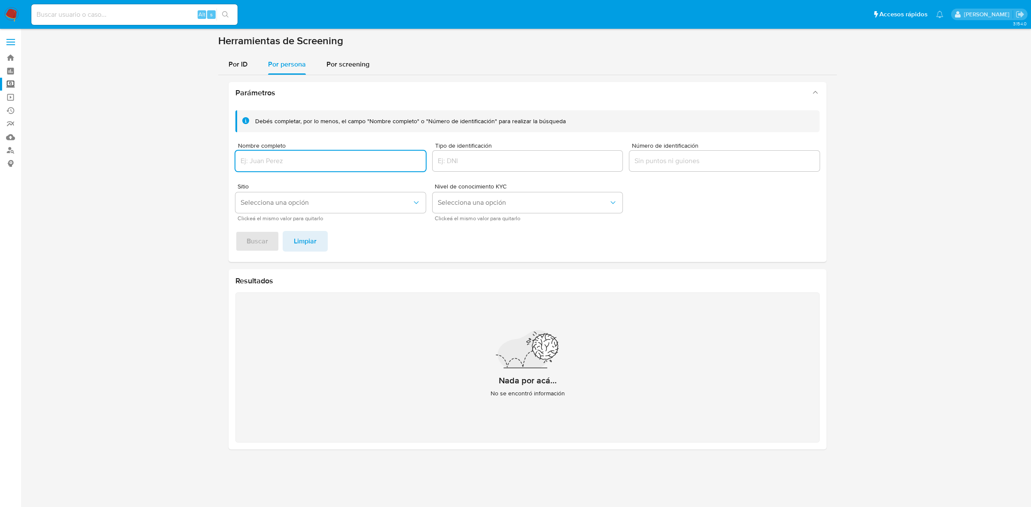
click at [339, 159] on input "Nombre completo" at bounding box center [330, 161] width 190 height 11
paste input "JOSE EDUARDO"
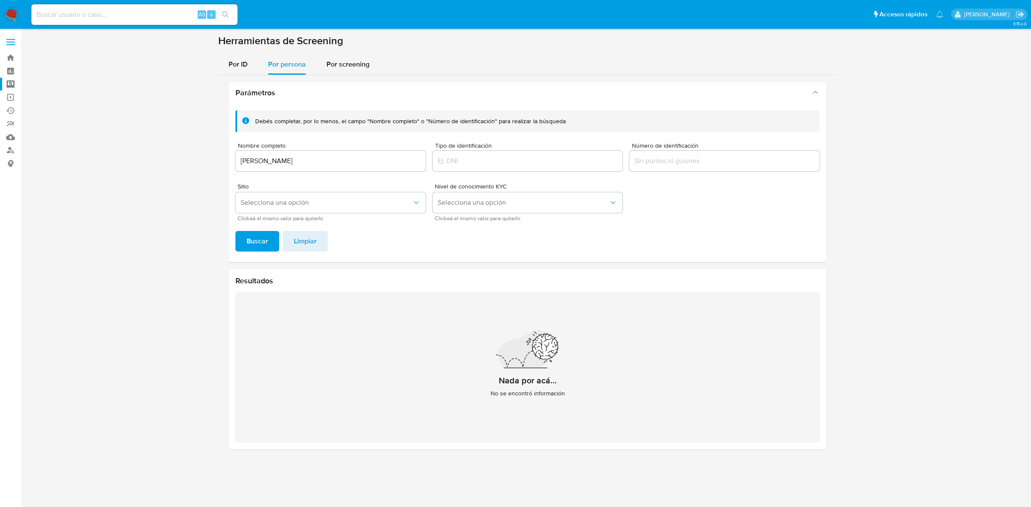
drag, startPoint x: 344, startPoint y: 169, endPoint x: 342, endPoint y: 163, distance: 6.0
click at [344, 169] on div "JOSE EDUARDO" at bounding box center [330, 161] width 190 height 21
click at [342, 159] on input "JOSE EDUARDO" at bounding box center [330, 161] width 190 height 11
paste input "PABLOS VELEZ"
click at [248, 245] on span "Buscar" at bounding box center [257, 241] width 21 height 19
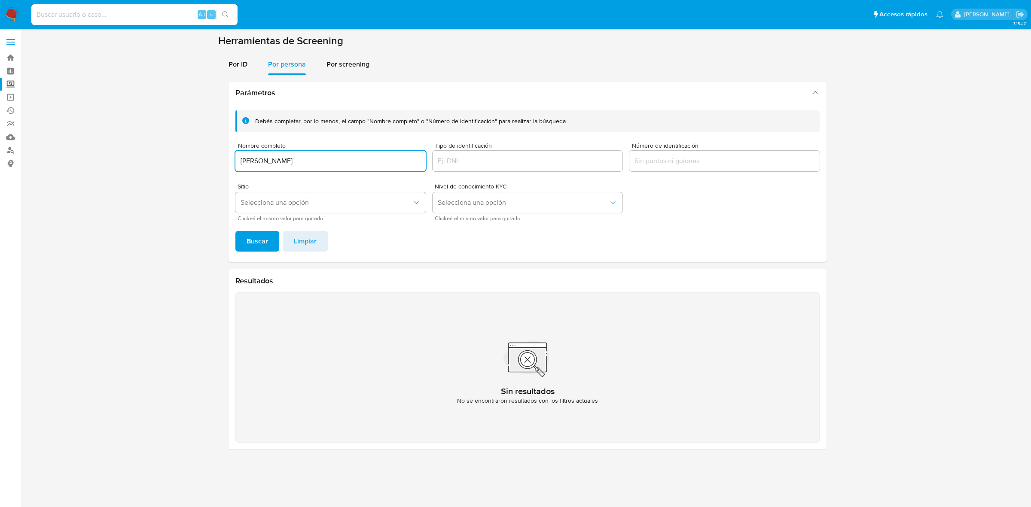
click at [273, 157] on input "JOSE EDUARDO PABLOS VELEZ" at bounding box center [330, 161] width 190 height 11
click at [340, 158] on input "JOSÉ JESÚS" at bounding box center [330, 161] width 190 height 11
paste input "GARCÍA ALVARADO"
click at [256, 238] on span "Buscar" at bounding box center [257, 241] width 21 height 19
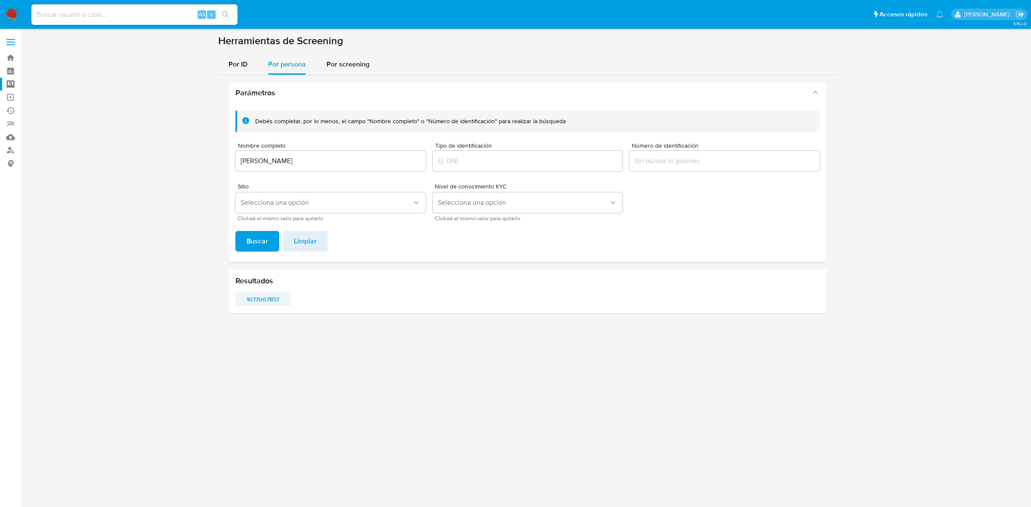
click at [266, 302] on span "1077007857" at bounding box center [262, 299] width 43 height 12
click at [315, 164] on input "JOSÉ JESÚS GARCÍA ALVARADO" at bounding box center [330, 161] width 190 height 11
click at [381, 168] on div "GISELA CATALINA" at bounding box center [330, 161] width 190 height 21
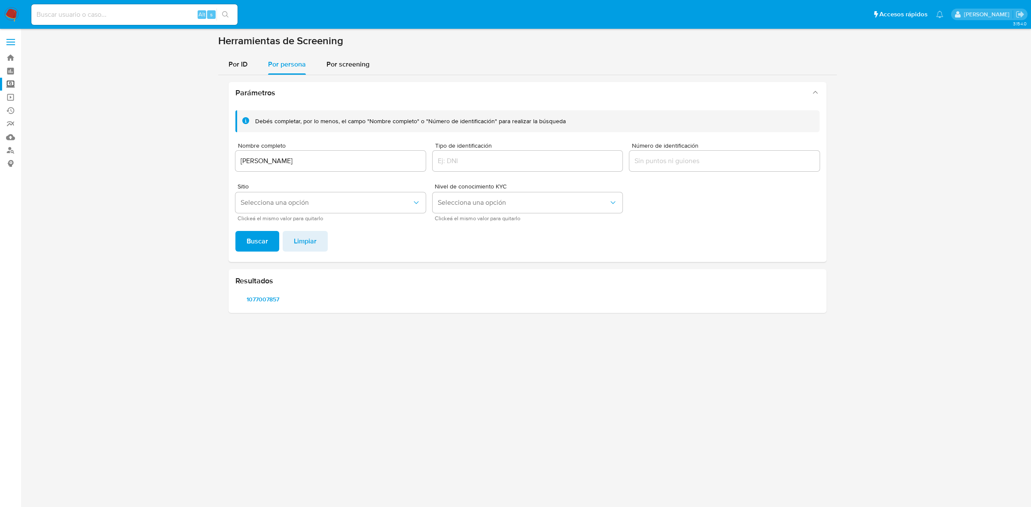
click at [378, 162] on input "GISELA CATALINA" at bounding box center [330, 161] width 190 height 11
paste input "OLIVO ALONSO"
type input "GISELA CATALINA OLIVO ALONSO"
click at [260, 241] on span "Buscar" at bounding box center [257, 241] width 21 height 19
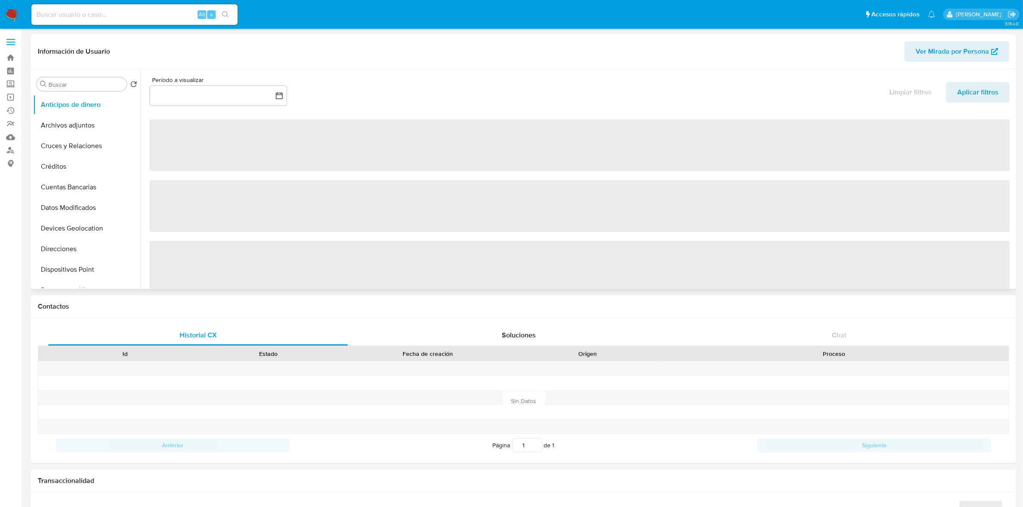
select select "10"
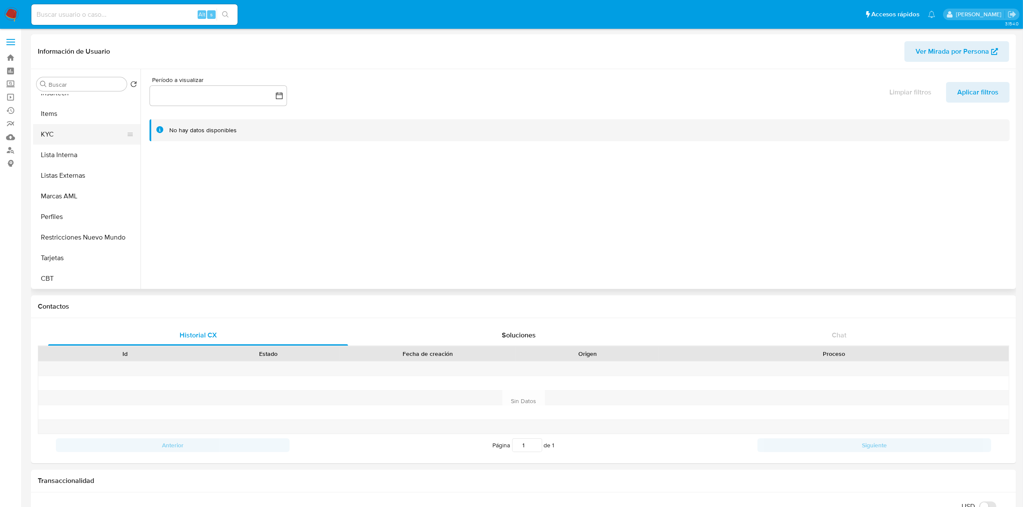
click at [55, 137] on button "KYC" at bounding box center [83, 134] width 101 height 21
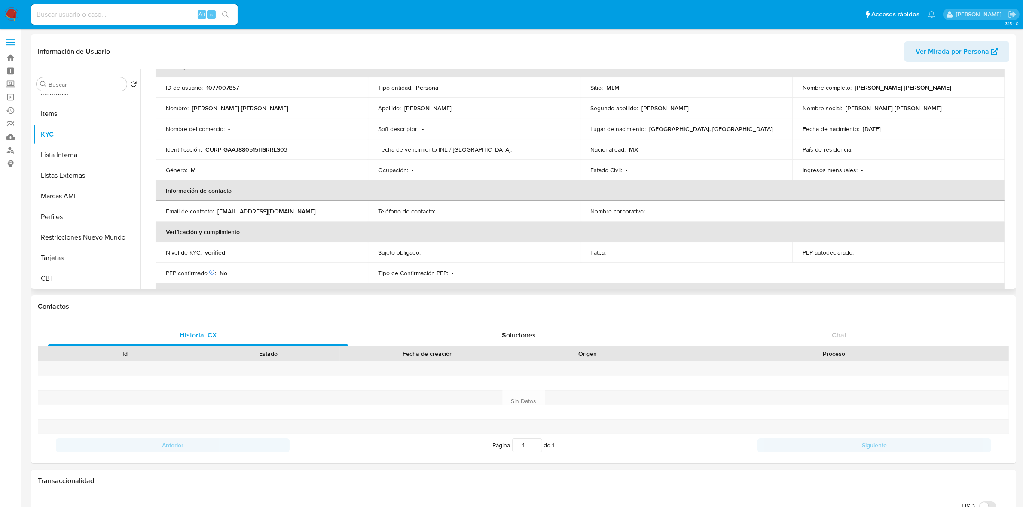
scroll to position [56, 0]
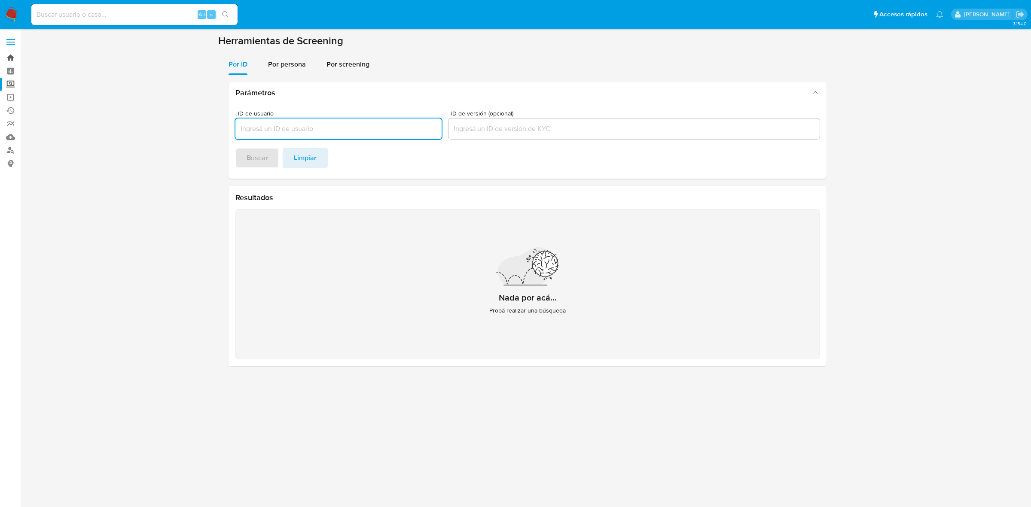
click at [7, 51] on link "Bandeja" at bounding box center [51, 57] width 102 height 13
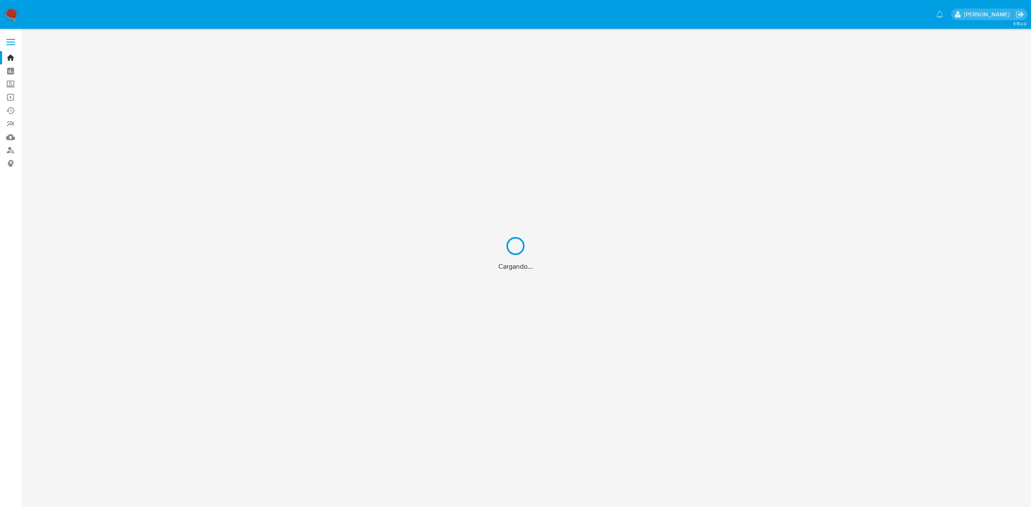
click at [11, 46] on div "Cargando..." at bounding box center [515, 253] width 1031 height 507
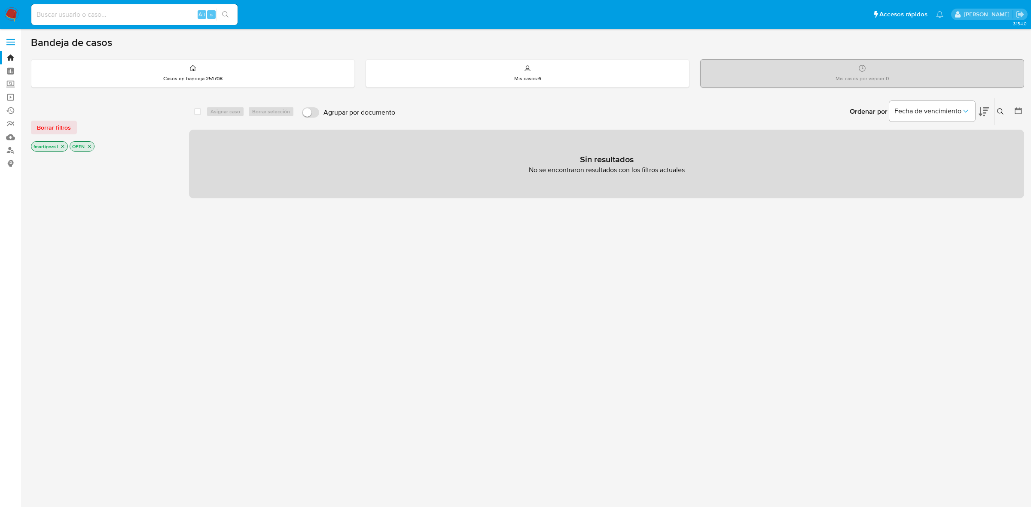
click at [11, 42] on span at bounding box center [10, 42] width 9 height 1
click at [0, 0] on input "checkbox" at bounding box center [0, 0] width 0 height 0
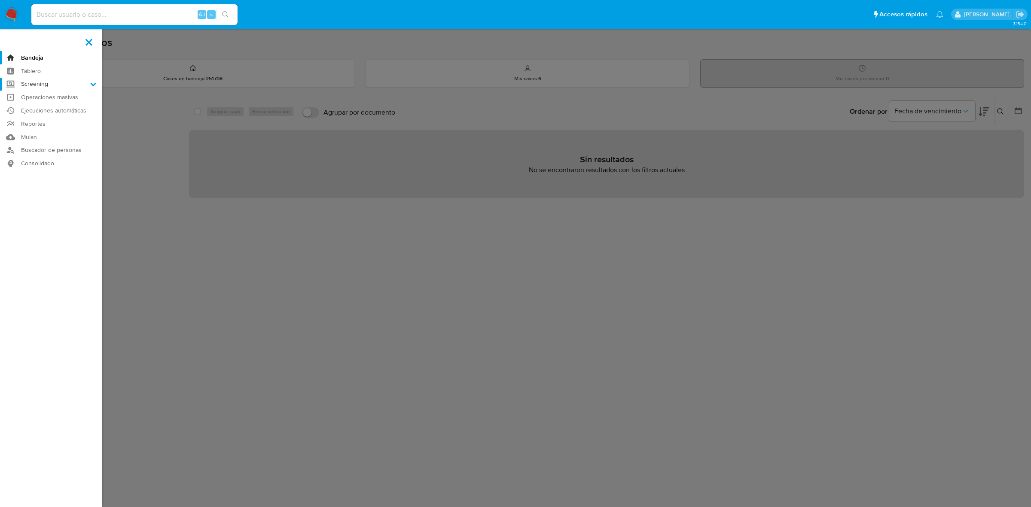
click at [93, 84] on icon at bounding box center [93, 84] width 6 height 6
click at [0, 0] on input "Screening" at bounding box center [0, 0] width 0 height 0
click at [46, 106] on link "Watchlist" at bounding box center [51, 107] width 102 height 11
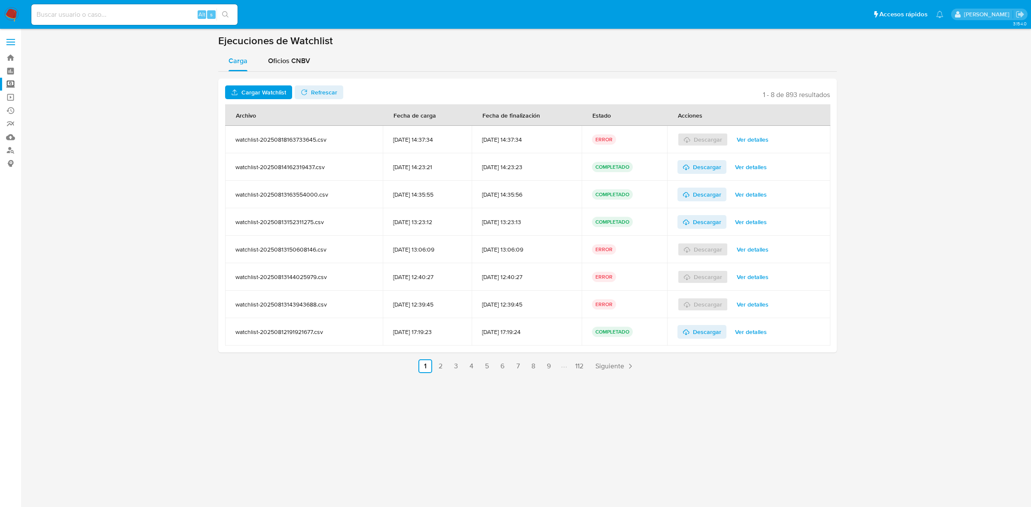
click at [766, 140] on span "Ver detalles" at bounding box center [753, 140] width 32 height 12
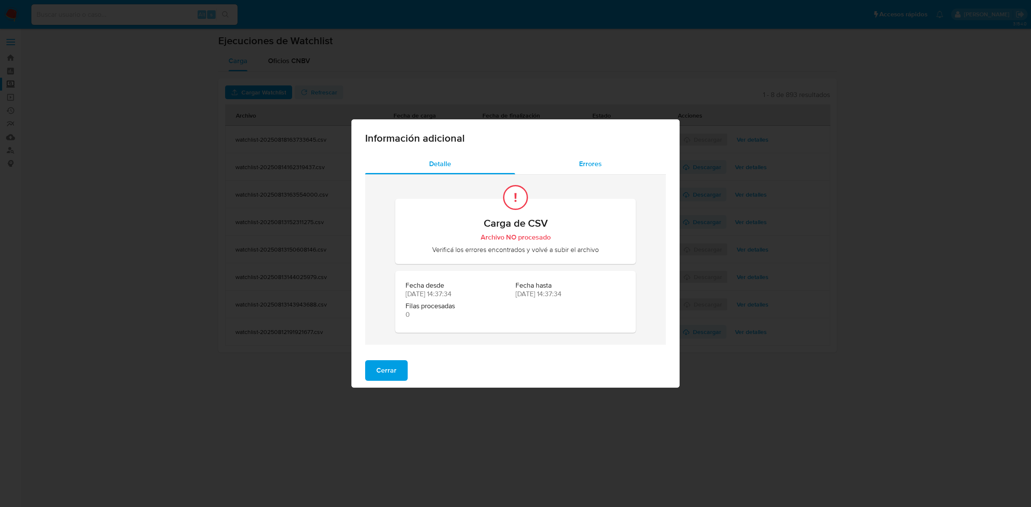
click at [582, 168] on span "Errores" at bounding box center [590, 164] width 23 height 10
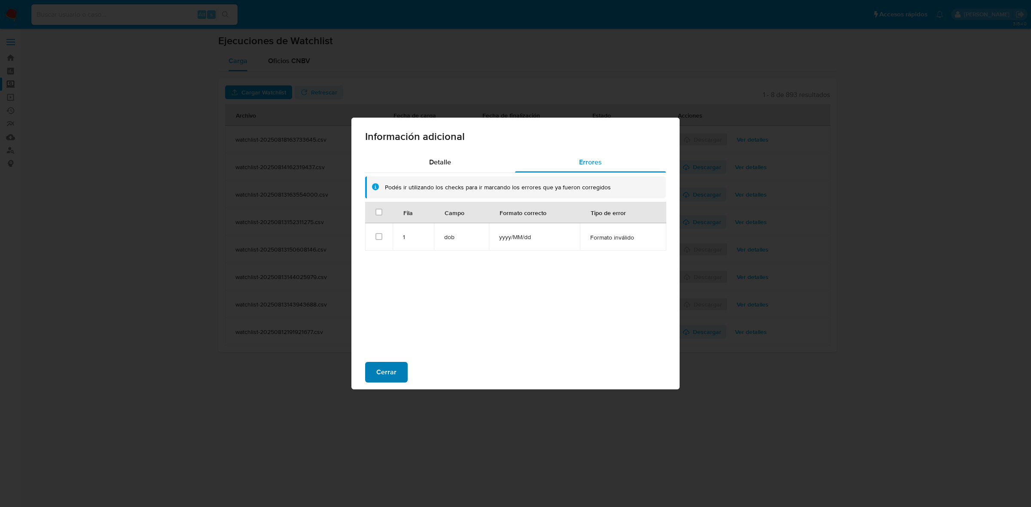
click at [390, 372] on span "Cerrar" at bounding box center [386, 372] width 20 height 19
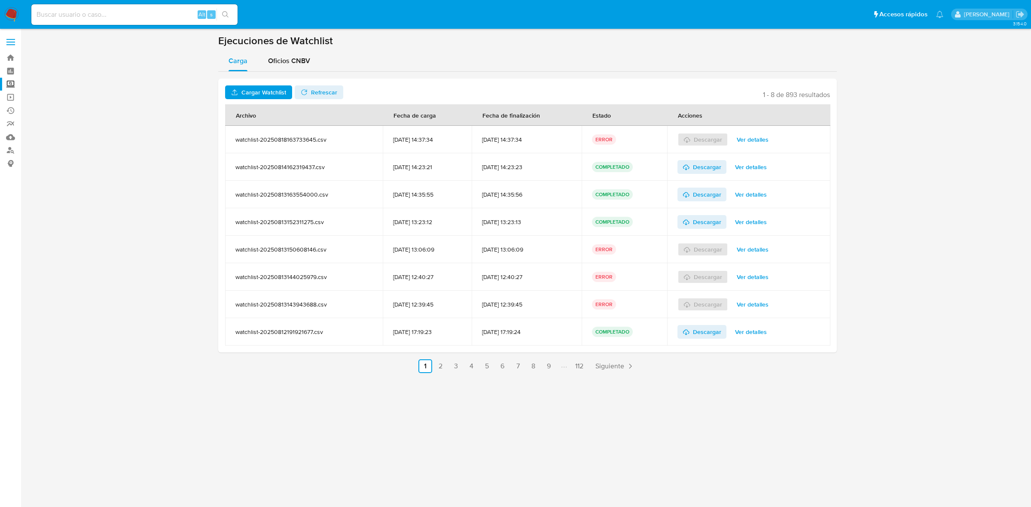
click at [753, 137] on span "Ver detalles" at bounding box center [753, 140] width 32 height 12
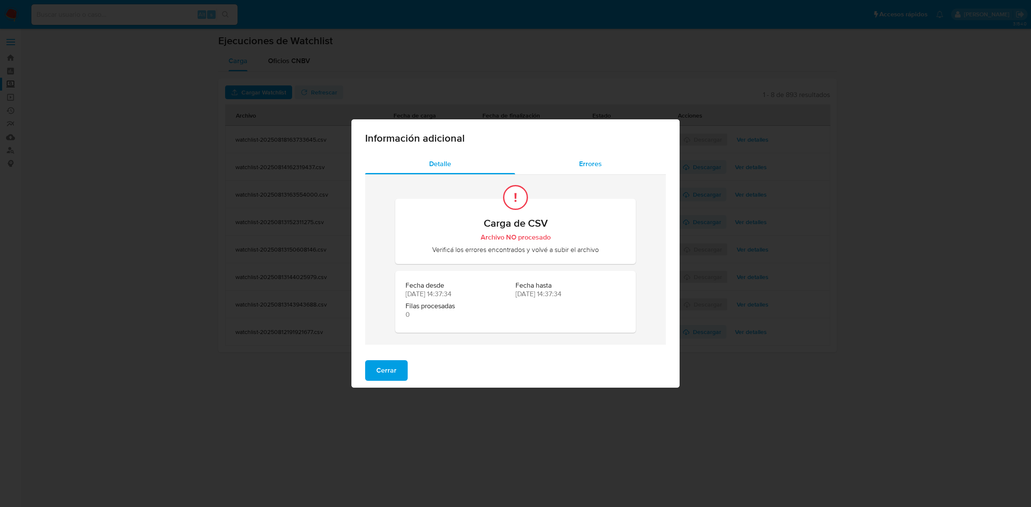
click at [589, 163] on span "Errores" at bounding box center [590, 164] width 23 height 10
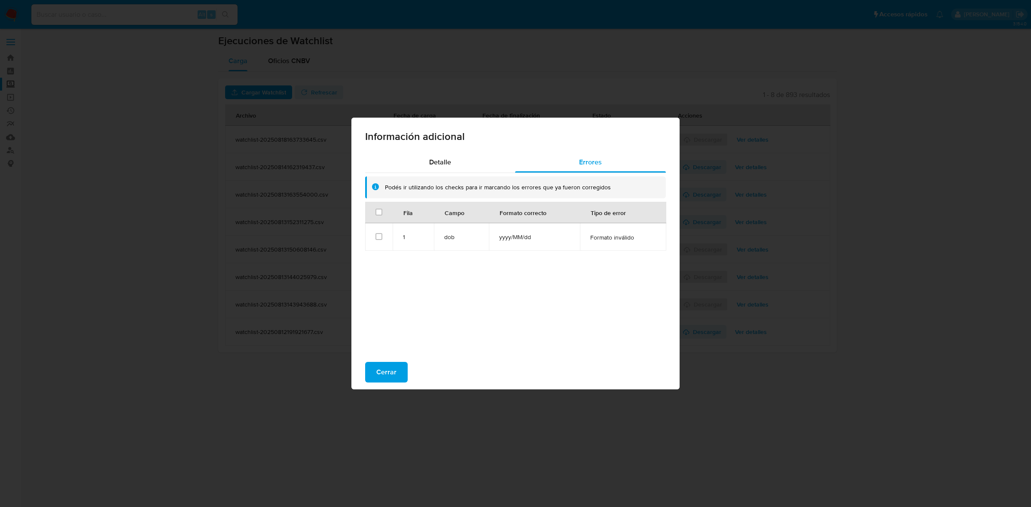
click at [836, 267] on div "Información adicional Detalle Errores Podés ir utilizando los checks para ir ma…" at bounding box center [515, 253] width 1031 height 507
click at [398, 377] on button "Cerrar" at bounding box center [386, 372] width 43 height 21
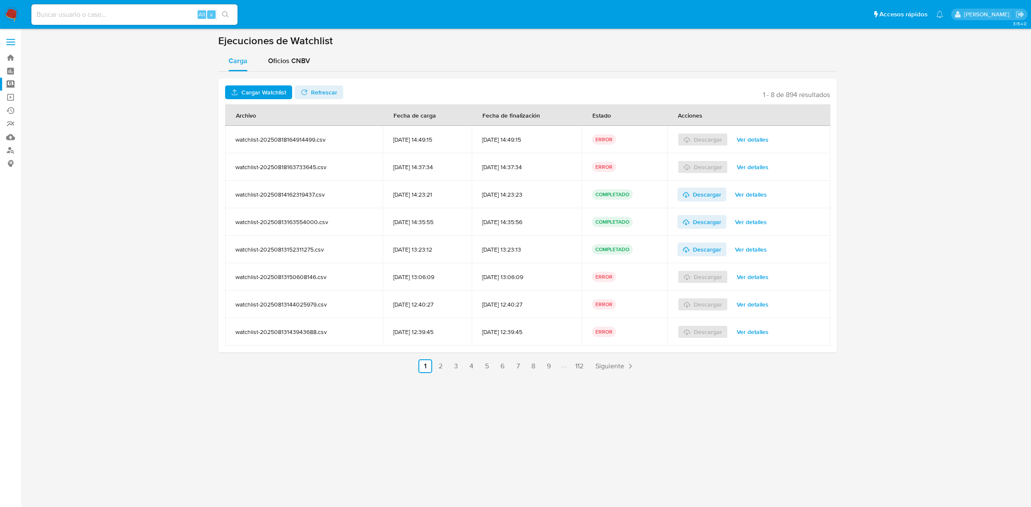
click at [757, 130] on div "Descargar Ver detalles" at bounding box center [748, 139] width 143 height 27
click at [757, 141] on span "Ver detalles" at bounding box center [753, 140] width 32 height 12
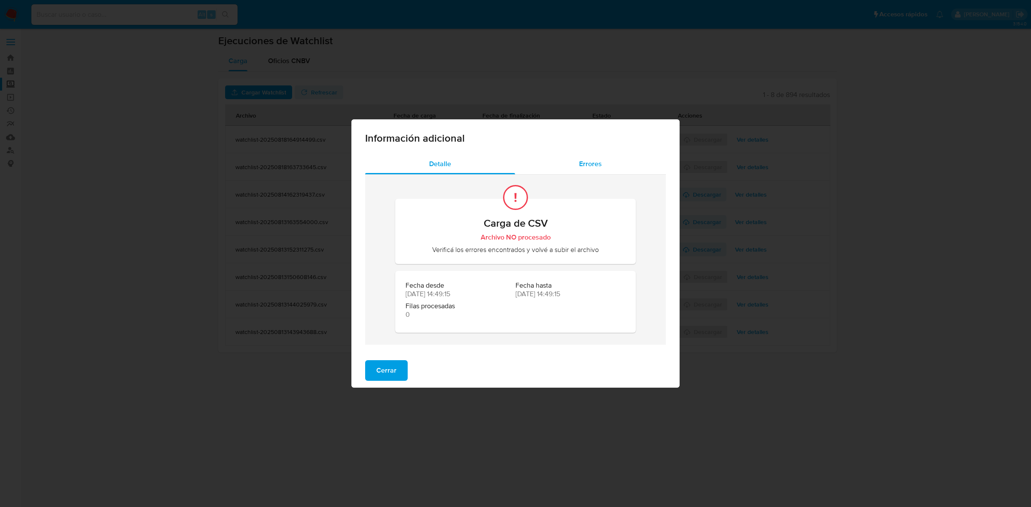
click at [651, 149] on div "Información adicional" at bounding box center [515, 136] width 328 height 34
click at [600, 157] on div "Errores" at bounding box center [590, 164] width 151 height 21
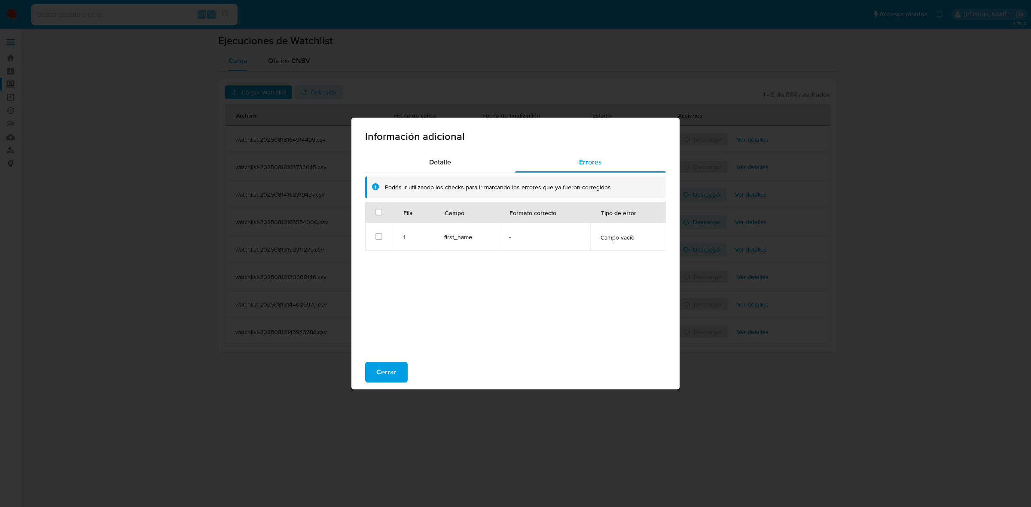
click at [851, 299] on div "Información adicional Detalle Errores Podés ir utilizando los checks para ir ma…" at bounding box center [515, 253] width 1031 height 507
click at [394, 377] on span "Cerrar" at bounding box center [386, 372] width 20 height 19
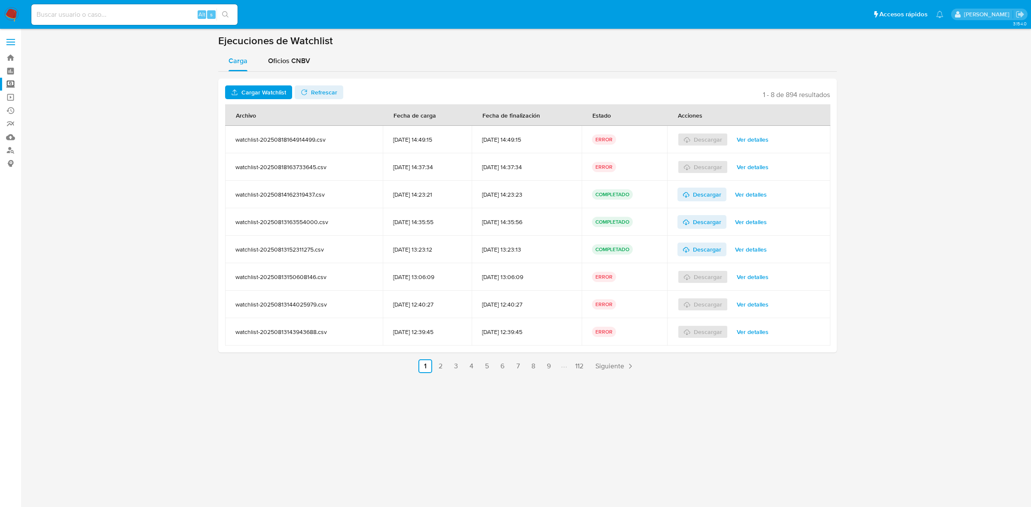
click at [759, 140] on span "Ver detalles" at bounding box center [753, 140] width 32 height 12
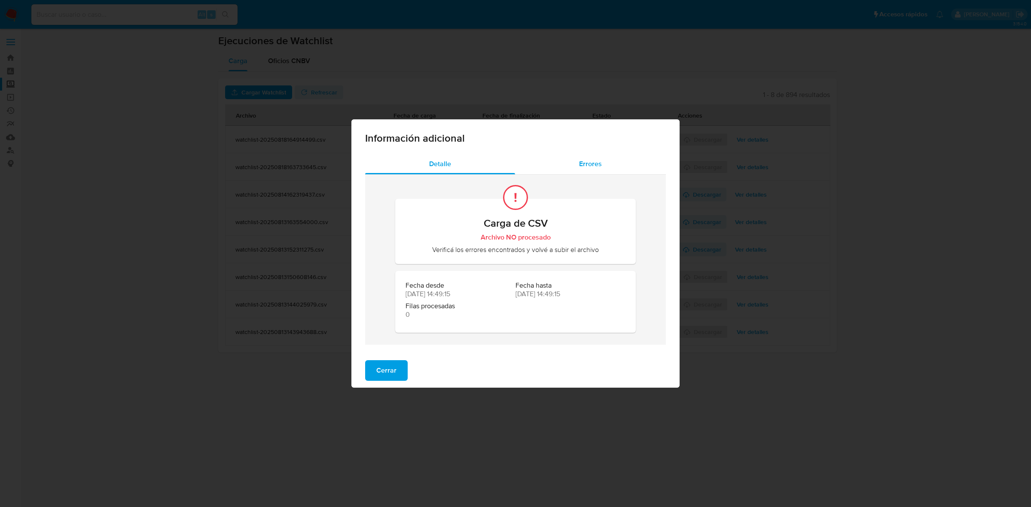
click at [593, 171] on div "Errores" at bounding box center [590, 164] width 151 height 21
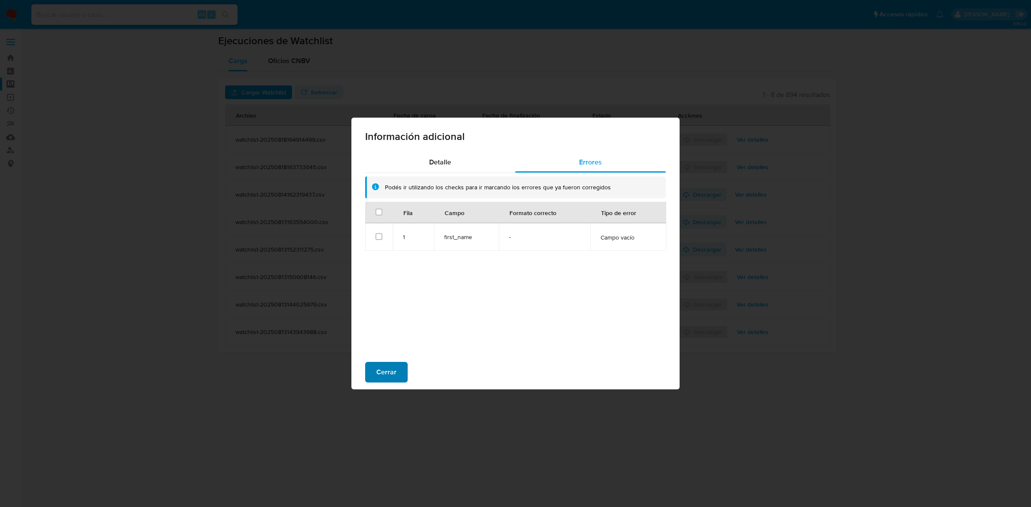
click at [384, 381] on span "Cerrar" at bounding box center [386, 372] width 20 height 19
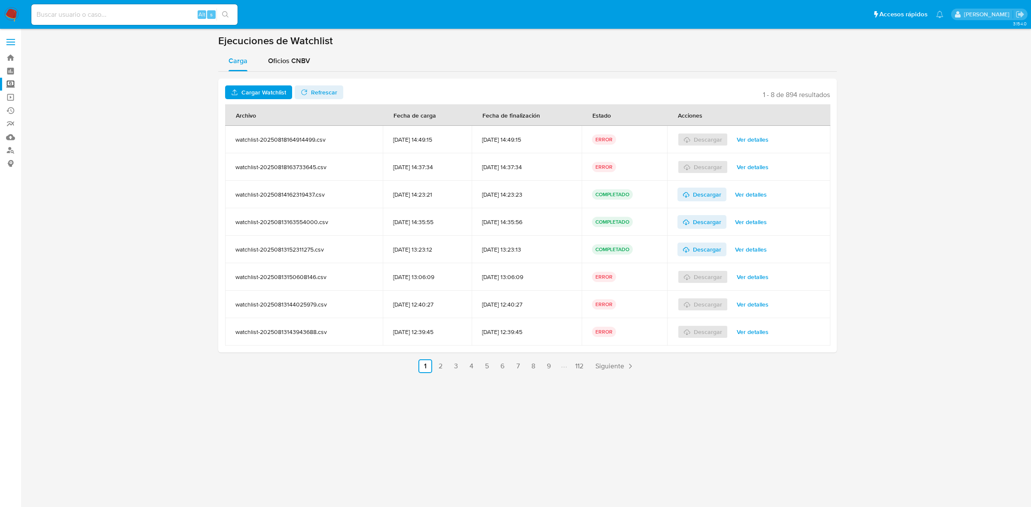
click at [752, 134] on span "Ver detalles" at bounding box center [753, 140] width 32 height 12
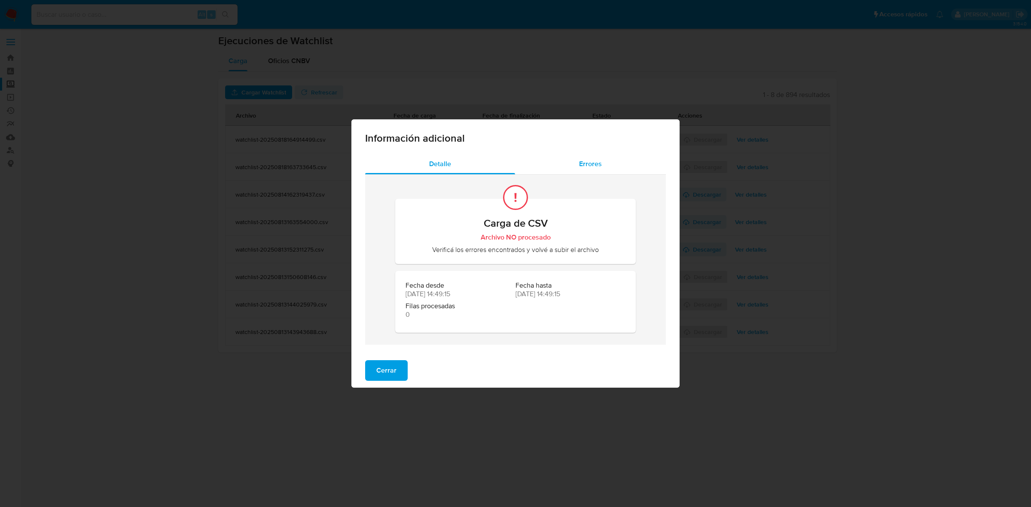
click at [581, 168] on span "Errores" at bounding box center [590, 164] width 23 height 10
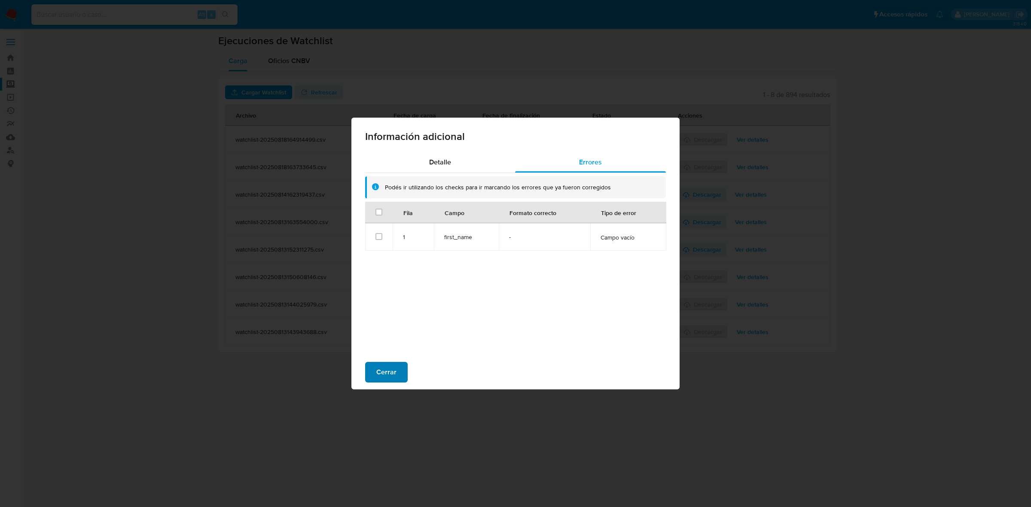
click at [393, 372] on span "Cerrar" at bounding box center [386, 372] width 20 height 19
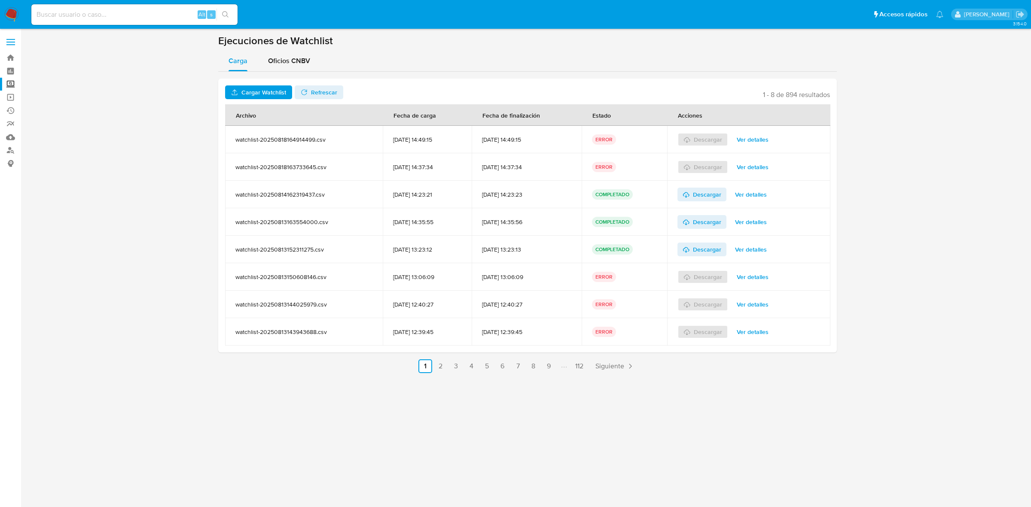
click at [245, 95] on span "Cargar Watchlist" at bounding box center [263, 92] width 45 height 14
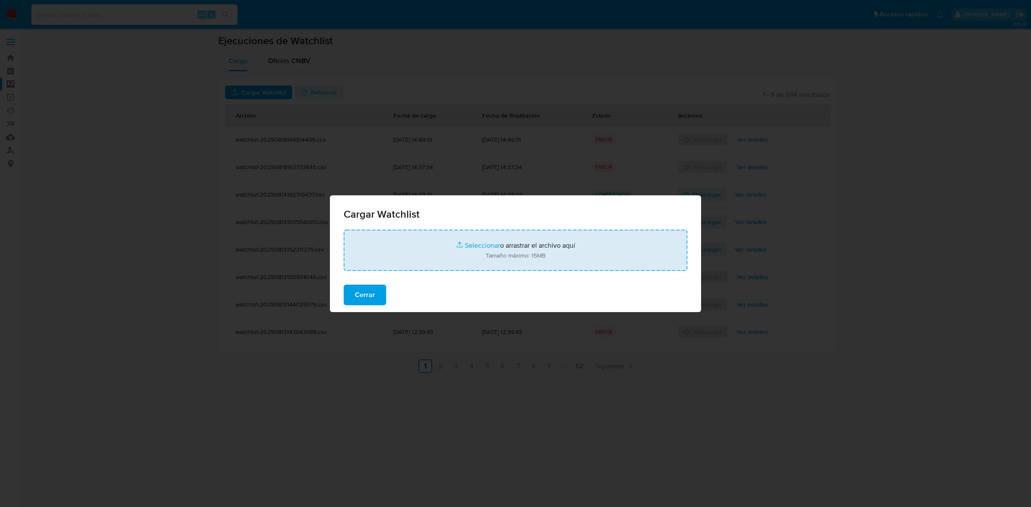
click at [471, 242] on input "file" at bounding box center [516, 250] width 344 height 41
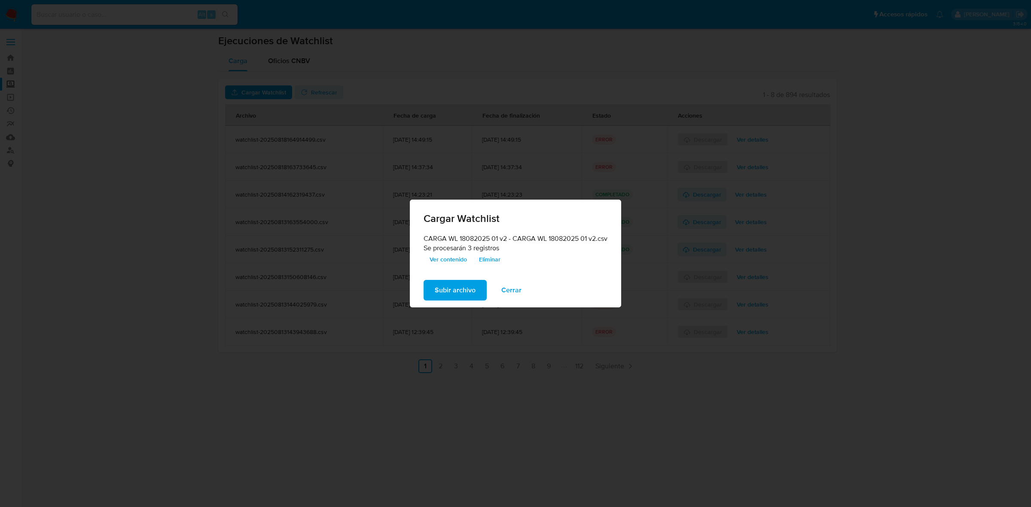
click at [458, 293] on span "Subir archivo" at bounding box center [455, 290] width 41 height 19
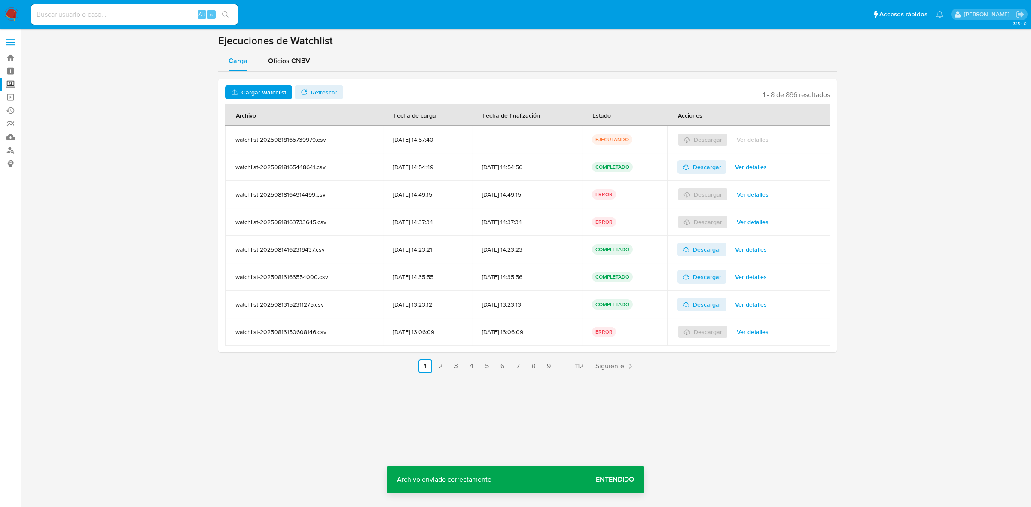
click at [335, 93] on button "Refrescar" at bounding box center [319, 92] width 49 height 14
click at [752, 138] on span "Ver detalles" at bounding box center [751, 140] width 32 height 12
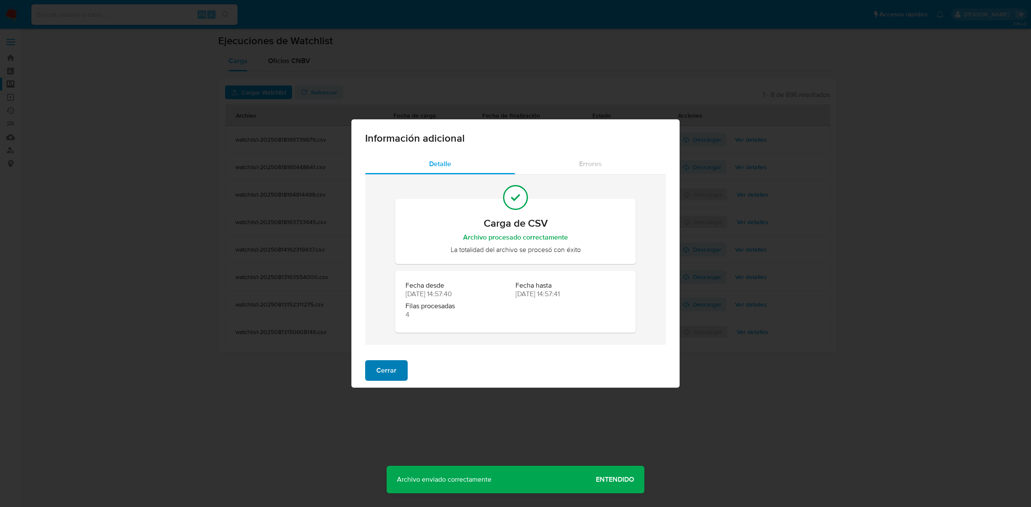
click at [396, 370] on button "Cerrar" at bounding box center [386, 370] width 43 height 21
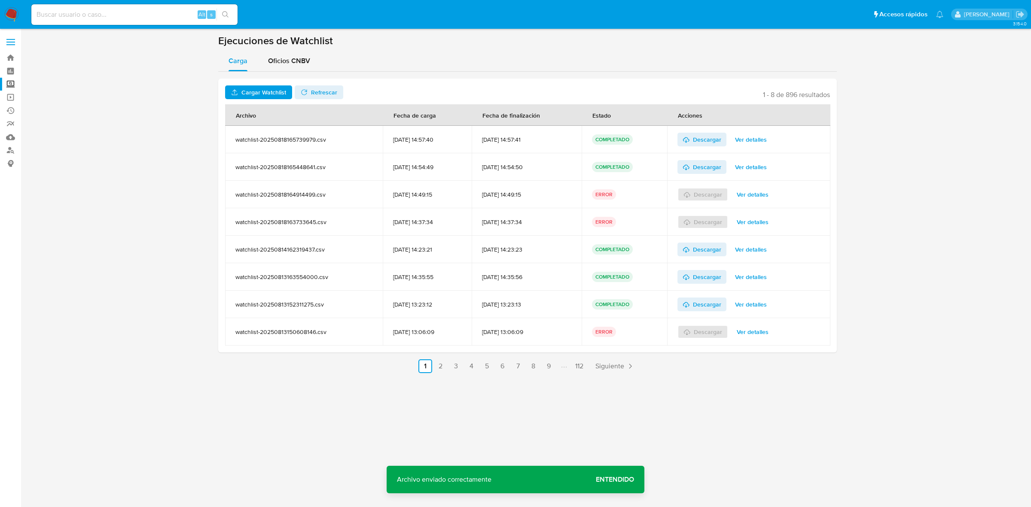
click at [757, 168] on span "Ver detalles" at bounding box center [751, 167] width 32 height 12
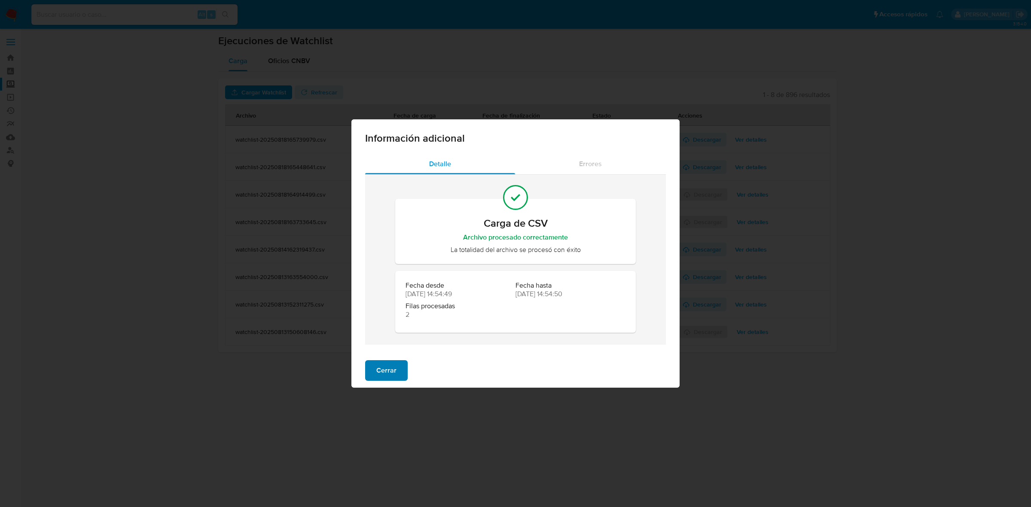
click at [386, 369] on span "Cerrar" at bounding box center [386, 370] width 20 height 19
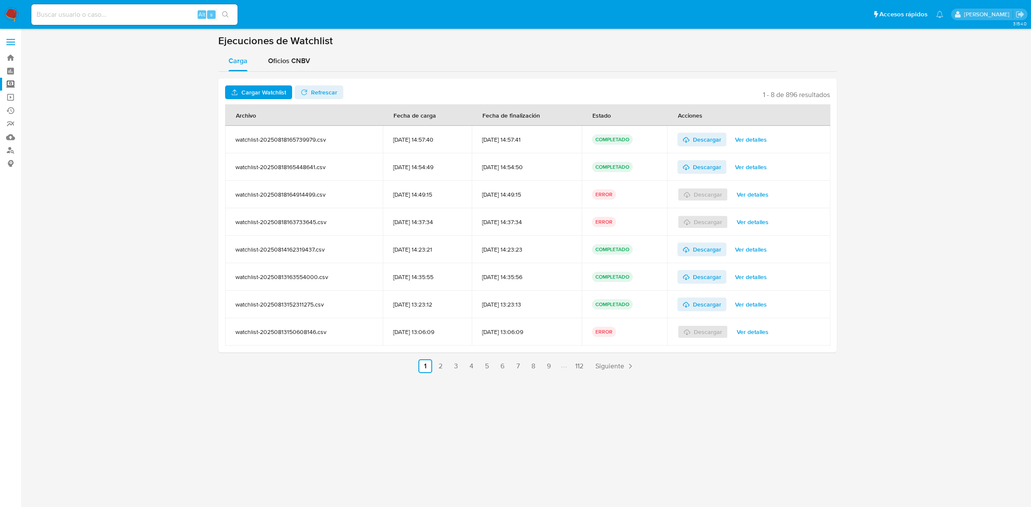
click at [326, 97] on span "Refrescar" at bounding box center [324, 92] width 26 height 14
click at [244, 57] on span "Carga" at bounding box center [238, 61] width 19 height 10
click at [744, 142] on span "Ver detalles" at bounding box center [751, 140] width 32 height 12
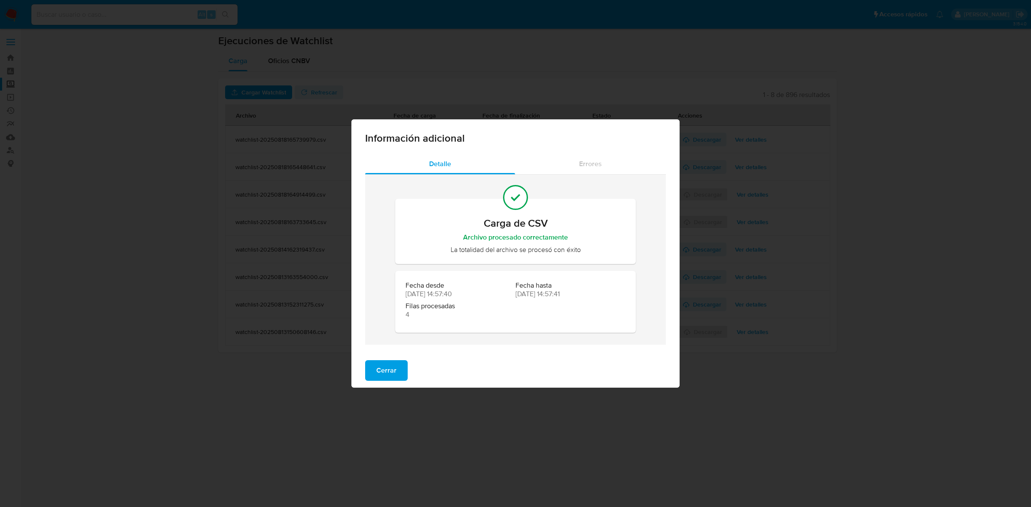
click at [717, 322] on div "Información adicional Detalle Errores Carga de CSV Archivo procesado correctame…" at bounding box center [515, 253] width 1031 height 507
click at [395, 360] on div "Cerrar" at bounding box center [515, 371] width 328 height 34
click at [388, 365] on span "Cerrar" at bounding box center [386, 370] width 20 height 19
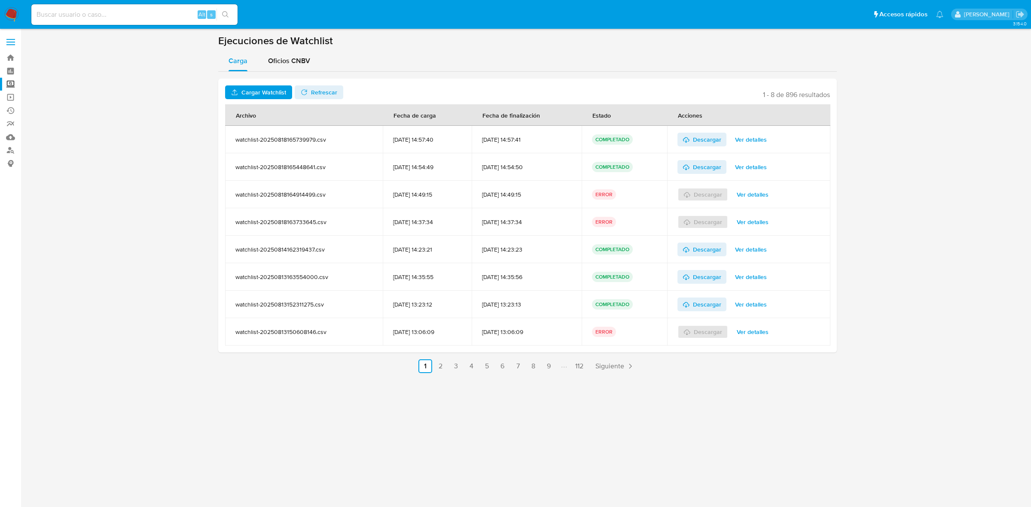
click at [748, 169] on span "Ver detalles" at bounding box center [751, 167] width 32 height 12
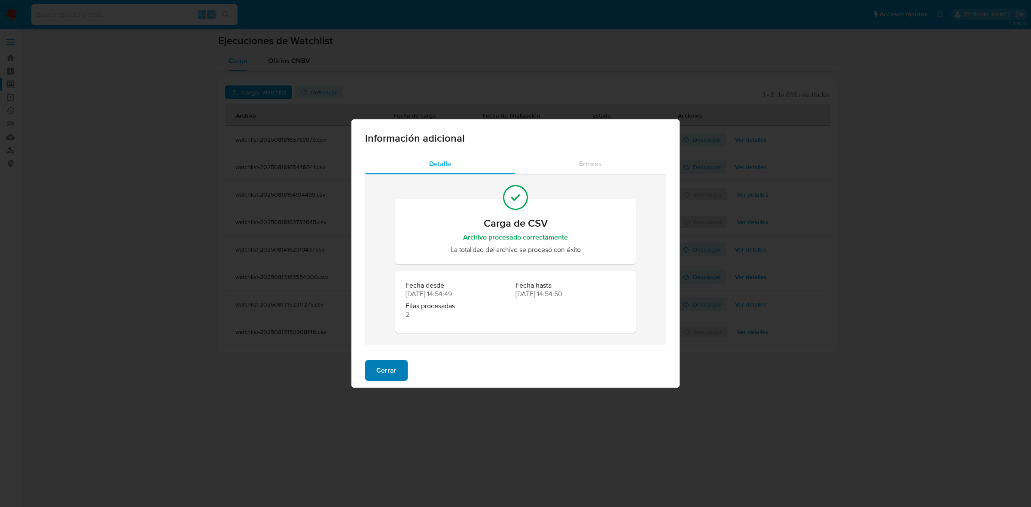
click at [391, 372] on span "Cerrar" at bounding box center [386, 370] width 20 height 19
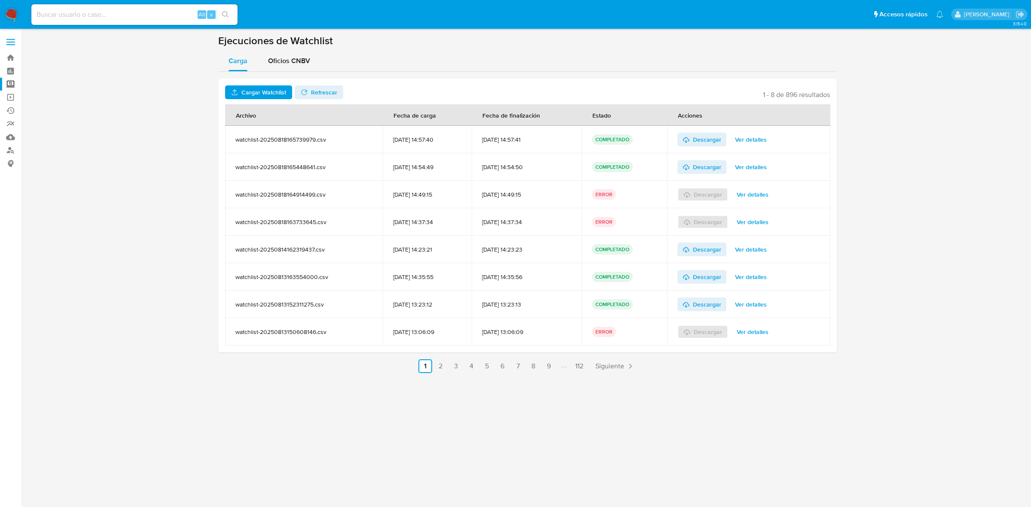
click at [757, 195] on span "Ver detalles" at bounding box center [753, 195] width 32 height 12
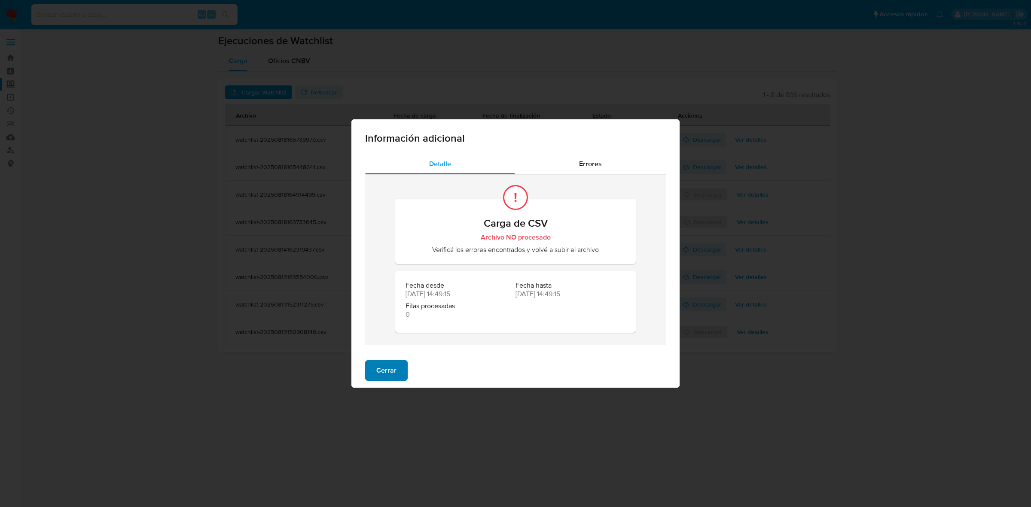
click at [384, 374] on span "Cerrar" at bounding box center [386, 370] width 20 height 19
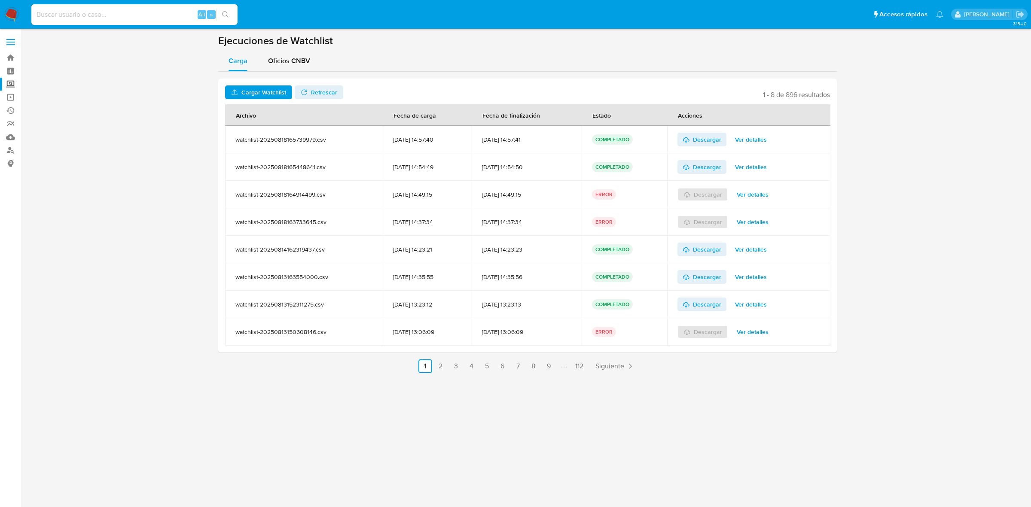
click at [766, 137] on span "Ver detalles" at bounding box center [751, 140] width 32 height 12
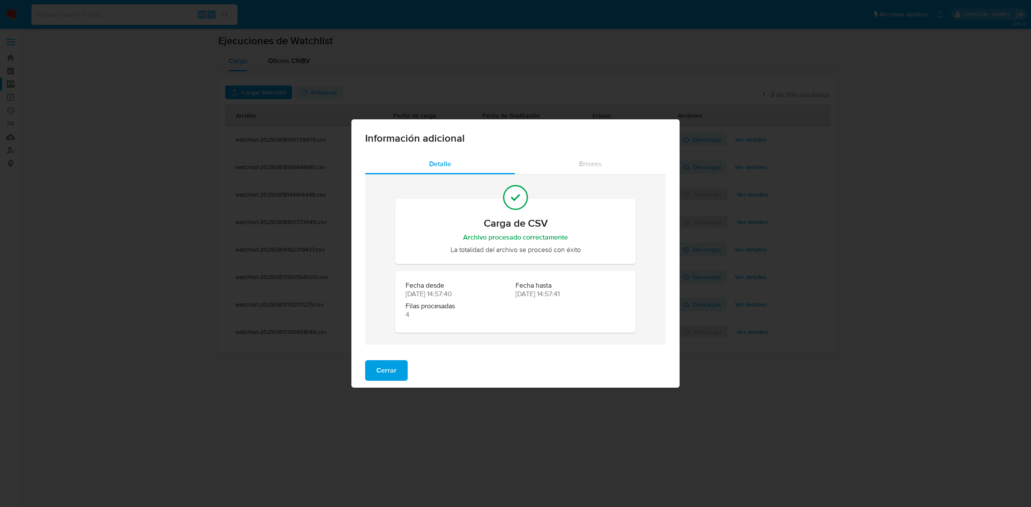
click at [410, 370] on div "Cerrar" at bounding box center [515, 371] width 328 height 34
click at [394, 377] on span "Cerrar" at bounding box center [386, 370] width 20 height 19
